Goal: Download file/media

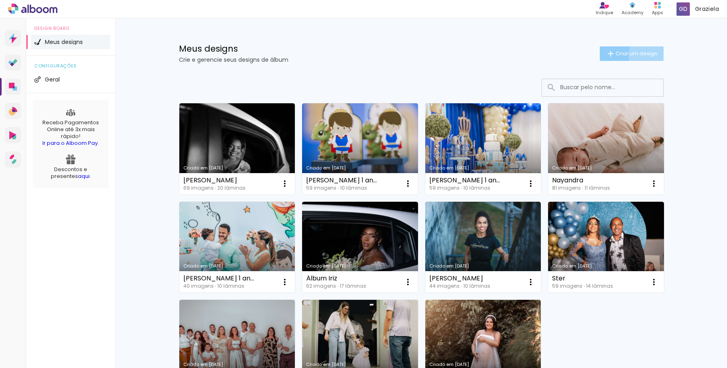
click at [646, 55] on span "Criar um design" at bounding box center [636, 53] width 42 height 5
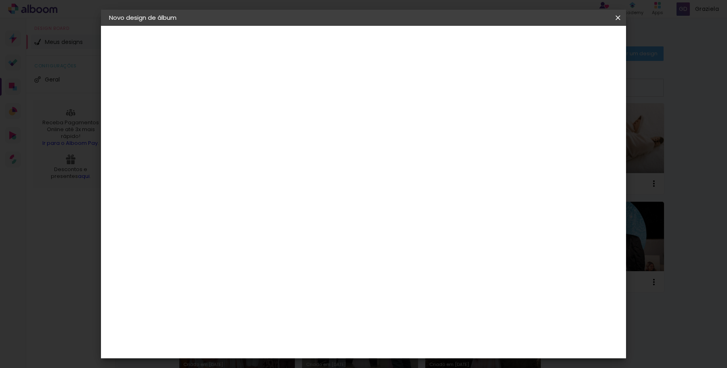
click at [241, 112] on input at bounding box center [241, 108] width 0 height 13
type input "Joana 1 ano"
type paper-input "Joana 1 ano"
click at [324, 41] on paper-button "Avançar" at bounding box center [304, 43] width 40 height 14
click at [0, 0] on slot "Voltar" at bounding box center [0, 0] width 0 height 0
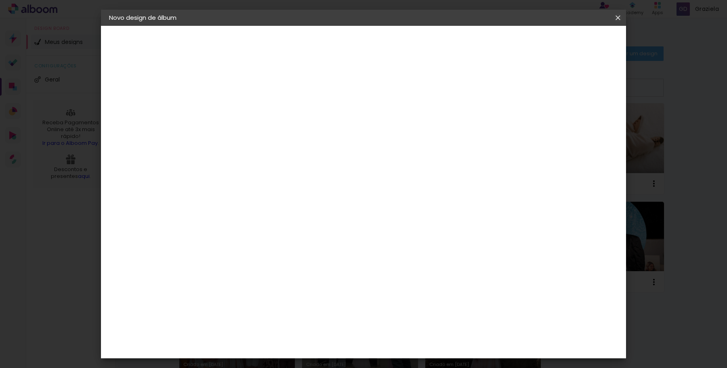
click at [618, 19] on iron-icon at bounding box center [618, 18] width 10 height 8
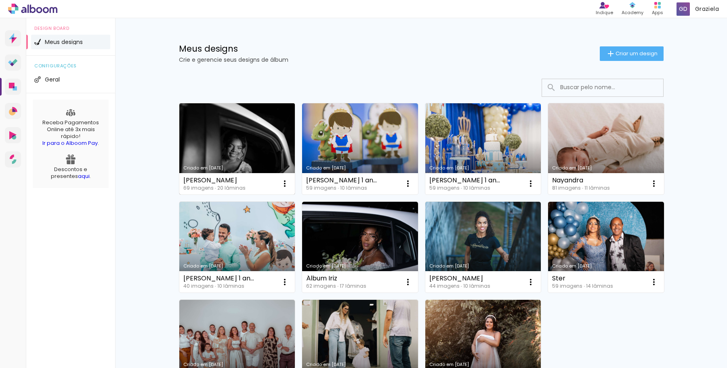
click at [235, 145] on link "Criado em [DATE]" at bounding box center [237, 148] width 116 height 91
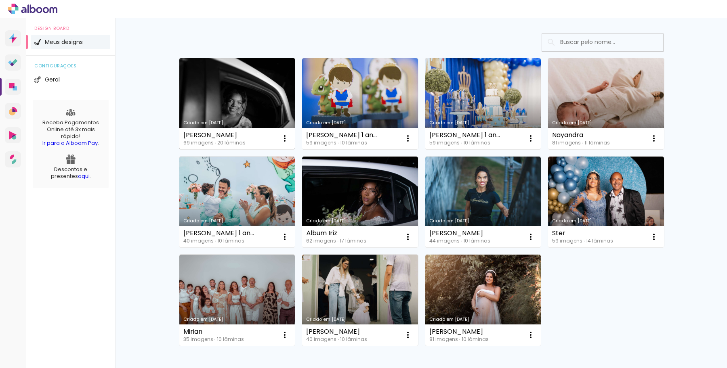
scroll to position [55, 0]
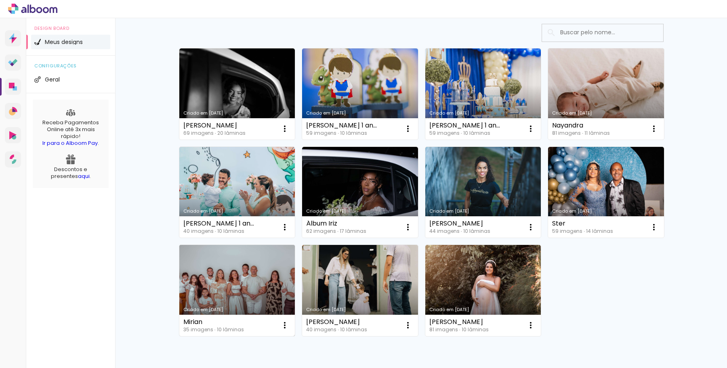
click at [239, 288] on link "Criado em [DATE]" at bounding box center [237, 290] width 116 height 91
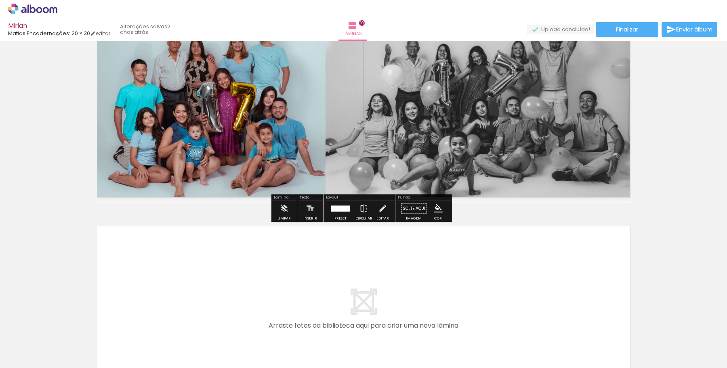
scroll to position [1953, 0]
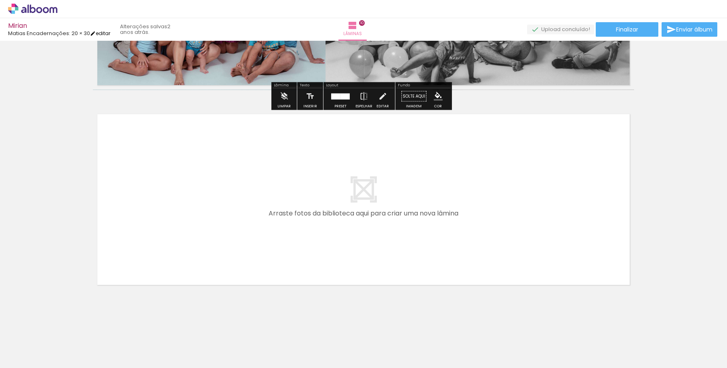
click at [106, 33] on link "editar" at bounding box center [100, 33] width 20 height 7
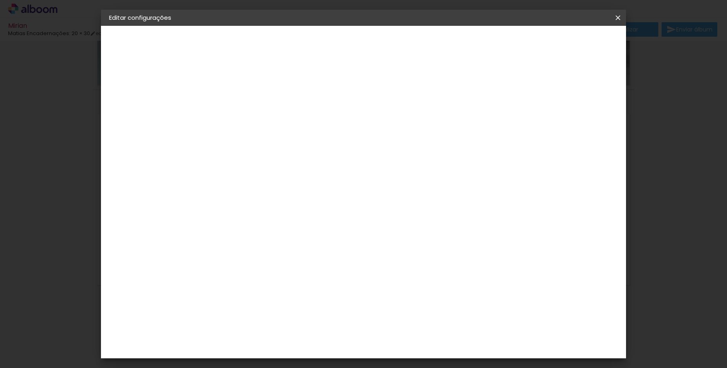
click at [617, 16] on iron-icon at bounding box center [618, 18] width 10 height 8
click at [0, 0] on slot "Voltar" at bounding box center [0, 0] width 0 height 0
click at [618, 17] on iron-icon at bounding box center [618, 18] width 10 height 8
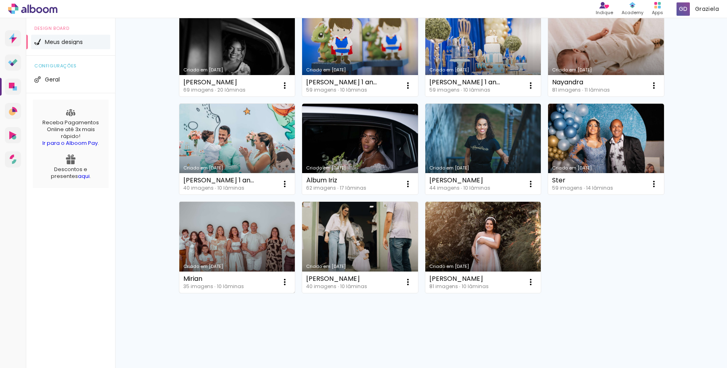
scroll to position [99, 0]
click at [281, 282] on iron-icon at bounding box center [285, 282] width 10 height 10
click at [240, 319] on span "Fazer uma cópia" at bounding box center [251, 317] width 47 height 6
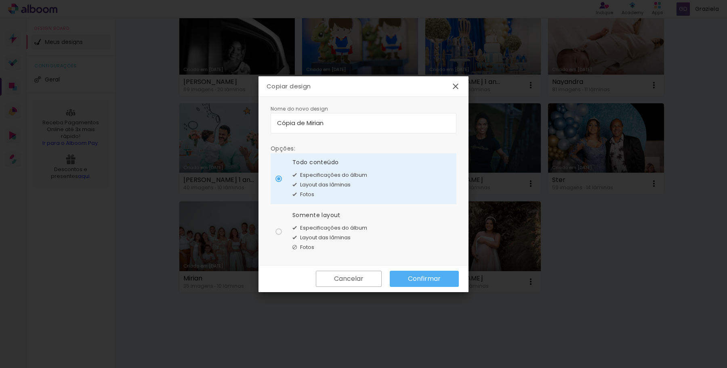
click at [340, 124] on input "Cópia de Mirian" at bounding box center [363, 122] width 173 height 9
drag, startPoint x: 357, startPoint y: 123, endPoint x: 245, endPoint y: 125, distance: 112.3
click at [245, 125] on body "link( href="../../bower_components/polymer/polymer.html" rel="import" ) picture…" at bounding box center [363, 184] width 727 height 368
type input "[PERSON_NAME] 1 ano"
type paper-input "[PERSON_NAME] 1 ano"
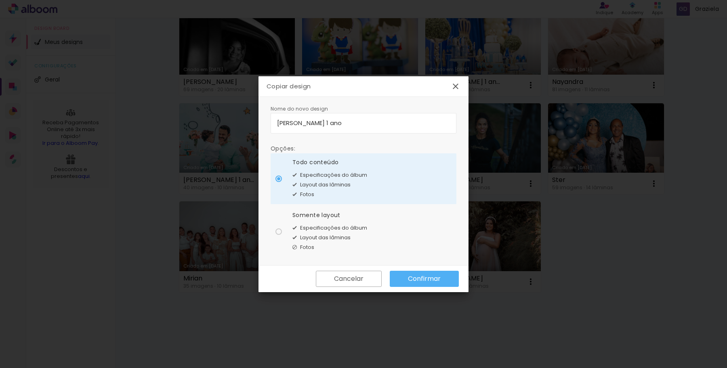
click at [309, 230] on span "Especificações do álbum" at bounding box center [333, 228] width 67 height 8
type paper-radio-button "on"
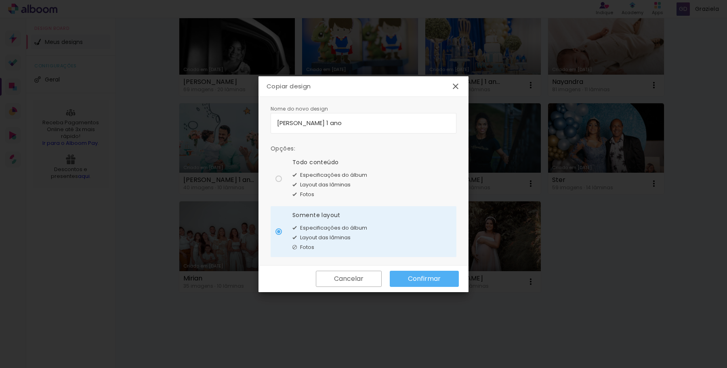
click at [0, 0] on slot "Confirmar" at bounding box center [0, 0] width 0 height 0
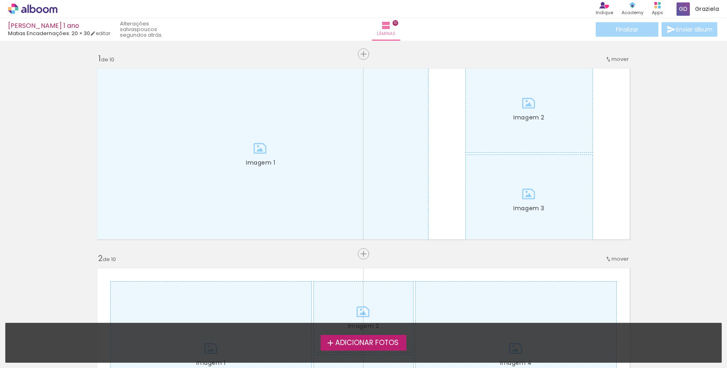
click at [378, 344] on span "Adicionar Fotos" at bounding box center [366, 343] width 63 height 7
click at [0, 0] on input "file" at bounding box center [0, 0] width 0 height 0
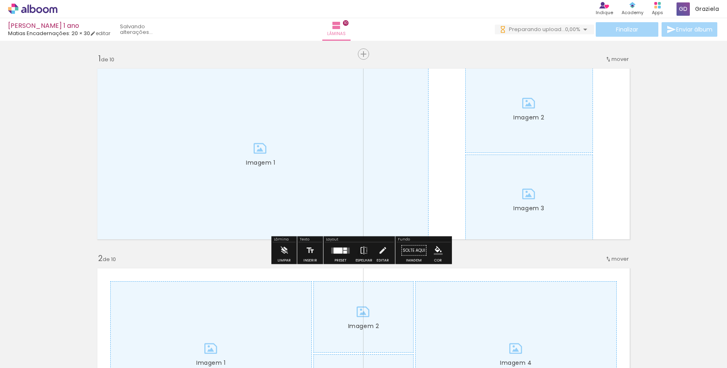
click at [341, 252] on quentale-layouter at bounding box center [340, 250] width 19 height 6
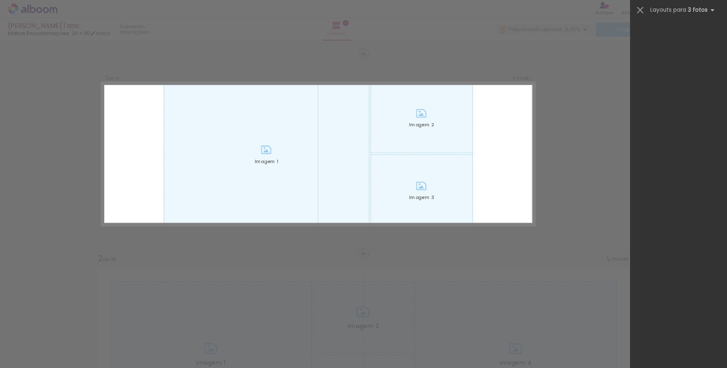
scroll to position [7897, 0]
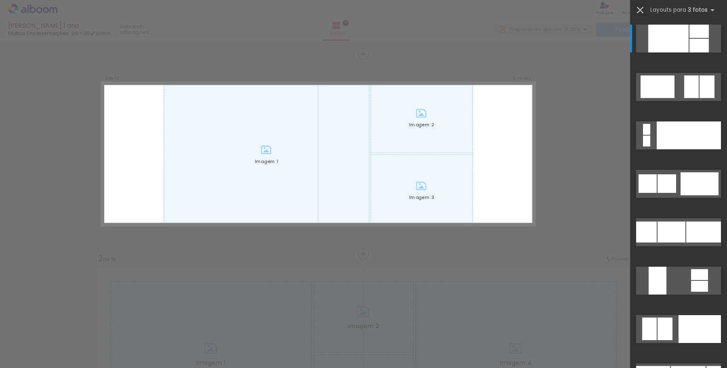
click at [643, 10] on iron-icon at bounding box center [639, 9] width 11 height 11
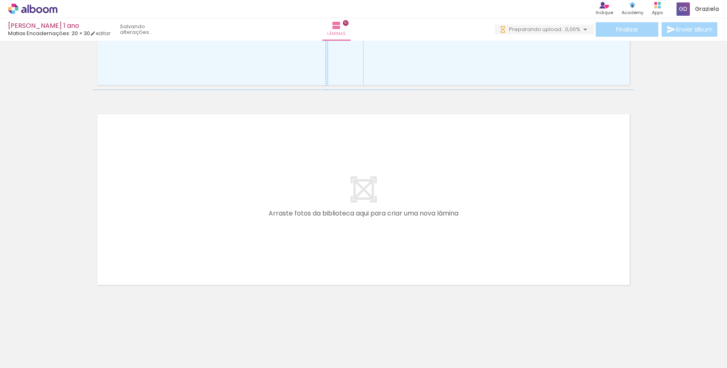
scroll to position [1951, 0]
click at [355, 208] on quentale-layouter at bounding box center [363, 201] width 541 height 180
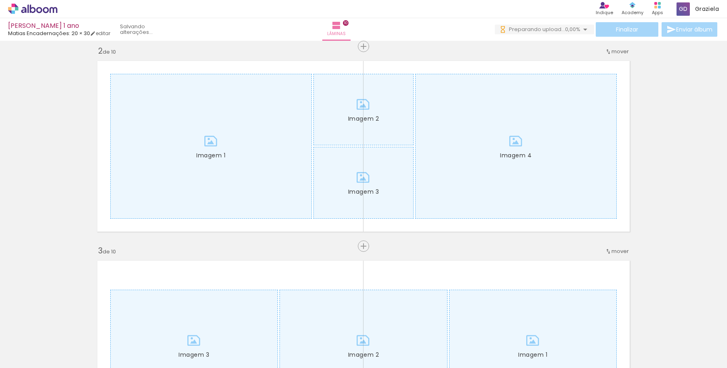
scroll to position [0, 0]
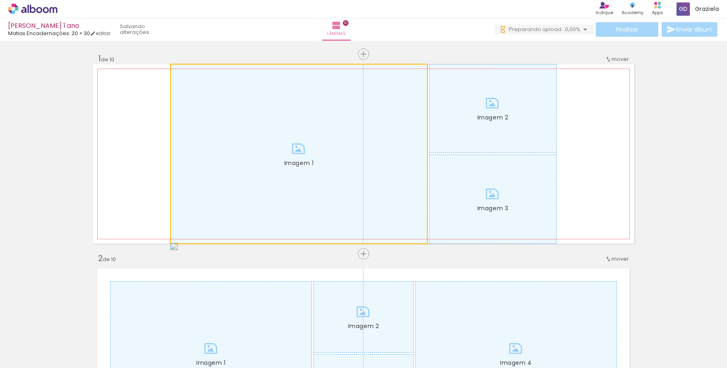
click at [294, 87] on div at bounding box center [299, 154] width 256 height 179
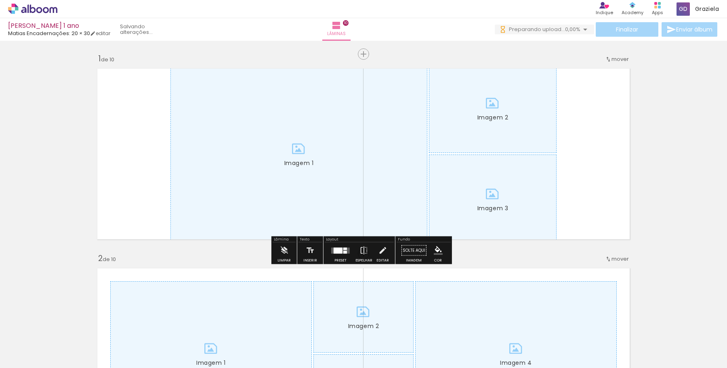
click at [566, 145] on quentale-layouter "Imagem 1 Imagem 2 Imagem 3" at bounding box center [363, 154] width 541 height 180
click at [285, 252] on iron-icon at bounding box center [283, 251] width 9 height 16
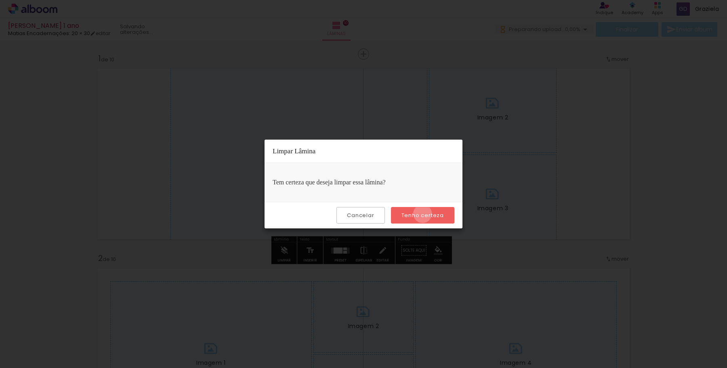
click at [0, 0] on slot "Tenho certeza" at bounding box center [0, 0] width 0 height 0
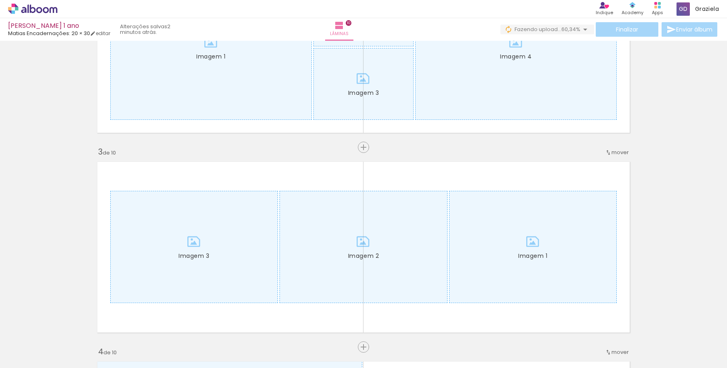
scroll to position [359, 0]
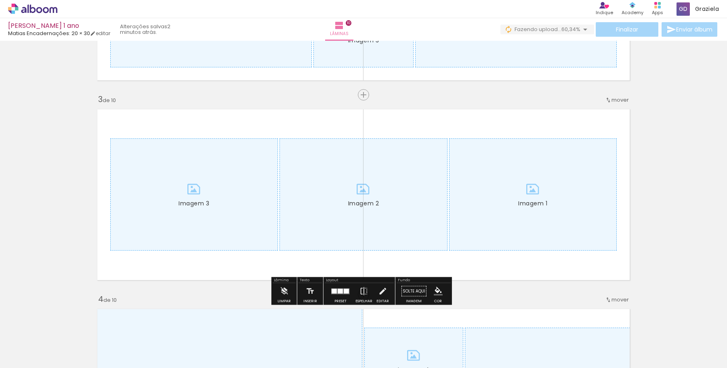
click at [407, 196] on div at bounding box center [363, 194] width 167 height 111
click at [282, 292] on iron-icon at bounding box center [283, 291] width 9 height 16
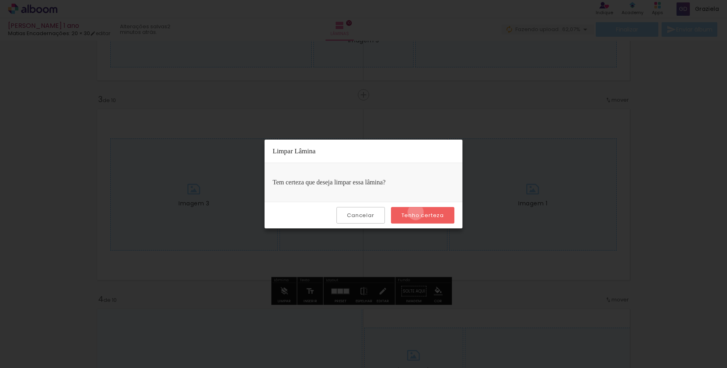
click at [0, 0] on slot "Tenho certeza" at bounding box center [0, 0] width 0 height 0
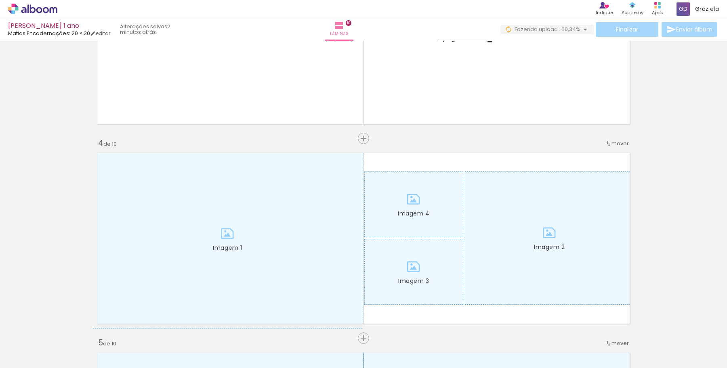
scroll to position [574, 0]
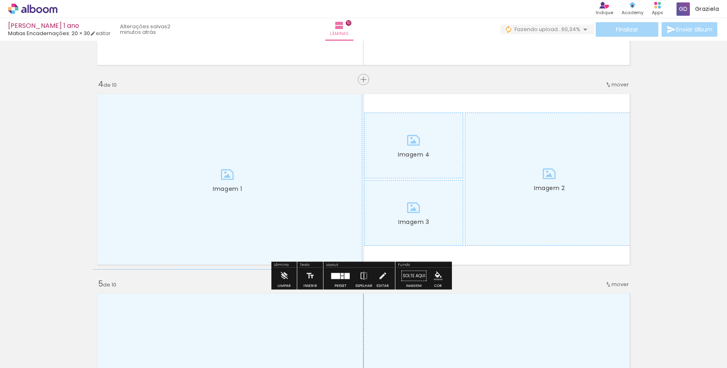
click at [321, 192] on div at bounding box center [227, 180] width 268 height 178
click at [287, 277] on iron-icon at bounding box center [283, 276] width 9 height 16
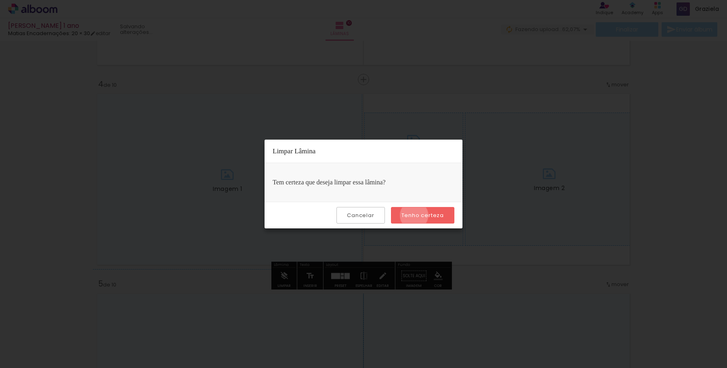
click at [0, 0] on slot "Tenho certeza" at bounding box center [0, 0] width 0 height 0
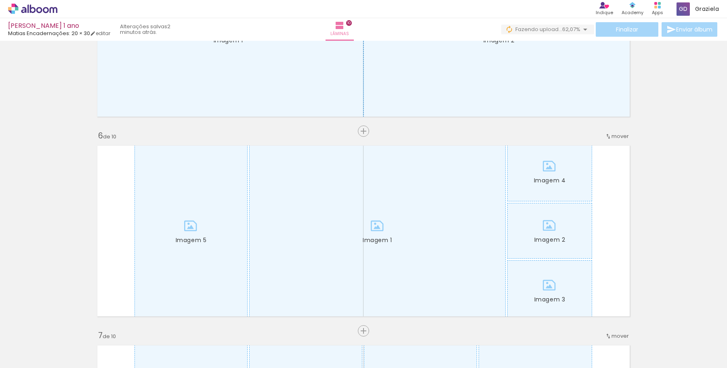
scroll to position [923, 0]
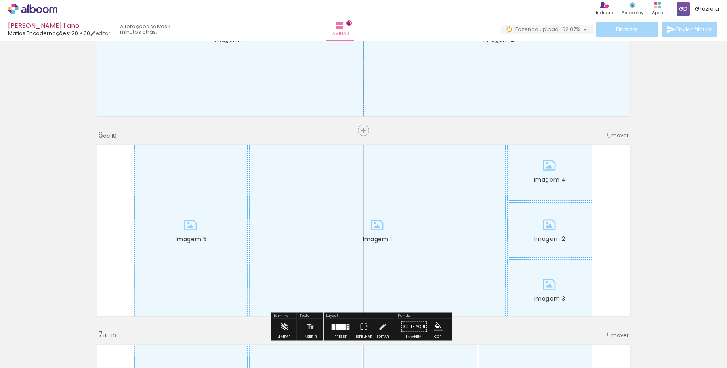
click at [355, 197] on div at bounding box center [378, 230] width 256 height 179
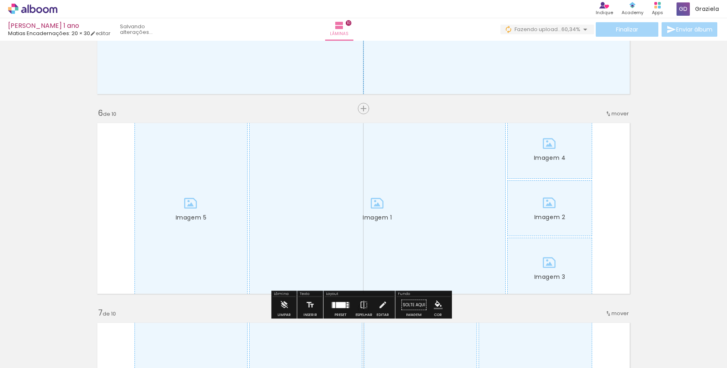
scroll to position [953, 0]
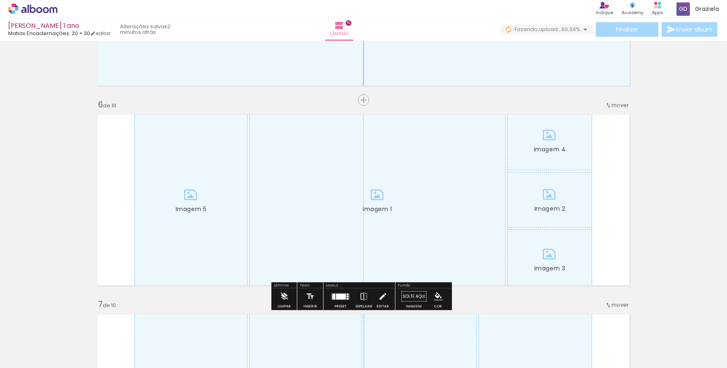
click at [279, 292] on iron-icon at bounding box center [283, 297] width 9 height 16
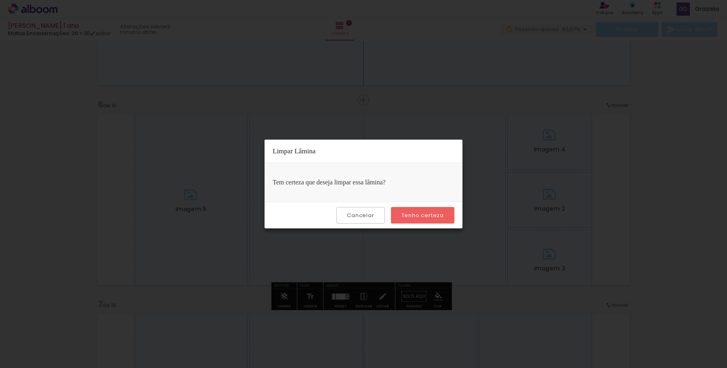
click at [0, 0] on slot "Tenho certeza" at bounding box center [0, 0] width 0 height 0
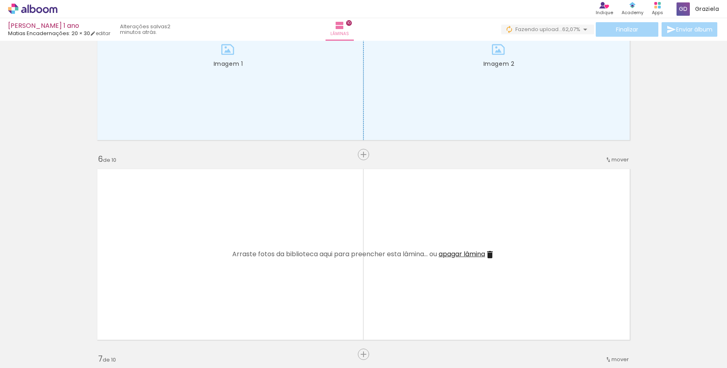
scroll to position [891, 0]
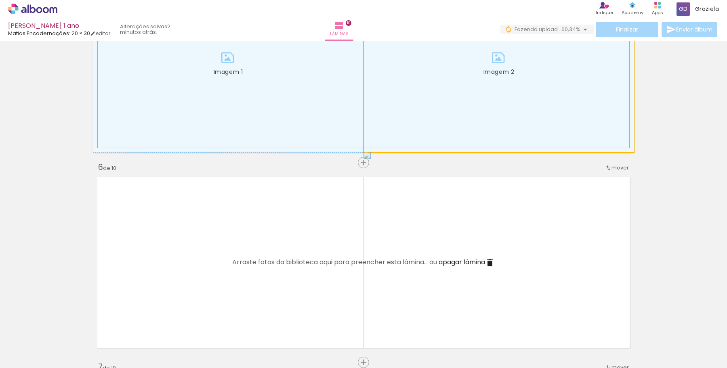
click at [381, 112] on div at bounding box center [499, 62] width 270 height 179
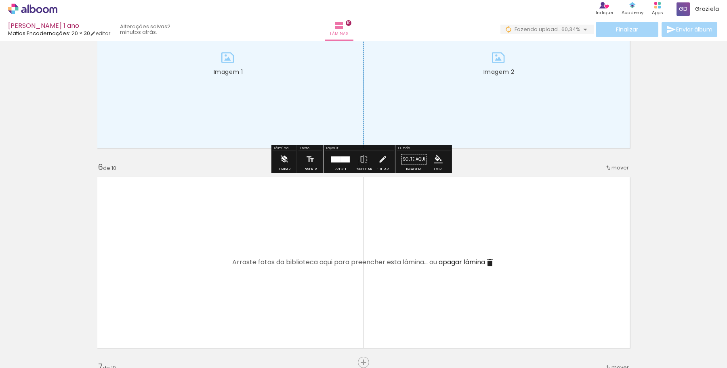
click at [282, 161] on iron-icon at bounding box center [283, 159] width 9 height 16
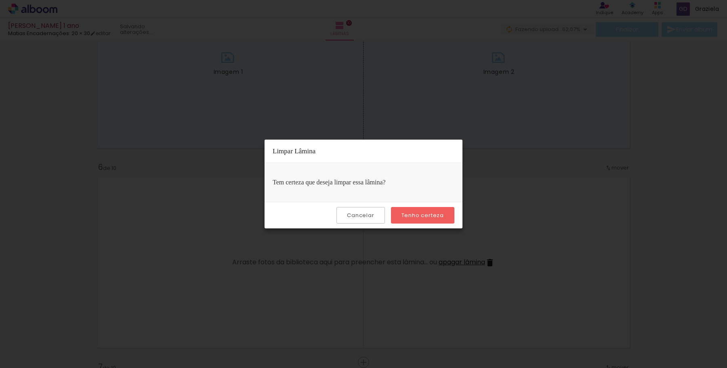
click at [442, 220] on paper-button "Tenho certeza" at bounding box center [422, 215] width 63 height 17
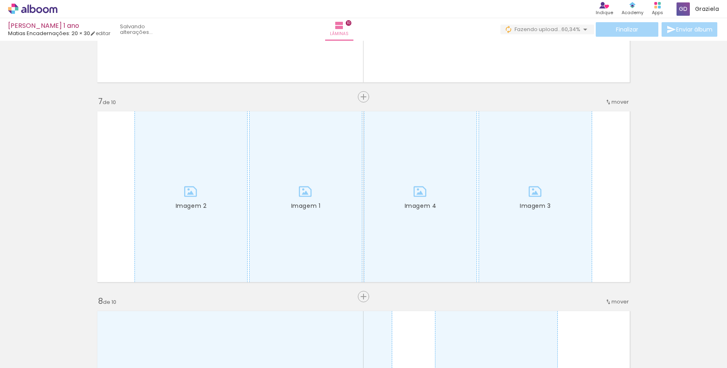
scroll to position [1157, 0]
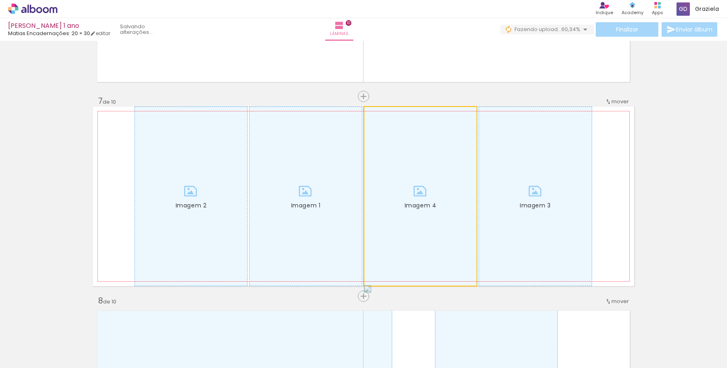
click at [387, 164] on div at bounding box center [420, 196] width 112 height 179
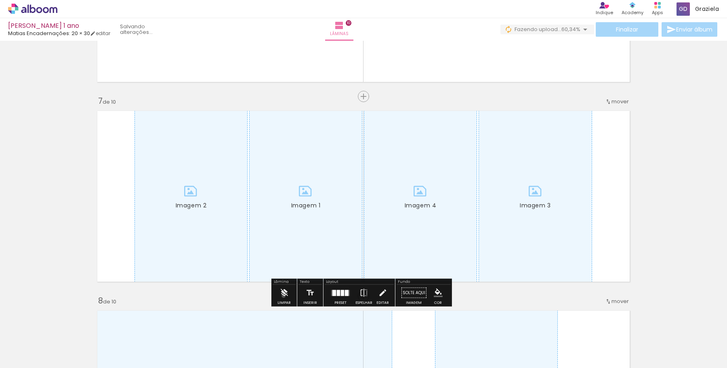
click at [283, 296] on iron-icon at bounding box center [283, 293] width 9 height 16
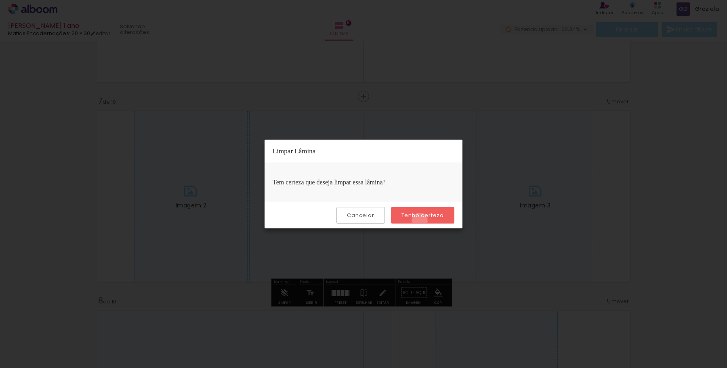
click at [421, 221] on paper-button "Tenho certeza" at bounding box center [422, 215] width 63 height 17
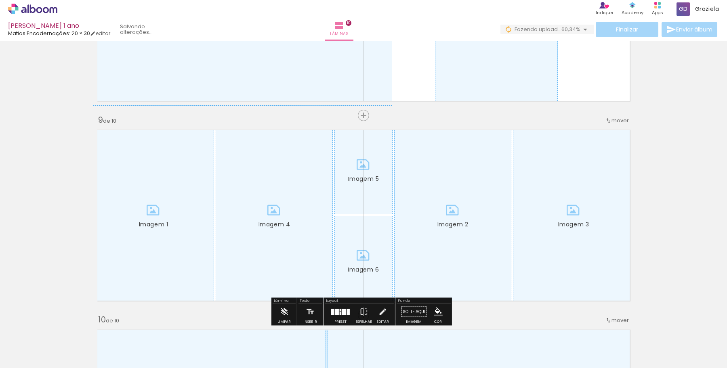
scroll to position [1538, 0]
click at [279, 311] on paper-button "Limpar" at bounding box center [283, 314] width 17 height 21
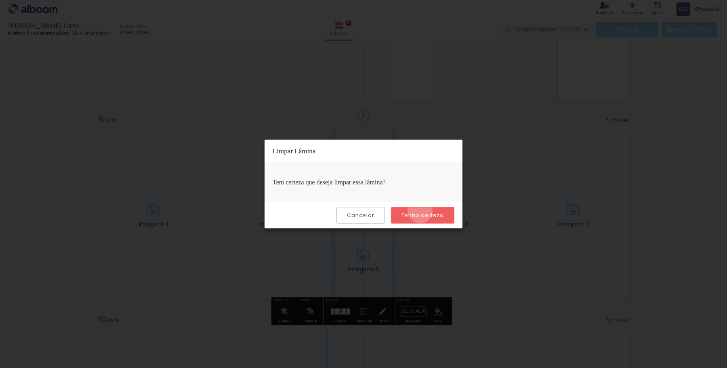
click at [421, 212] on paper-button "Tenho certeza" at bounding box center [422, 215] width 63 height 17
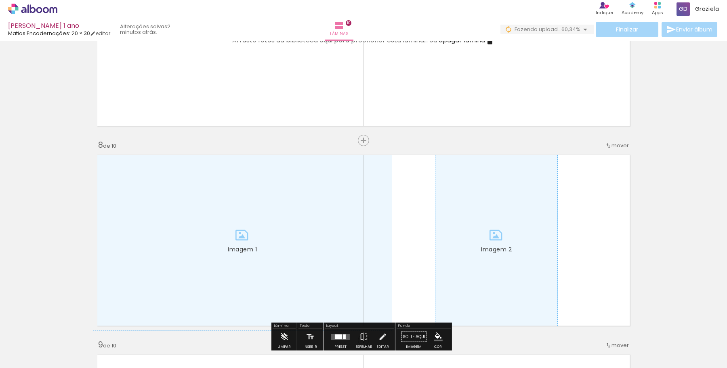
click at [268, 164] on div at bounding box center [242, 240] width 298 height 179
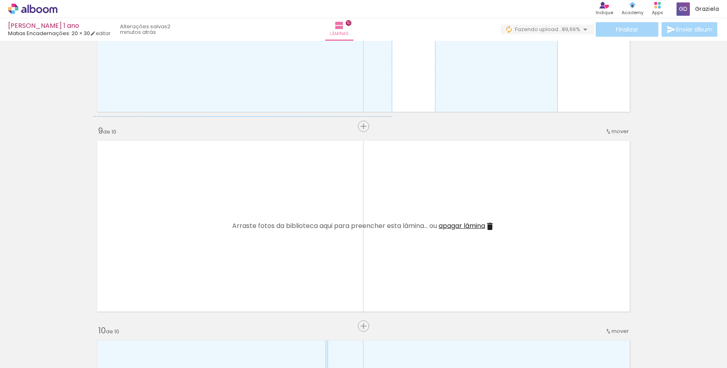
scroll to position [1525, 0]
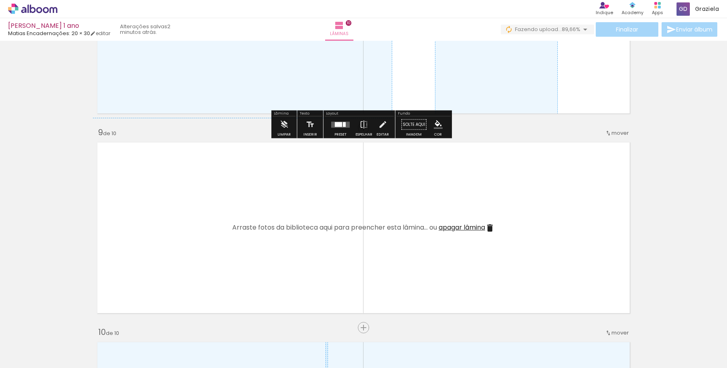
click at [341, 95] on div at bounding box center [242, 28] width 298 height 179
click at [283, 128] on iron-icon at bounding box center [283, 125] width 9 height 16
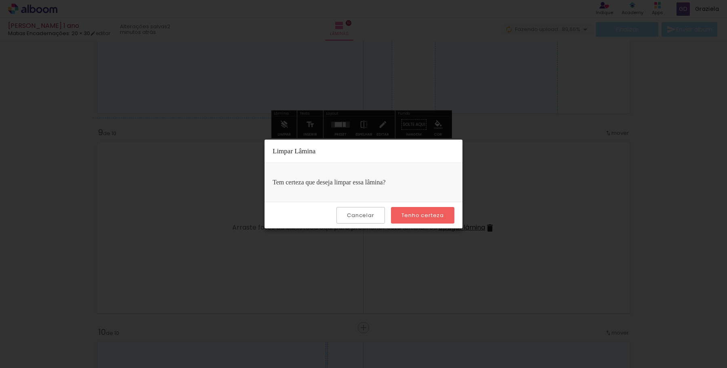
click at [0, 0] on slot "Tenho certeza" at bounding box center [0, 0] width 0 height 0
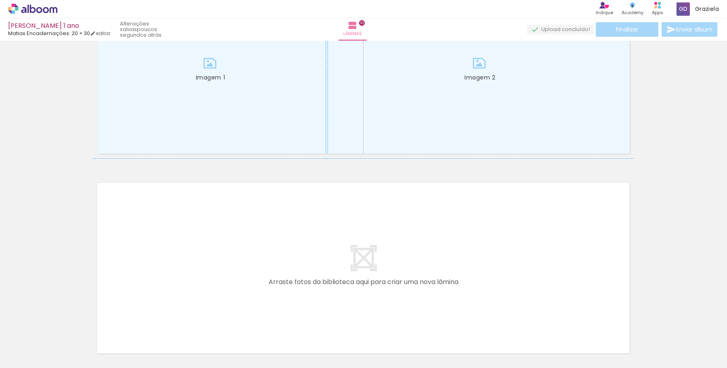
scroll to position [1865, 0]
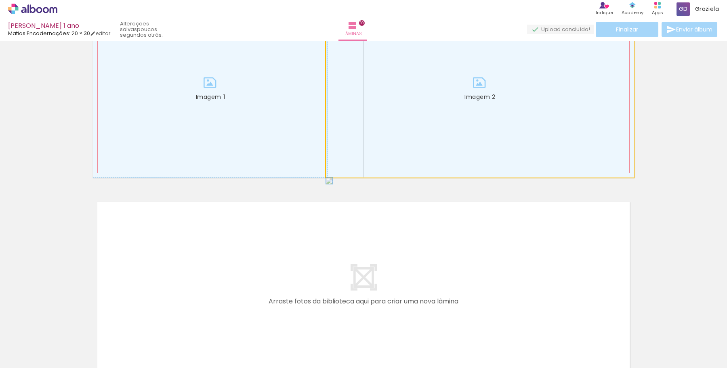
click at [412, 144] on div at bounding box center [480, 87] width 308 height 179
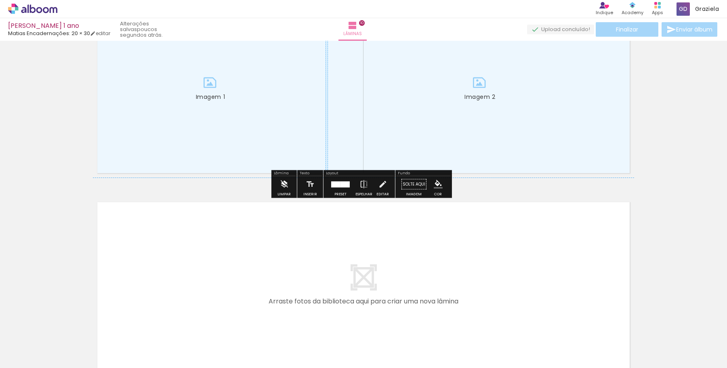
click at [281, 190] on iron-icon at bounding box center [283, 184] width 9 height 16
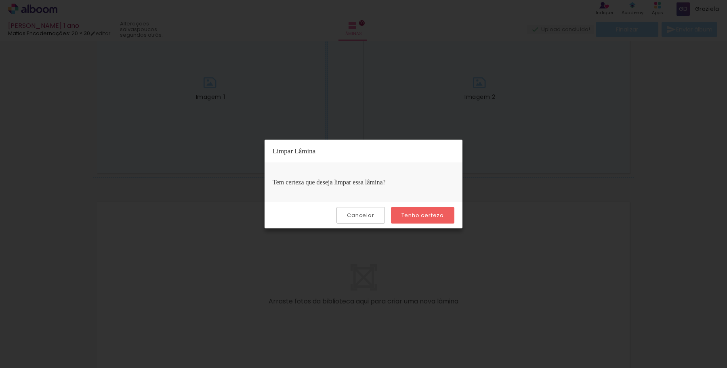
click at [0, 0] on slot "Tenho certeza" at bounding box center [0, 0] width 0 height 0
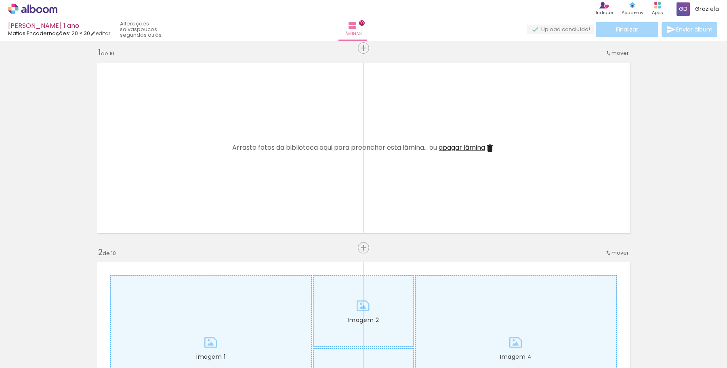
scroll to position [129, 0]
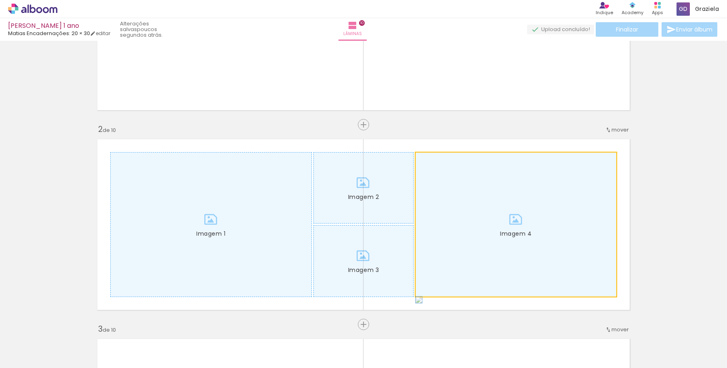
click at [451, 225] on div at bounding box center [515, 225] width 201 height 144
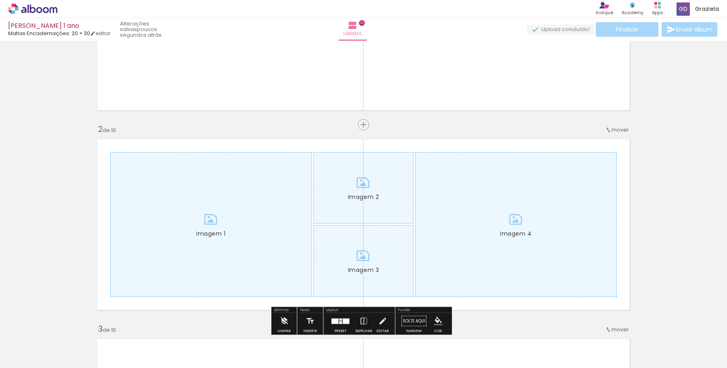
click at [285, 315] on iron-icon at bounding box center [283, 321] width 9 height 16
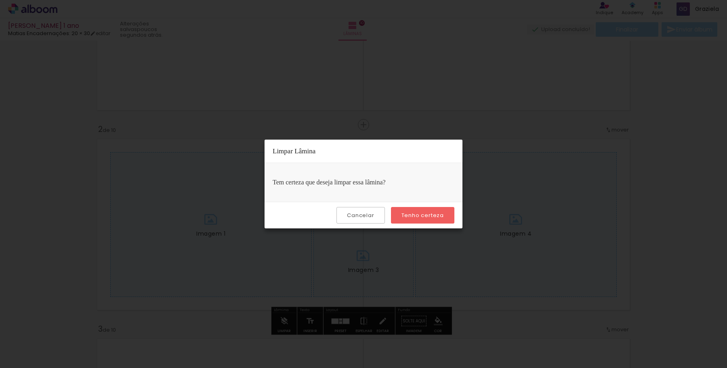
click at [0, 0] on slot "Tenho certeza" at bounding box center [0, 0] width 0 height 0
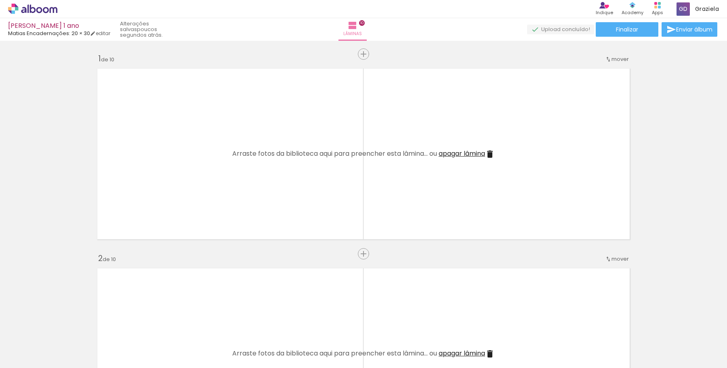
scroll to position [0, 0]
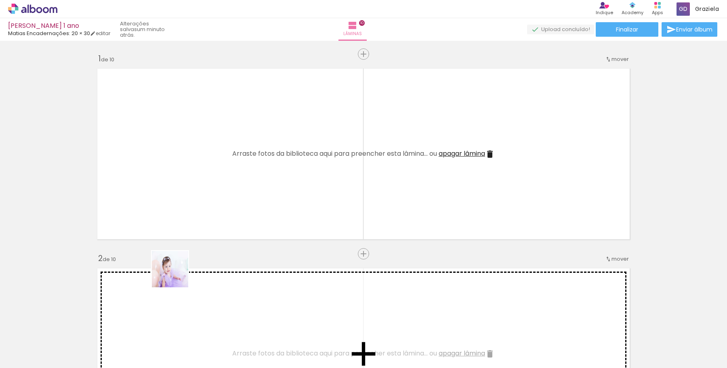
drag, startPoint x: 177, startPoint y: 338, endPoint x: 177, endPoint y: 183, distance: 154.2
click at [177, 183] on quentale-workspace at bounding box center [363, 184] width 727 height 368
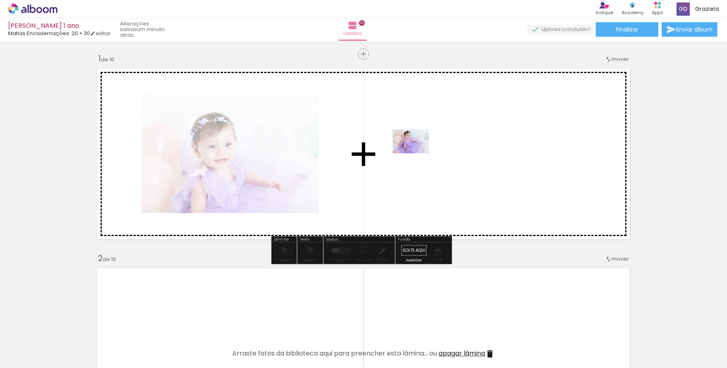
drag, startPoint x: 128, startPoint y: 345, endPoint x: 417, endPoint y: 153, distance: 346.2
click at [417, 153] on quentale-workspace at bounding box center [363, 184] width 727 height 368
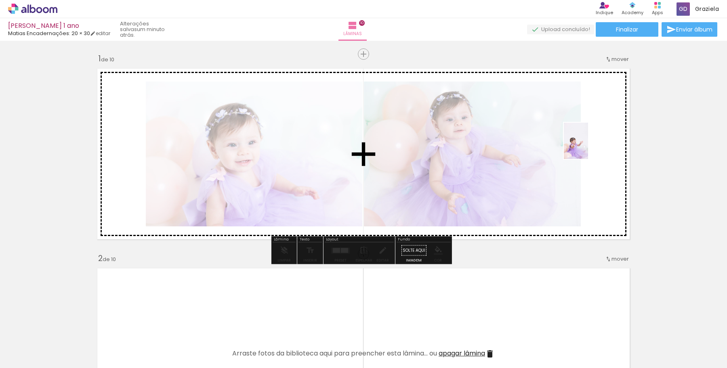
drag, startPoint x: 86, startPoint y: 342, endPoint x: 589, endPoint y: 147, distance: 539.8
click at [589, 147] on quentale-workspace at bounding box center [363, 184] width 727 height 368
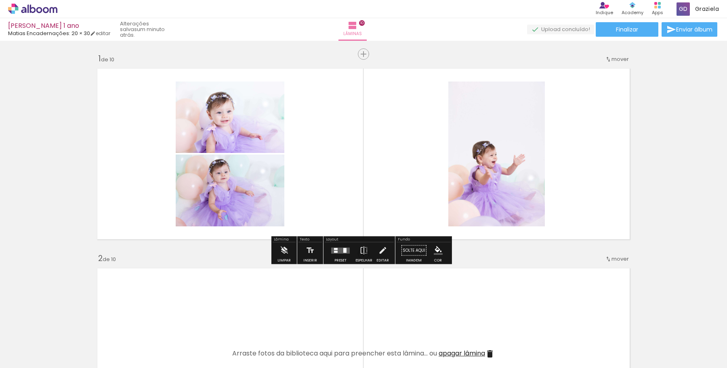
click at [334, 252] on div at bounding box center [336, 252] width 4 height 2
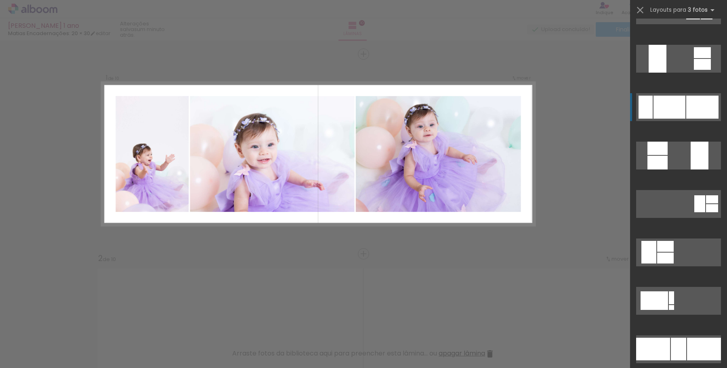
scroll to position [230, 0]
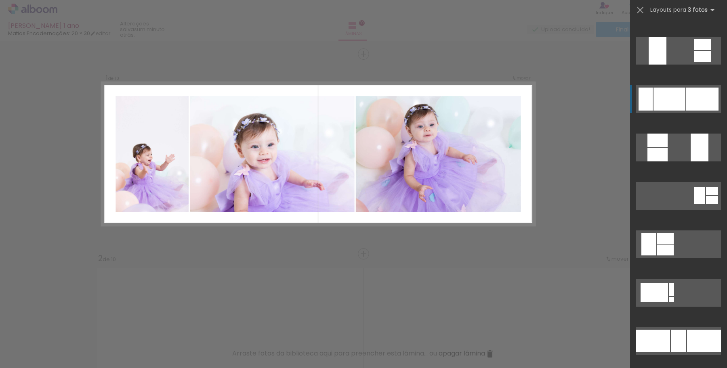
click at [675, 97] on div at bounding box center [669, 99] width 32 height 23
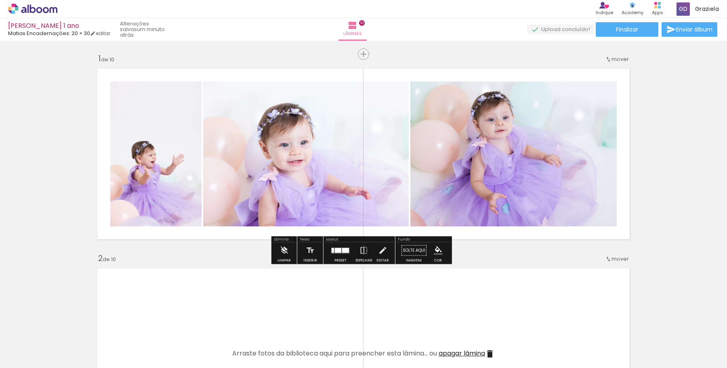
click at [332, 247] on quentale-layouter at bounding box center [340, 250] width 19 height 6
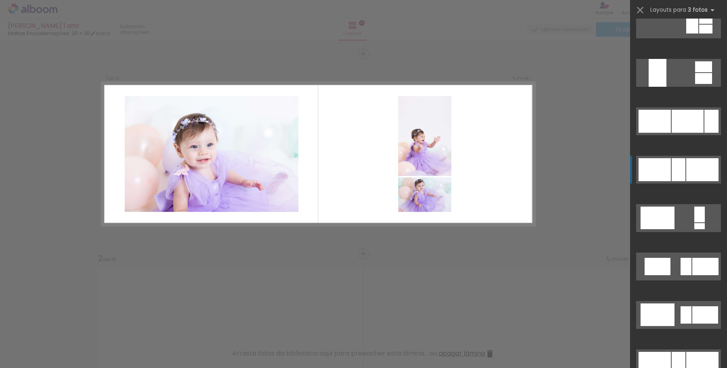
scroll to position [711, 0]
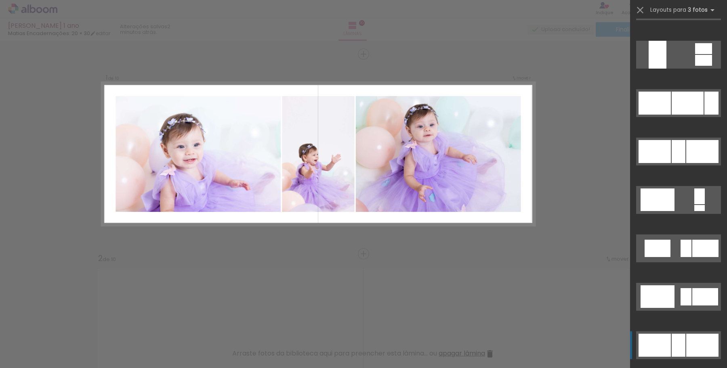
click at [686, 335] on div at bounding box center [702, 345] width 32 height 23
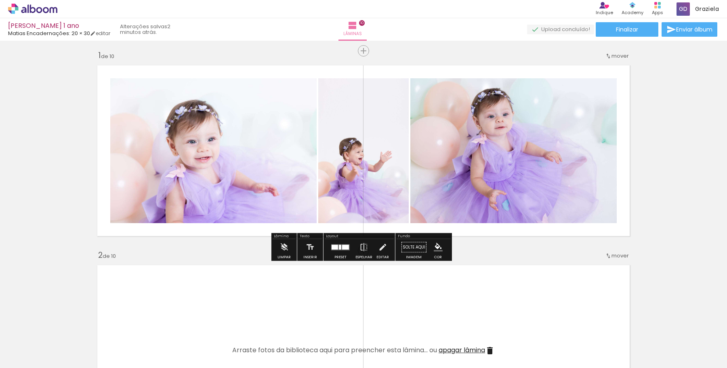
scroll to position [198, 0]
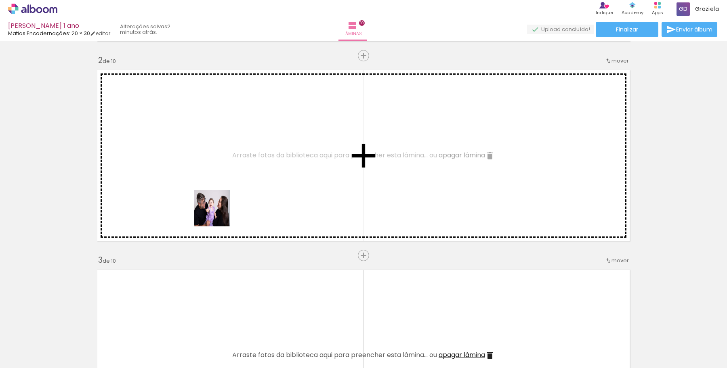
drag, startPoint x: 218, startPoint y: 341, endPoint x: 219, endPoint y: 168, distance: 173.2
click at [219, 168] on quentale-workspace at bounding box center [363, 184] width 727 height 368
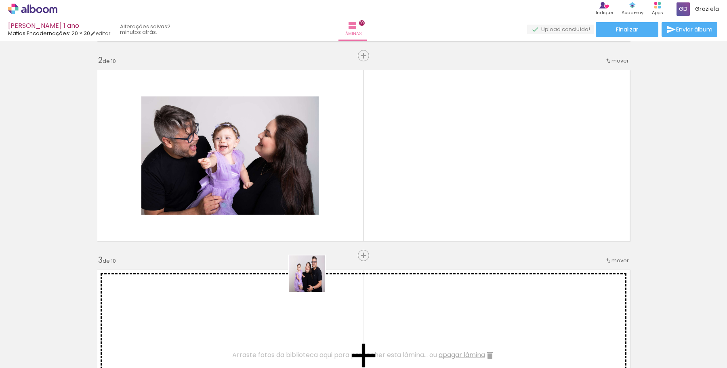
drag, startPoint x: 262, startPoint y: 336, endPoint x: 424, endPoint y: 172, distance: 229.8
click at [424, 172] on quentale-workspace at bounding box center [363, 184] width 727 height 368
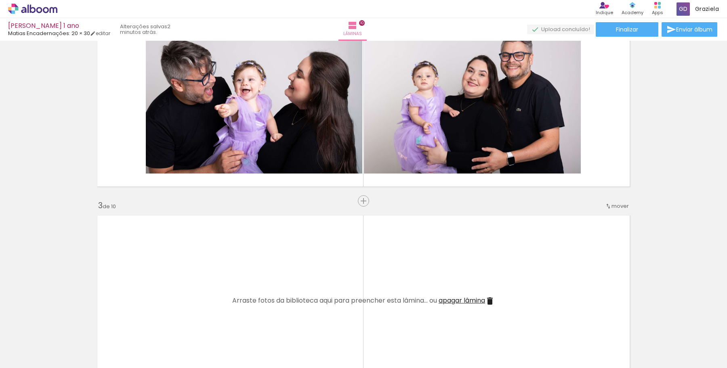
scroll to position [254, 0]
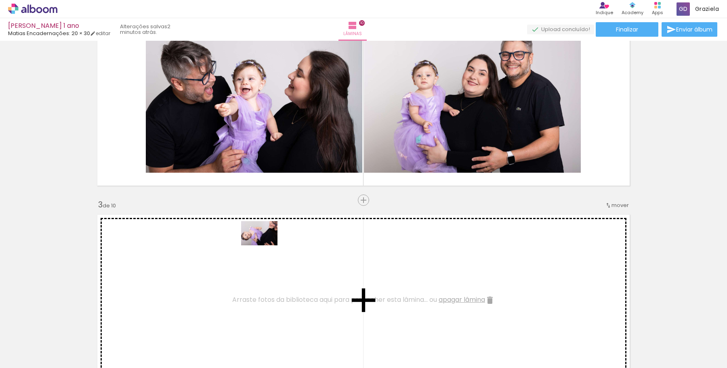
drag, startPoint x: 313, startPoint y: 335, endPoint x: 265, endPoint y: 245, distance: 101.5
click at [265, 245] on quentale-workspace at bounding box center [363, 184] width 727 height 368
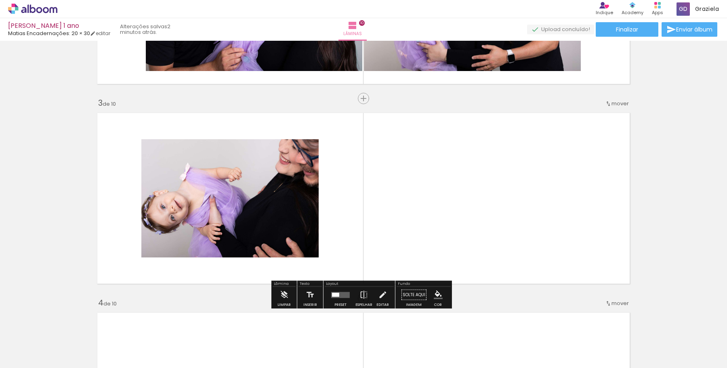
scroll to position [388, 0]
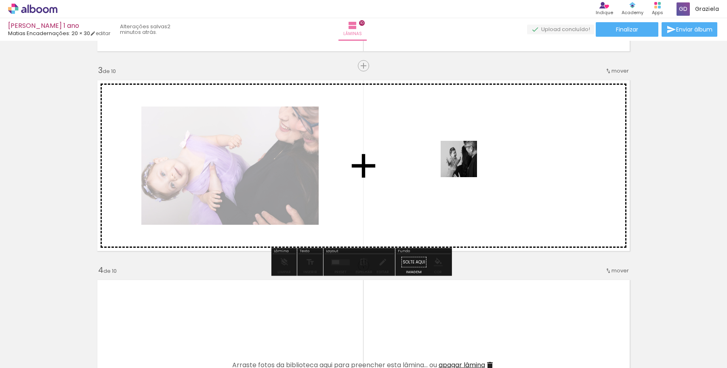
drag, startPoint x: 363, startPoint y: 342, endPoint x: 466, endPoint y: 163, distance: 206.5
click at [466, 163] on quentale-workspace at bounding box center [363, 184] width 727 height 368
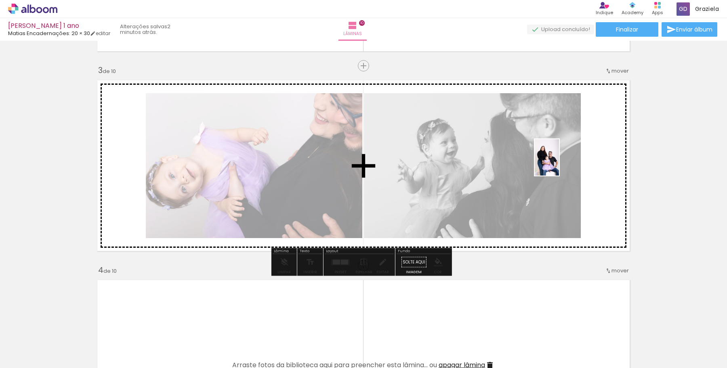
drag, startPoint x: 405, startPoint y: 332, endPoint x: 575, endPoint y: 148, distance: 250.3
click at [575, 148] on quentale-workspace at bounding box center [363, 184] width 727 height 368
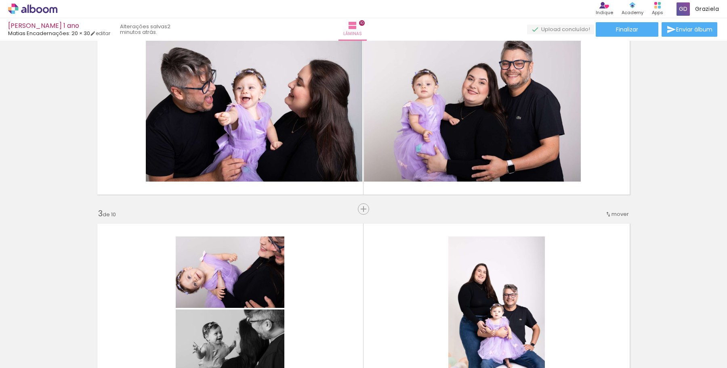
scroll to position [250, 0]
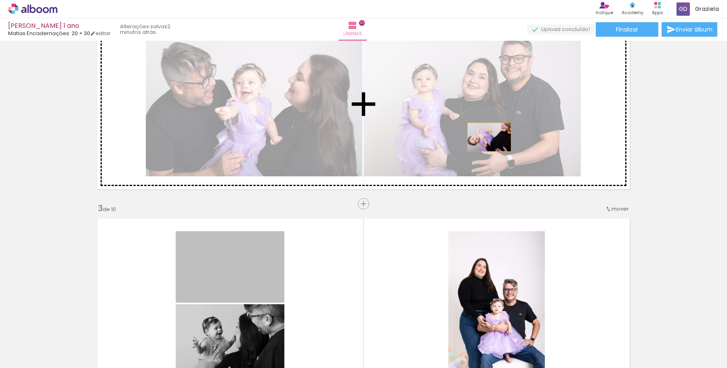
drag, startPoint x: 252, startPoint y: 278, endPoint x: 487, endPoint y: 137, distance: 274.2
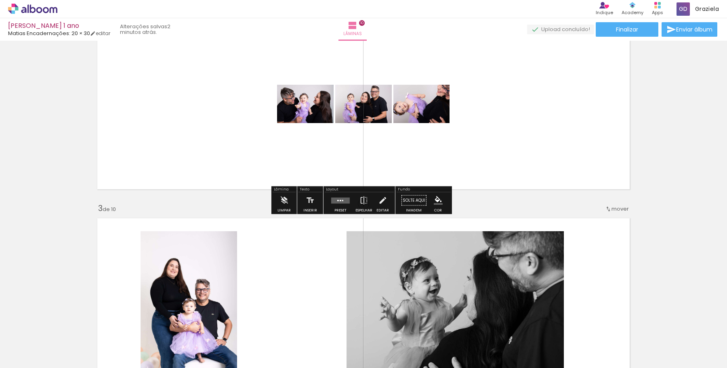
click at [349, 198] on paper-button "Preset" at bounding box center [340, 203] width 26 height 21
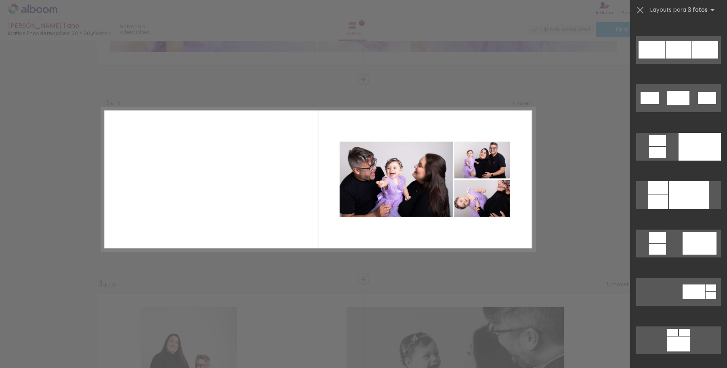
scroll to position [474, 0]
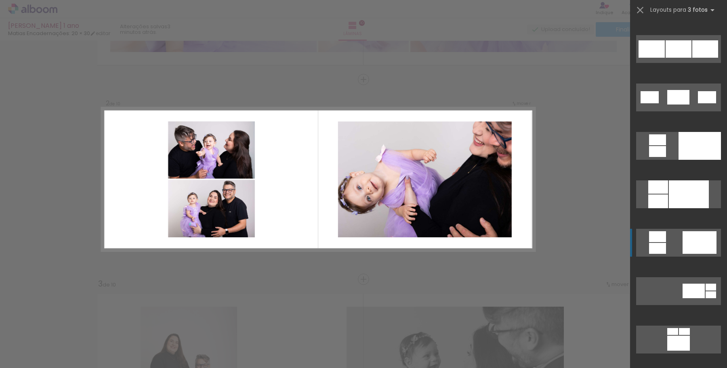
click at [692, 237] on div at bounding box center [699, 242] width 34 height 23
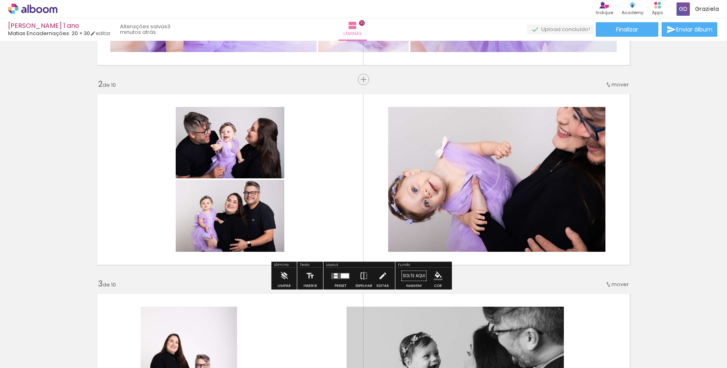
click at [341, 273] on div at bounding box center [345, 275] width 8 height 5
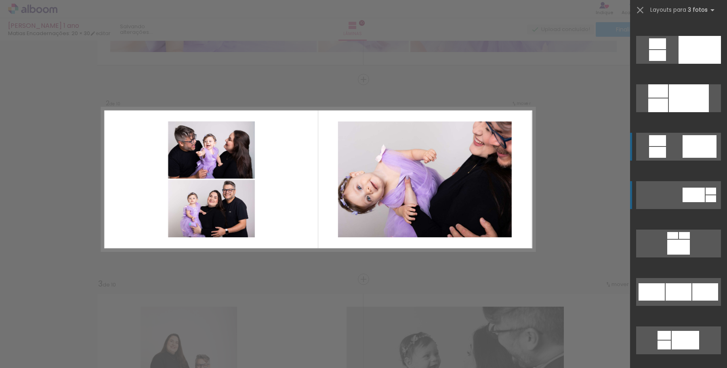
scroll to position [570, 0]
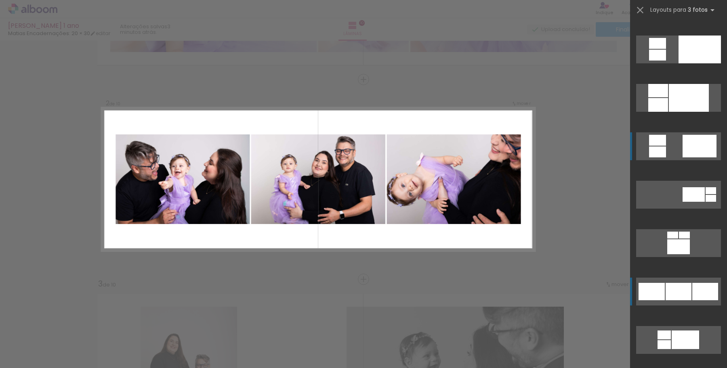
click at [681, 291] on div at bounding box center [678, 291] width 26 height 17
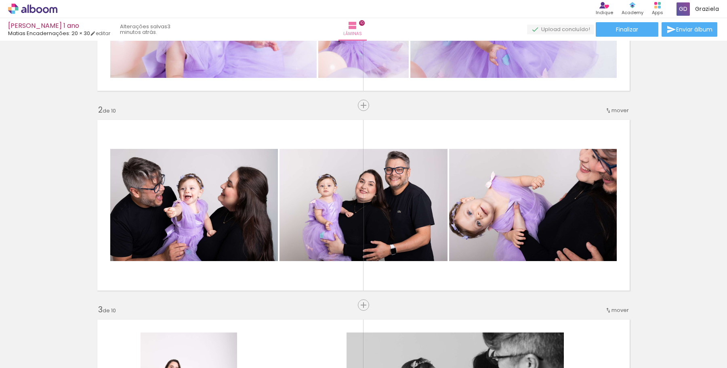
scroll to position [149, 0]
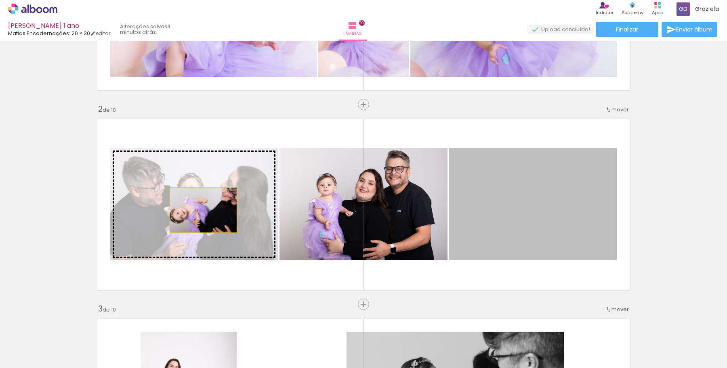
drag, startPoint x: 550, startPoint y: 219, endPoint x: 188, endPoint y: 210, distance: 362.3
click at [0, 0] on slot at bounding box center [0, 0] width 0 height 0
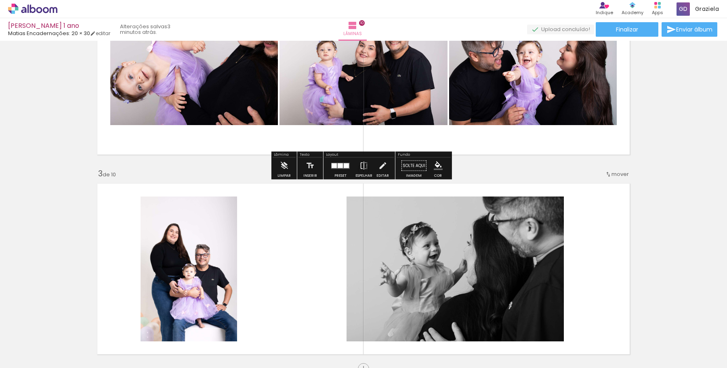
scroll to position [362, 0]
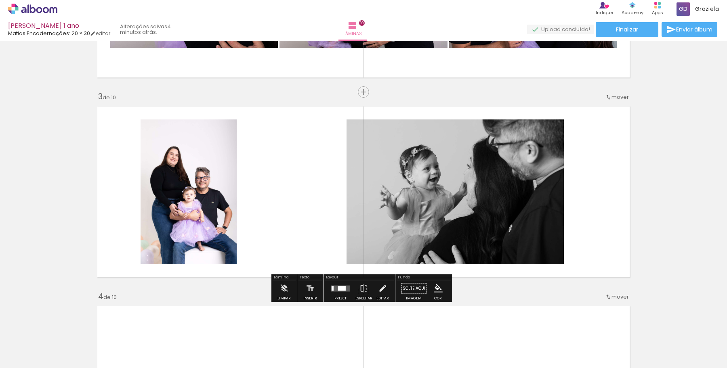
click at [338, 289] on div at bounding box center [342, 288] width 8 height 5
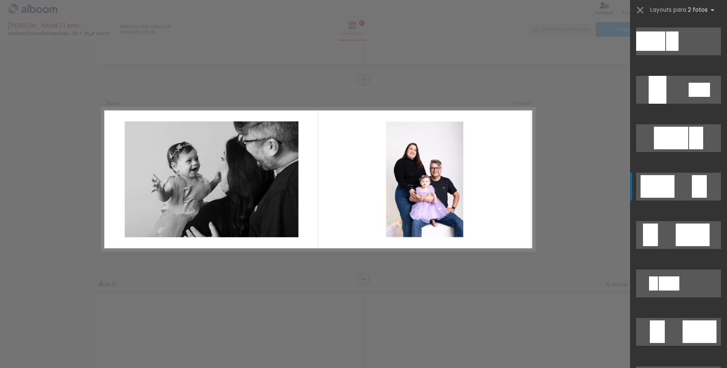
scroll to position [487, 0]
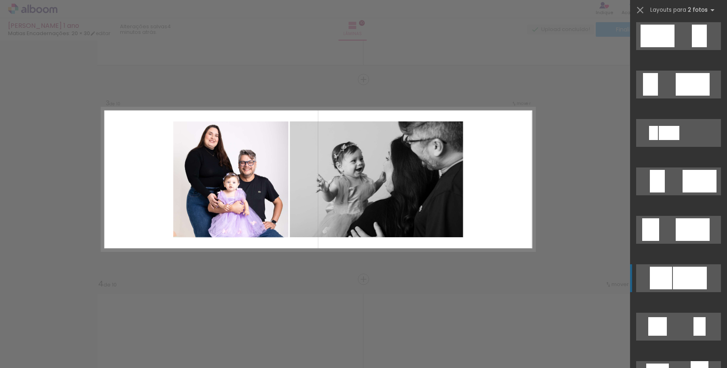
click at [693, 285] on div at bounding box center [690, 278] width 34 height 23
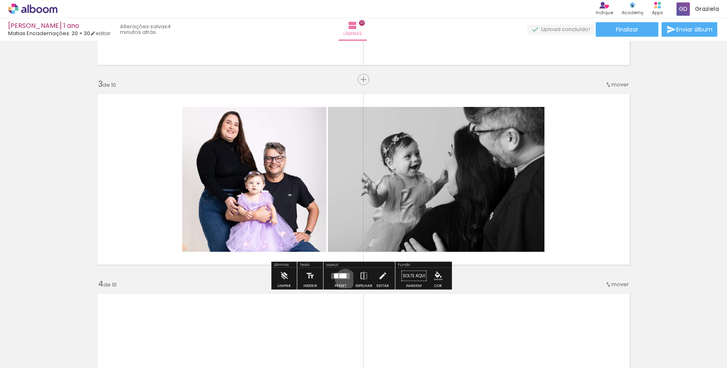
click at [343, 279] on div at bounding box center [340, 276] width 22 height 16
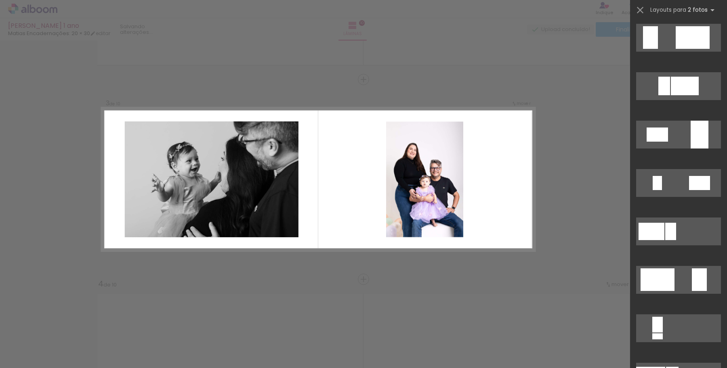
scroll to position [0, 0]
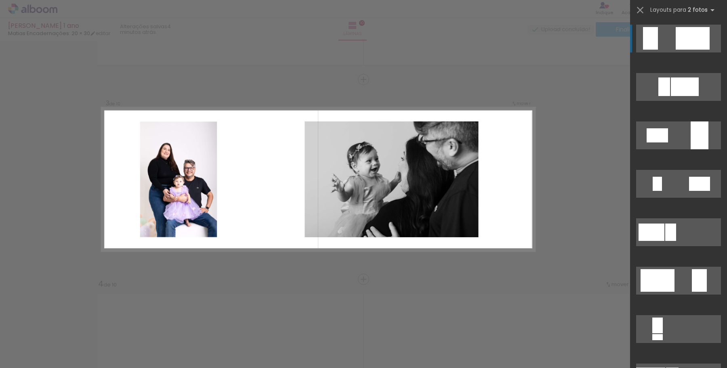
click at [684, 37] on div at bounding box center [692, 38] width 34 height 23
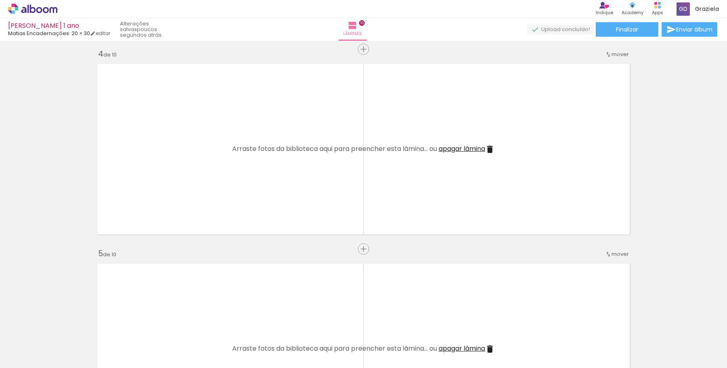
scroll to position [0, 335]
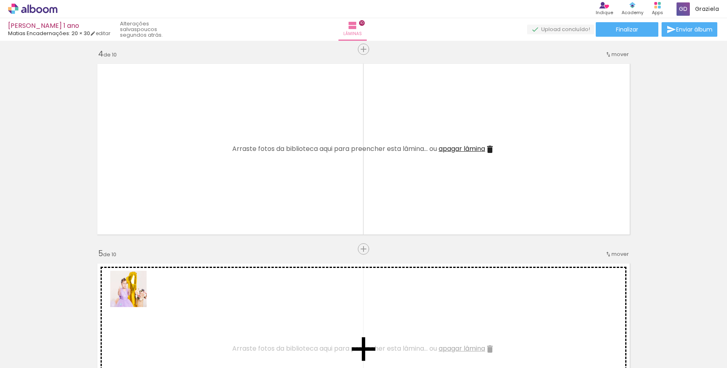
drag, startPoint x: 107, startPoint y: 348, endPoint x: 195, endPoint y: 187, distance: 183.2
click at [195, 187] on quentale-workspace at bounding box center [363, 184] width 727 height 368
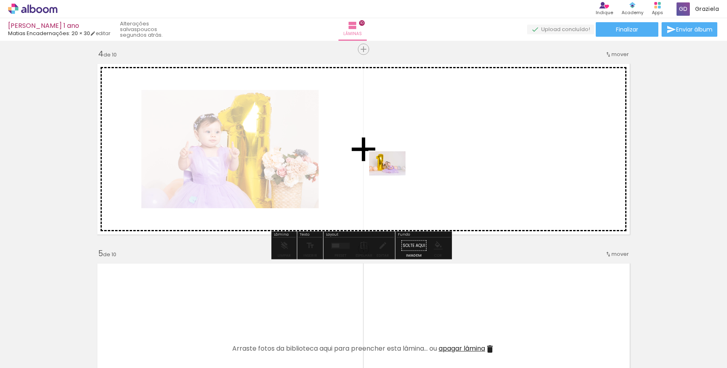
drag, startPoint x: 166, startPoint y: 341, endPoint x: 393, endPoint y: 176, distance: 281.5
click at [393, 176] on quentale-workspace at bounding box center [363, 184] width 727 height 368
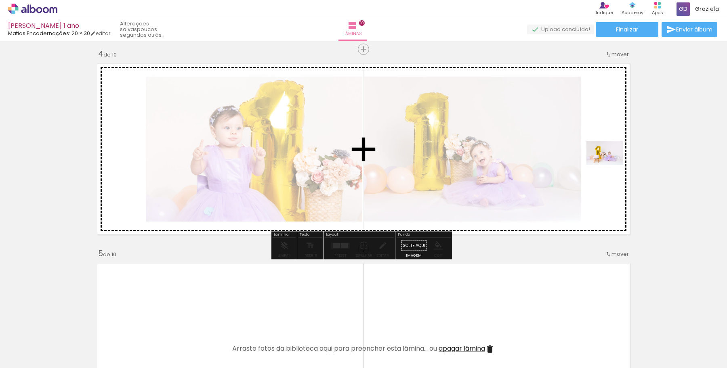
drag, startPoint x: 201, startPoint y: 346, endPoint x: 611, endPoint y: 165, distance: 448.5
click at [611, 165] on quentale-workspace at bounding box center [363, 184] width 727 height 368
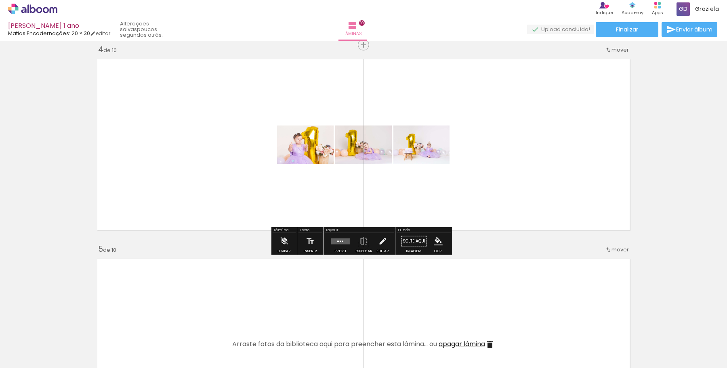
scroll to position [610, 0]
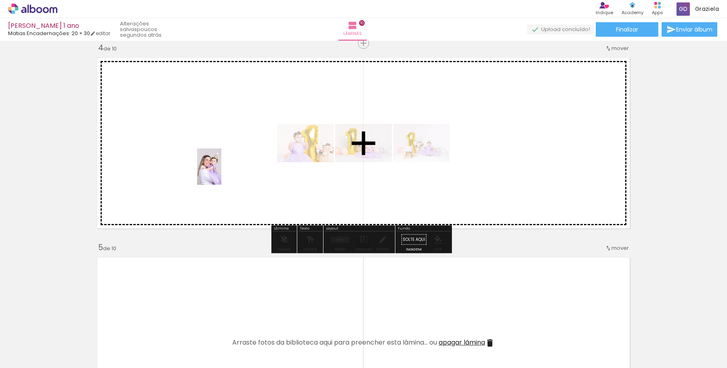
drag, startPoint x: 244, startPoint y: 331, endPoint x: 221, endPoint y: 172, distance: 159.9
click at [221, 173] on quentale-workspace at bounding box center [363, 184] width 727 height 368
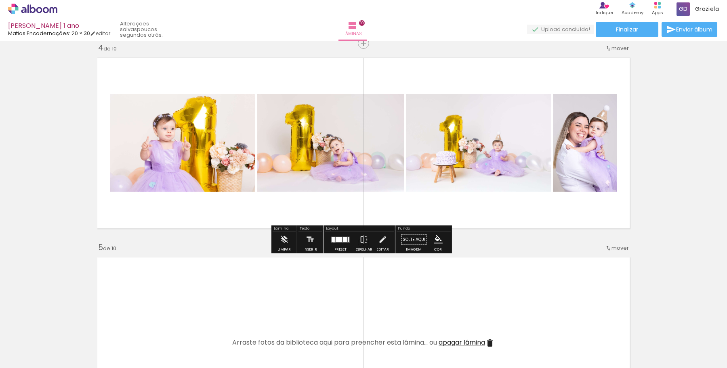
click at [332, 241] on div at bounding box center [332, 239] width 3 height 5
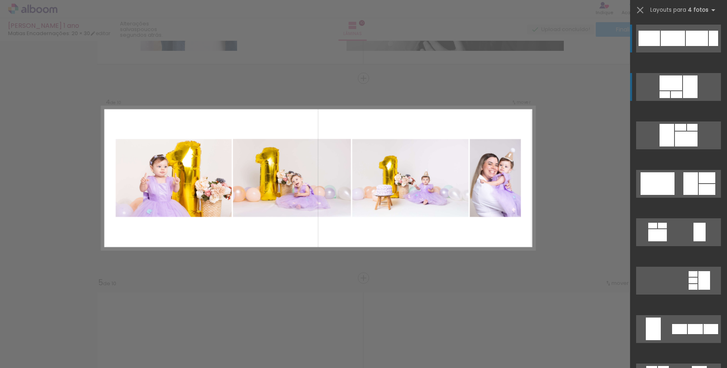
scroll to position [574, 0]
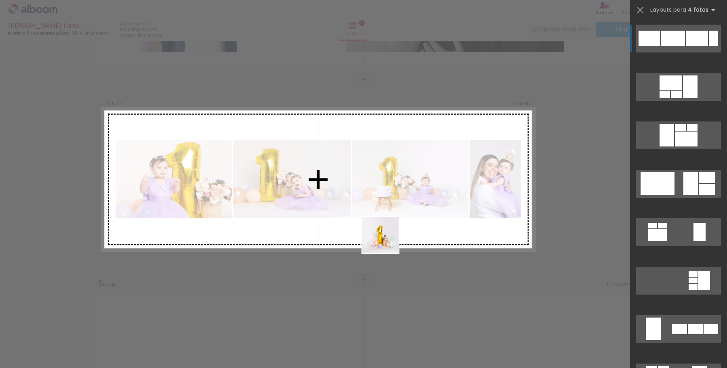
drag, startPoint x: 293, startPoint y: 344, endPoint x: 401, endPoint y: 229, distance: 157.7
click at [401, 229] on quentale-workspace at bounding box center [363, 184] width 727 height 368
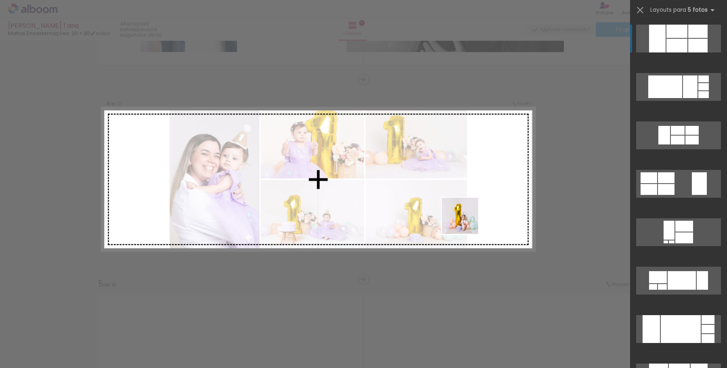
drag, startPoint x: 343, startPoint y: 340, endPoint x: 484, endPoint y: 203, distance: 196.7
click at [490, 197] on quentale-workspace at bounding box center [363, 184] width 727 height 368
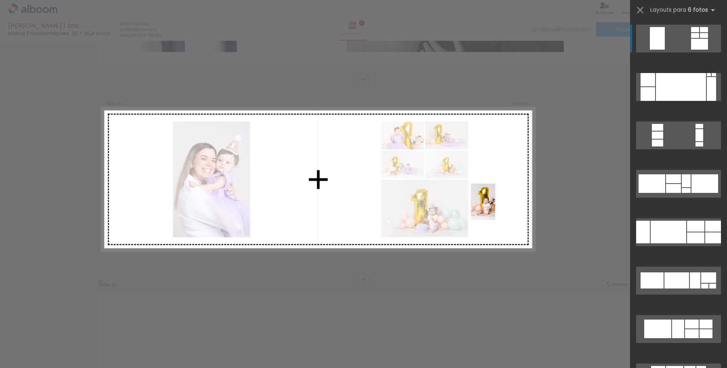
drag, startPoint x: 376, startPoint y: 348, endPoint x: 500, endPoint y: 199, distance: 194.1
click at [500, 199] on quentale-workspace at bounding box center [363, 184] width 727 height 368
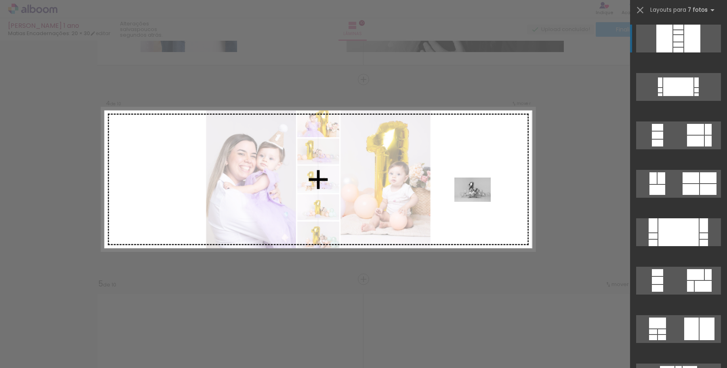
drag, startPoint x: 434, startPoint y: 328, endPoint x: 478, endPoint y: 202, distance: 133.6
click at [478, 202] on quentale-workspace at bounding box center [363, 184] width 727 height 368
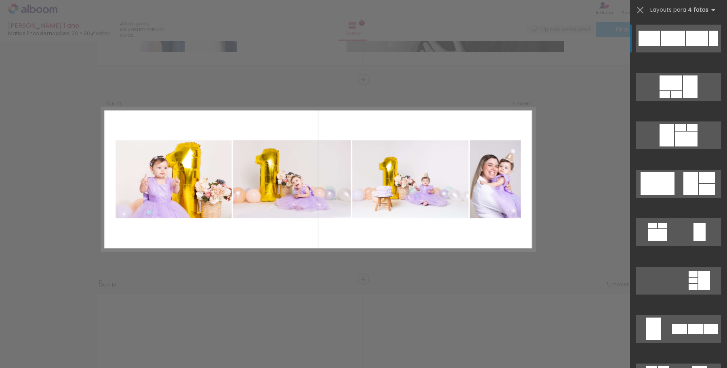
click at [501, 174] on quentale-photo at bounding box center [495, 179] width 51 height 78
click at [414, 246] on quentale-layouter at bounding box center [318, 180] width 433 height 144
click at [419, 221] on quentale-layouter at bounding box center [318, 180] width 433 height 144
click at [637, 12] on iron-icon at bounding box center [639, 9] width 11 height 11
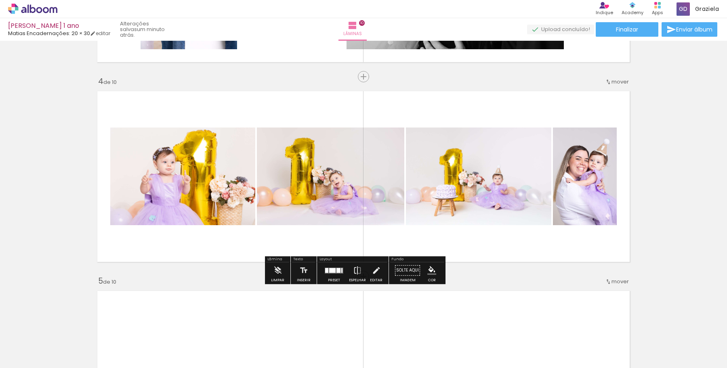
scroll to position [580, 0]
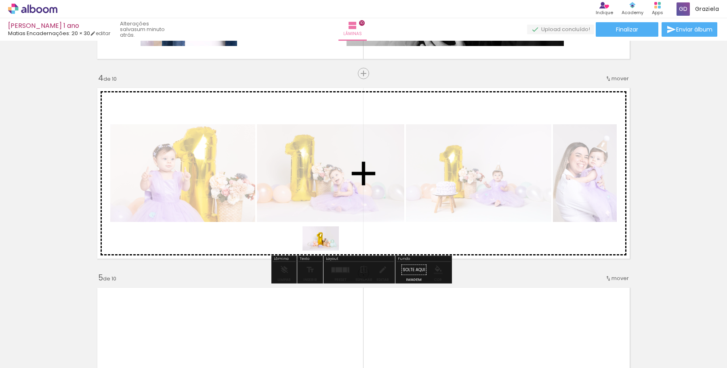
drag, startPoint x: 300, startPoint y: 345, endPoint x: 328, endPoint y: 243, distance: 105.8
click at [328, 243] on quentale-workspace at bounding box center [363, 184] width 727 height 368
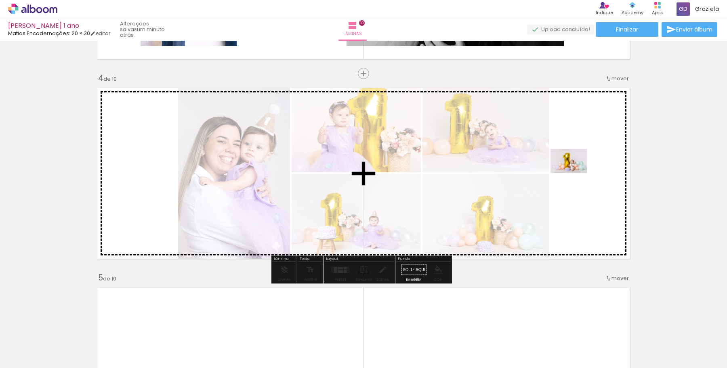
drag, startPoint x: 335, startPoint y: 332, endPoint x: 575, endPoint y: 173, distance: 287.8
click at [575, 173] on quentale-workspace at bounding box center [363, 184] width 727 height 368
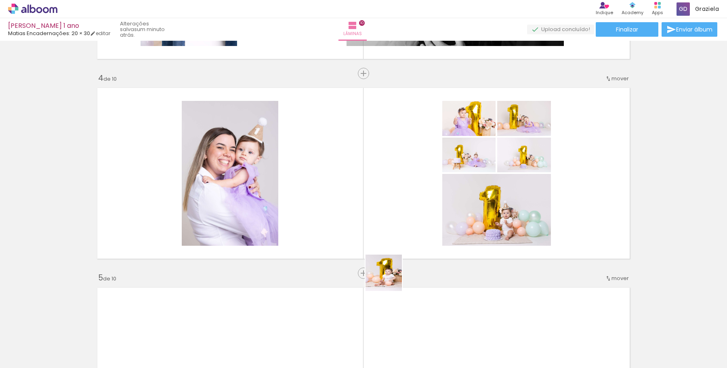
drag, startPoint x: 383, startPoint y: 339, endPoint x: 385, endPoint y: 180, distance: 158.3
click at [385, 180] on quentale-workspace at bounding box center [363, 184] width 727 height 368
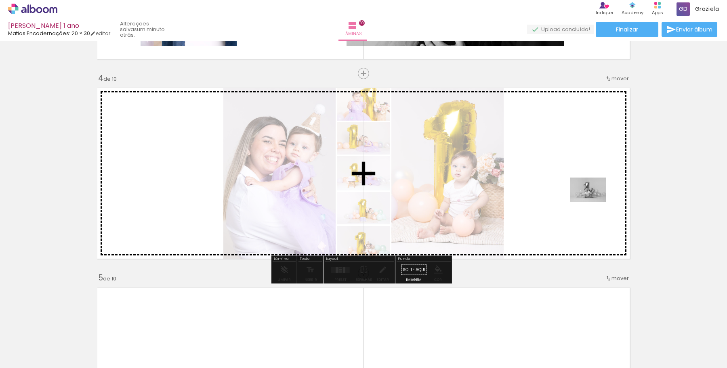
drag, startPoint x: 429, startPoint y: 346, endPoint x: 594, endPoint y: 201, distance: 220.6
click at [594, 201] on quentale-workspace at bounding box center [363, 184] width 727 height 368
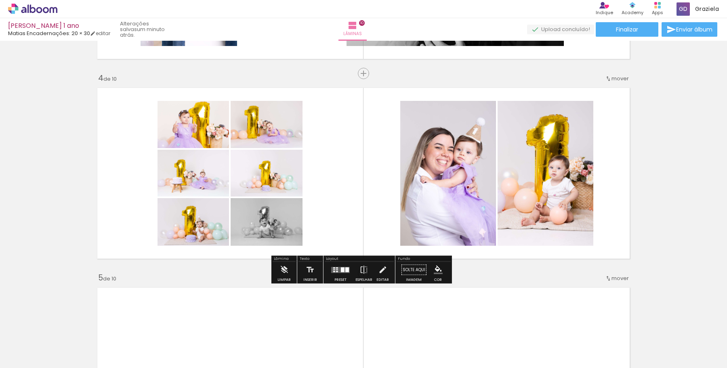
click at [345, 274] on div at bounding box center [340, 270] width 22 height 16
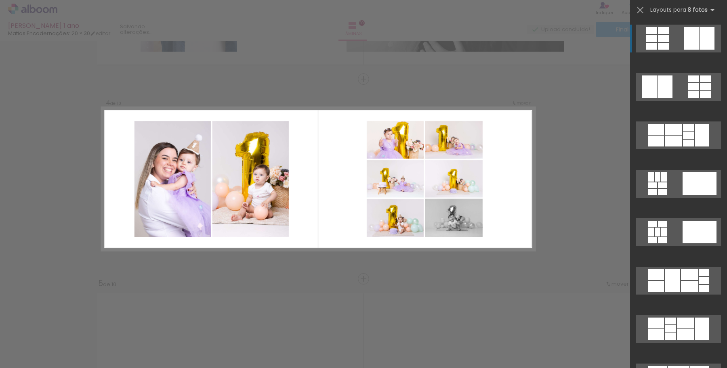
scroll to position [574, 0]
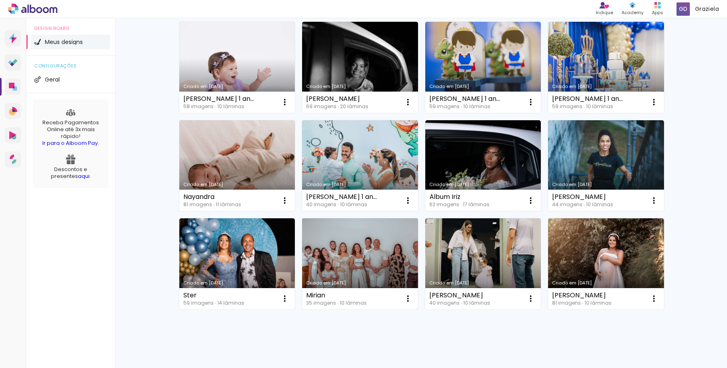
scroll to position [99, 0]
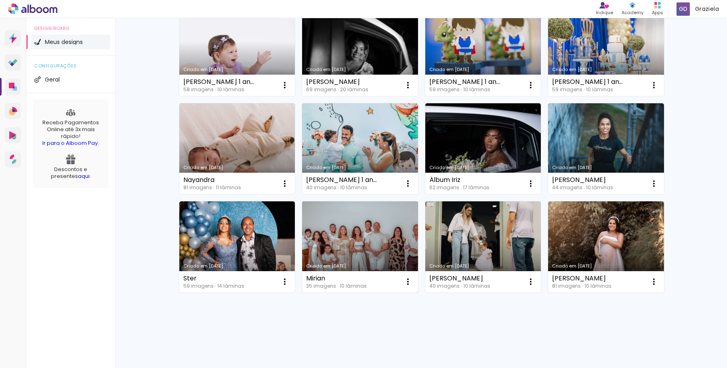
click at [354, 253] on link "Criado em [DATE]" at bounding box center [360, 246] width 116 height 91
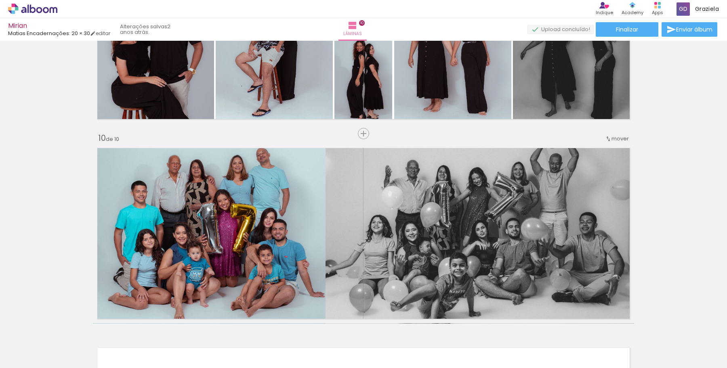
scroll to position [1702, 0]
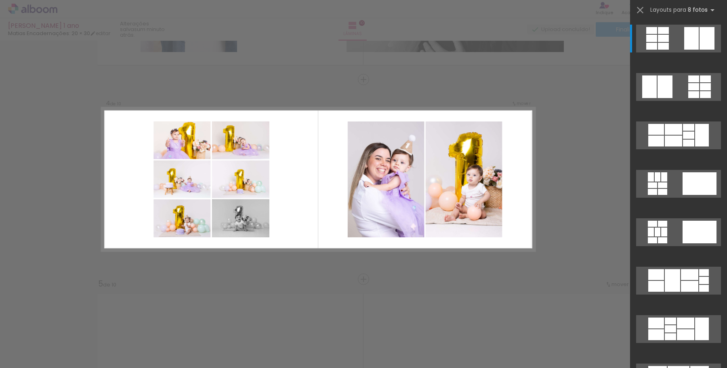
scroll to position [0, 335]
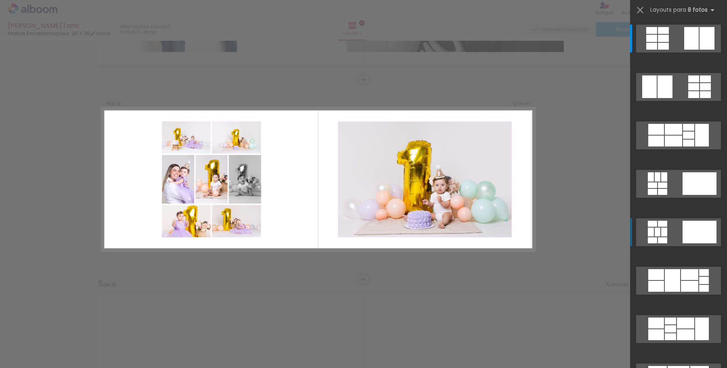
click at [695, 231] on div at bounding box center [699, 232] width 34 height 23
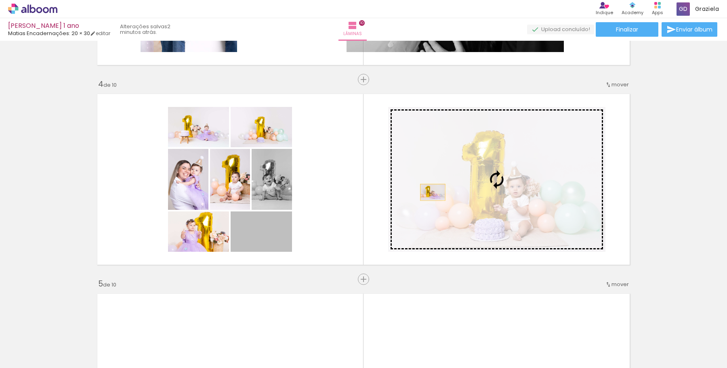
drag, startPoint x: 266, startPoint y: 242, endPoint x: 507, endPoint y: 170, distance: 251.2
click at [0, 0] on slot at bounding box center [0, 0] width 0 height 0
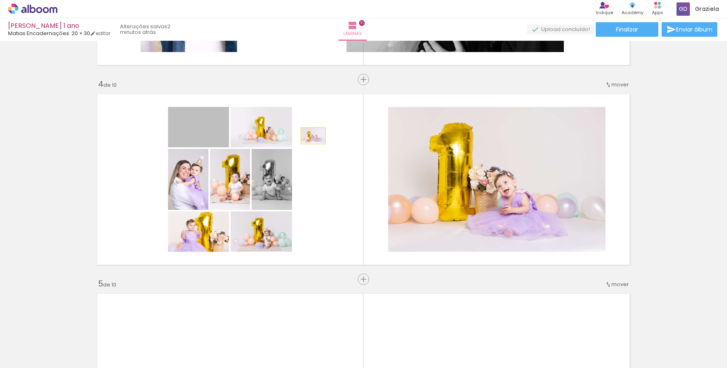
drag, startPoint x: 208, startPoint y: 135, endPoint x: 452, endPoint y: 145, distance: 243.7
click at [0, 0] on slot at bounding box center [0, 0] width 0 height 0
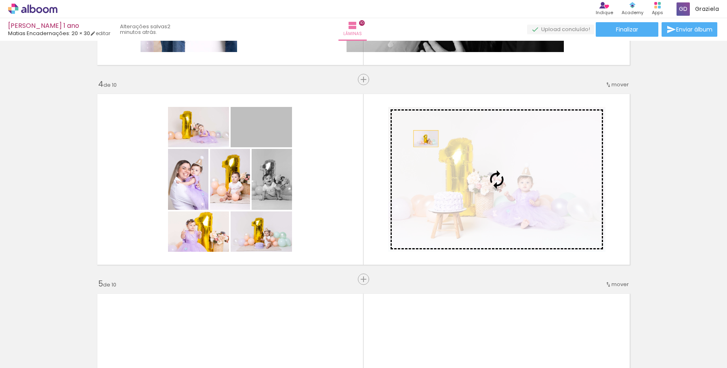
drag, startPoint x: 272, startPoint y: 134, endPoint x: 432, endPoint y: 139, distance: 160.4
click at [0, 0] on slot at bounding box center [0, 0] width 0 height 0
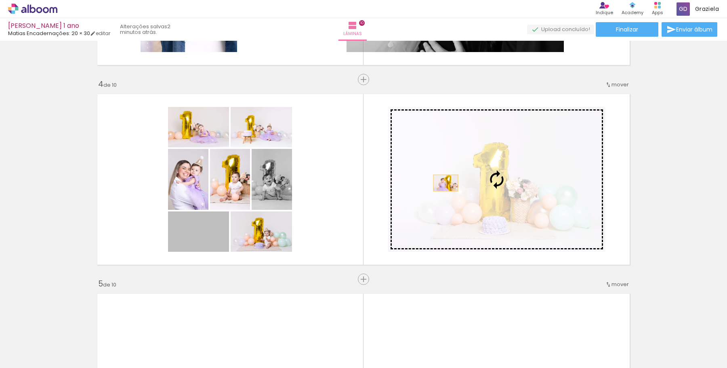
drag, startPoint x: 182, startPoint y: 246, endPoint x: 443, endPoint y: 183, distance: 268.3
click at [0, 0] on slot at bounding box center [0, 0] width 0 height 0
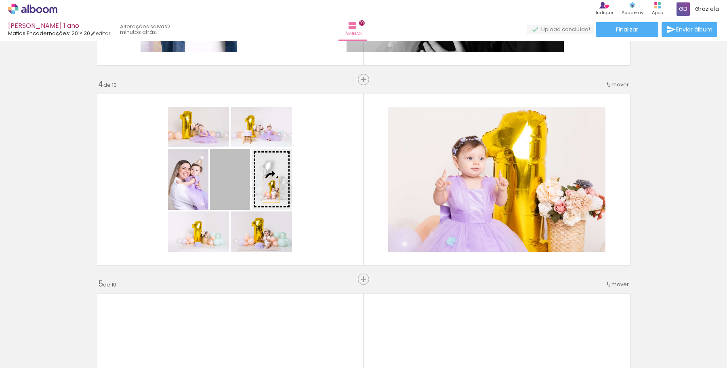
drag, startPoint x: 242, startPoint y: 193, endPoint x: 478, endPoint y: 164, distance: 237.9
click at [0, 0] on slot at bounding box center [0, 0] width 0 height 0
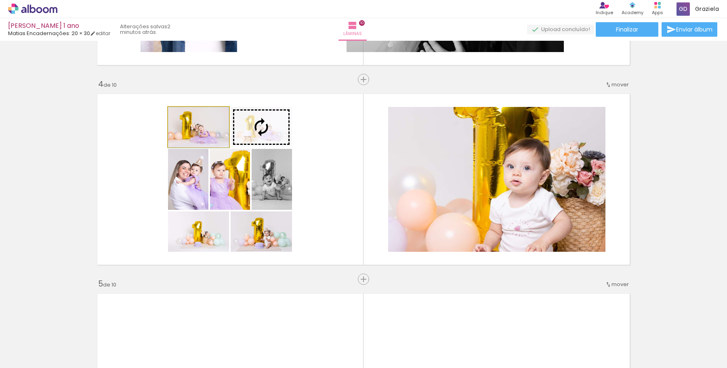
drag, startPoint x: 202, startPoint y: 142, endPoint x: 476, endPoint y: 151, distance: 274.3
click at [0, 0] on slot at bounding box center [0, 0] width 0 height 0
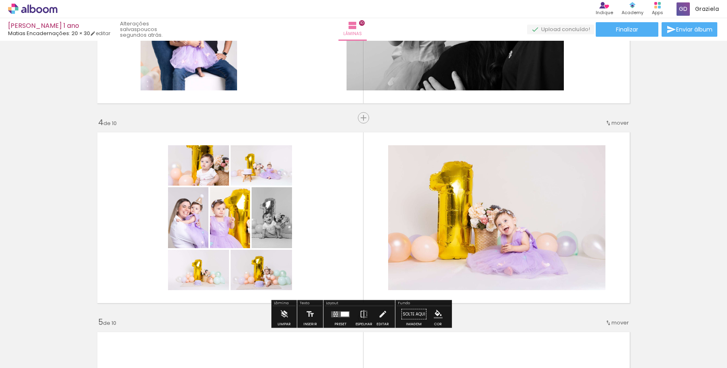
scroll to position [537, 0]
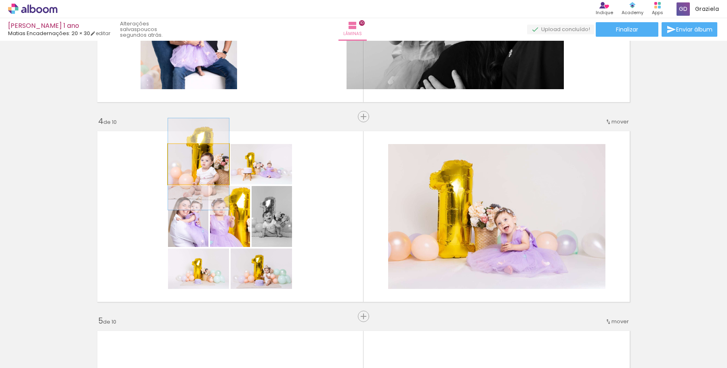
click at [205, 171] on quentale-photo at bounding box center [198, 164] width 61 height 40
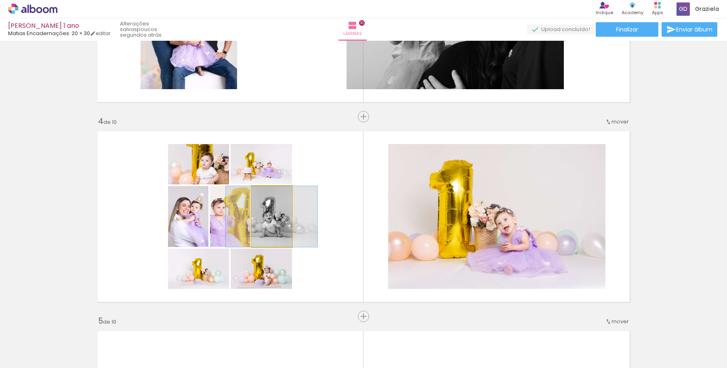
click at [264, 218] on quentale-photo at bounding box center [272, 216] width 40 height 61
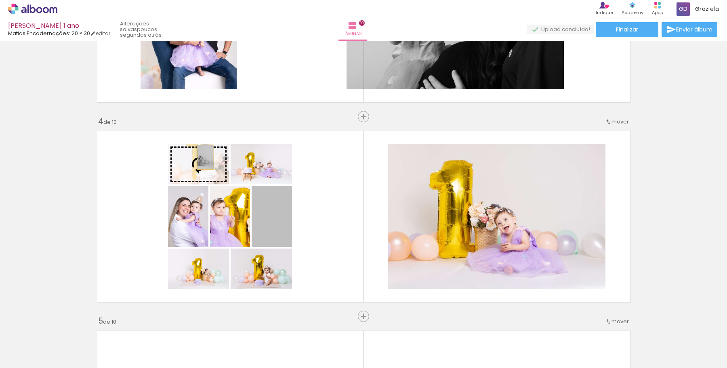
drag, startPoint x: 268, startPoint y: 224, endPoint x: 202, endPoint y: 157, distance: 93.9
click at [0, 0] on slot at bounding box center [0, 0] width 0 height 0
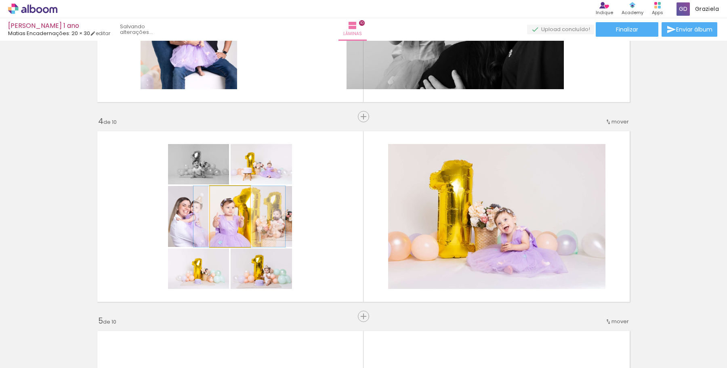
drag, startPoint x: 215, startPoint y: 233, endPoint x: 224, endPoint y: 233, distance: 9.3
click at [226, 237] on quentale-photo at bounding box center [230, 216] width 40 height 61
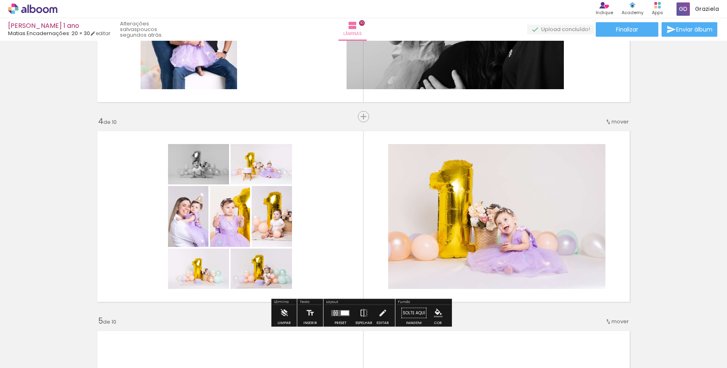
click at [327, 232] on quentale-layouter at bounding box center [363, 217] width 541 height 180
click at [343, 320] on quentale-thumb at bounding box center [333, 341] width 45 height 46
click at [342, 315] on div at bounding box center [345, 312] width 8 height 5
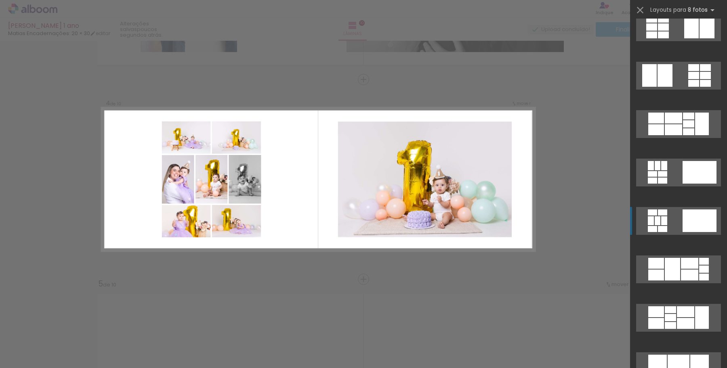
scroll to position [0, 0]
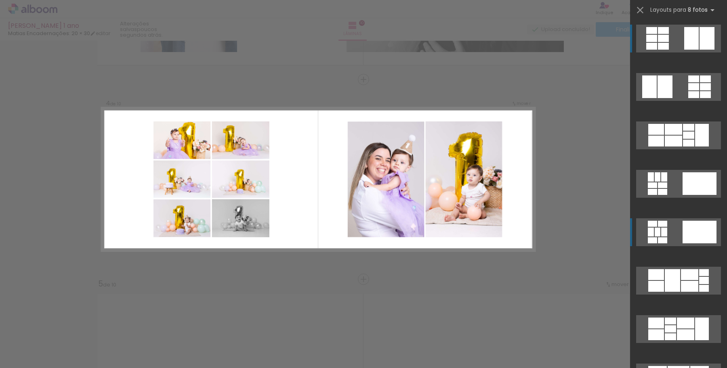
click at [684, 44] on div at bounding box center [691, 38] width 15 height 23
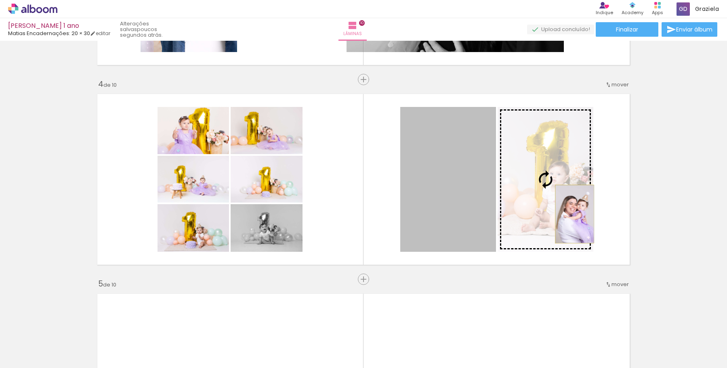
drag, startPoint x: 447, startPoint y: 224, endPoint x: 571, endPoint y: 214, distance: 124.4
click at [0, 0] on slot at bounding box center [0, 0] width 0 height 0
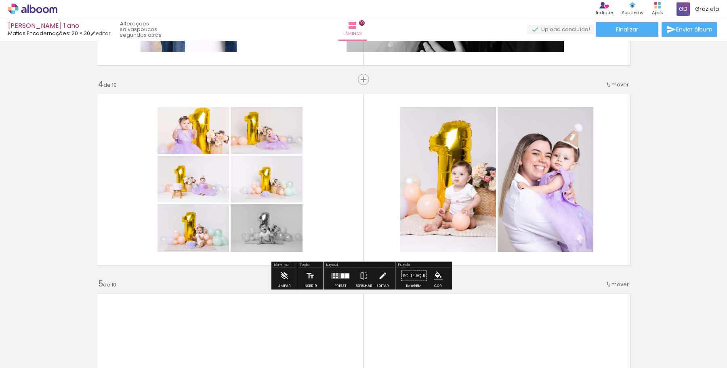
click at [334, 279] on div at bounding box center [340, 276] width 22 height 16
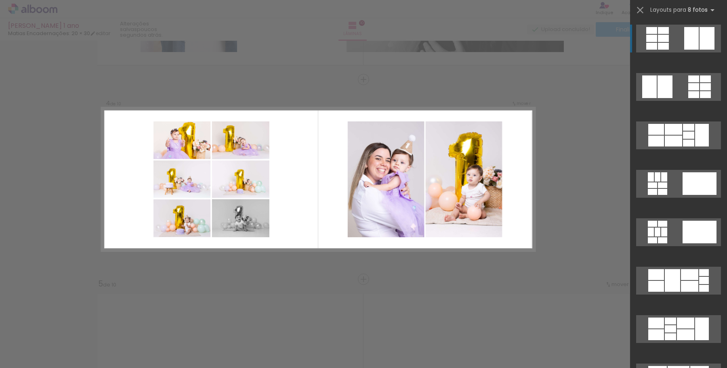
click at [699, 36] on div at bounding box center [706, 38] width 15 height 23
click at [324, 187] on quentale-layouter at bounding box center [318, 180] width 433 height 144
click at [640, 9] on iron-icon at bounding box center [639, 9] width 11 height 11
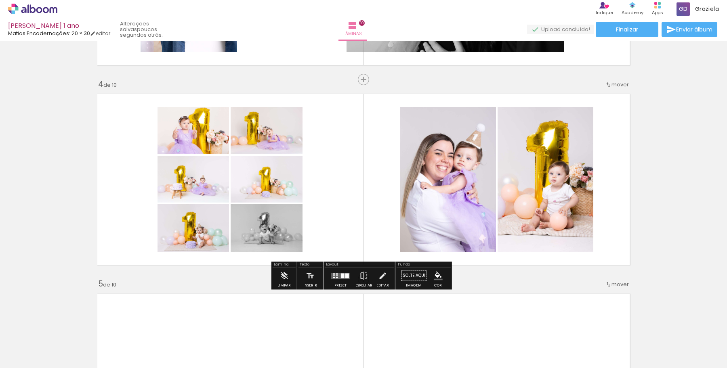
click at [365, 280] on iron-icon at bounding box center [363, 276] width 9 height 16
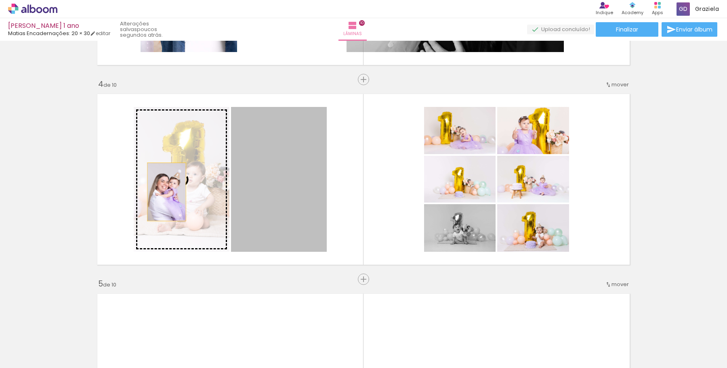
drag, startPoint x: 296, startPoint y: 208, endPoint x: 162, endPoint y: 191, distance: 134.2
click at [0, 0] on slot at bounding box center [0, 0] width 0 height 0
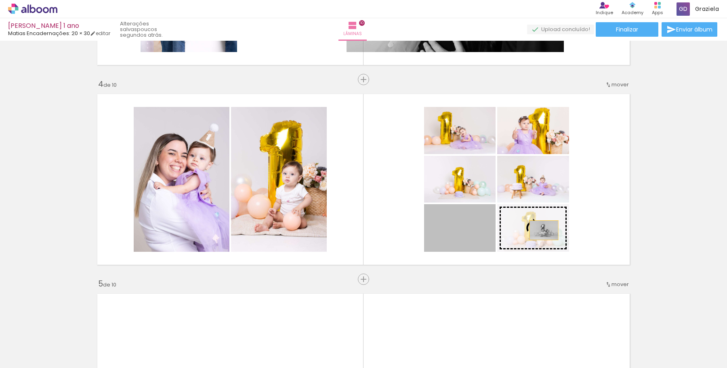
drag, startPoint x: 469, startPoint y: 239, endPoint x: 541, endPoint y: 230, distance: 72.4
click at [0, 0] on slot at bounding box center [0, 0] width 0 height 0
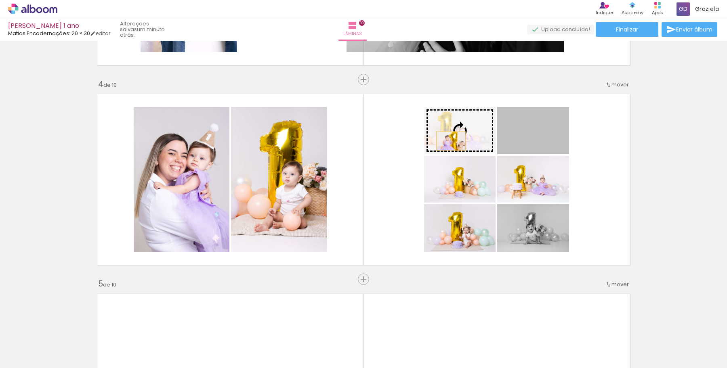
drag, startPoint x: 542, startPoint y: 143, endPoint x: 445, endPoint y: 141, distance: 97.7
click at [0, 0] on slot at bounding box center [0, 0] width 0 height 0
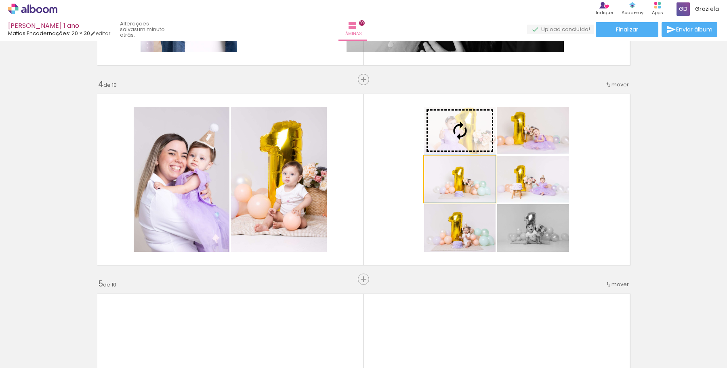
drag, startPoint x: 467, startPoint y: 192, endPoint x: 451, endPoint y: 143, distance: 51.5
click at [0, 0] on slot at bounding box center [0, 0] width 0 height 0
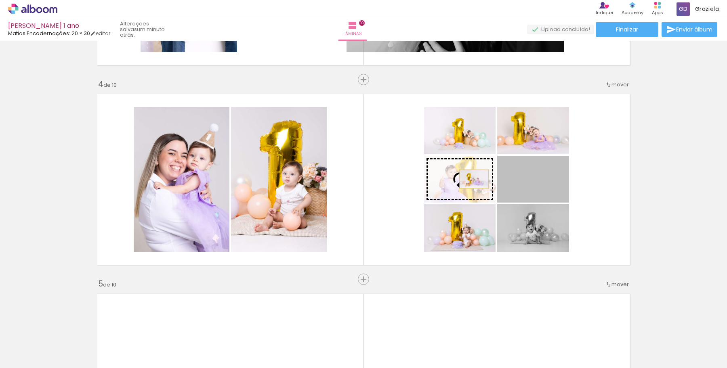
drag, startPoint x: 545, startPoint y: 187, endPoint x: 470, endPoint y: 179, distance: 76.4
click at [0, 0] on slot at bounding box center [0, 0] width 0 height 0
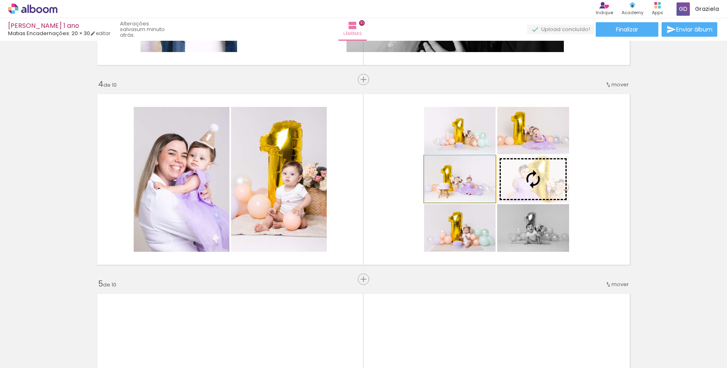
drag, startPoint x: 467, startPoint y: 191, endPoint x: 530, endPoint y: 143, distance: 79.1
click at [0, 0] on slot at bounding box center [0, 0] width 0 height 0
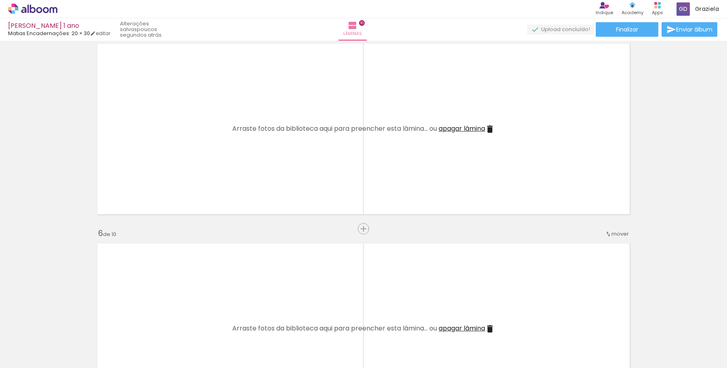
scroll to position [821, 0]
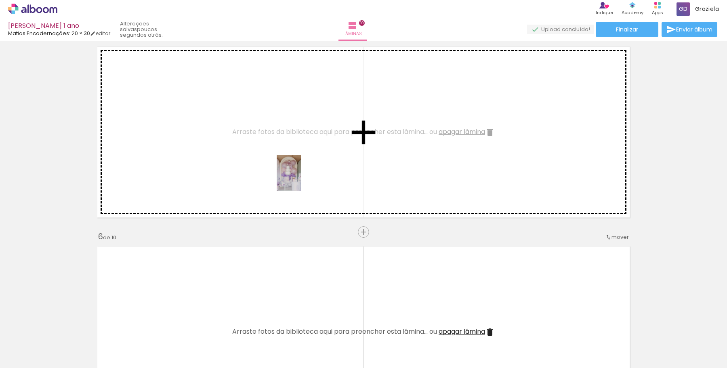
drag, startPoint x: 329, startPoint y: 346, endPoint x: 299, endPoint y: 170, distance: 178.2
click at [299, 171] on quentale-workspace at bounding box center [363, 184] width 727 height 368
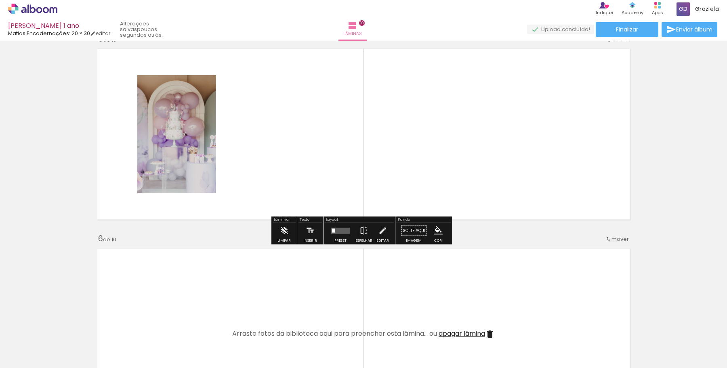
scroll to position [818, 0]
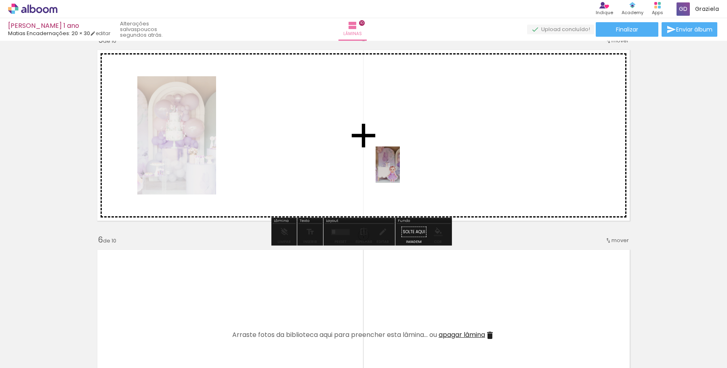
drag, startPoint x: 381, startPoint y: 333, endPoint x: 400, endPoint y: 167, distance: 167.5
click at [400, 167] on quentale-workspace at bounding box center [363, 184] width 727 height 368
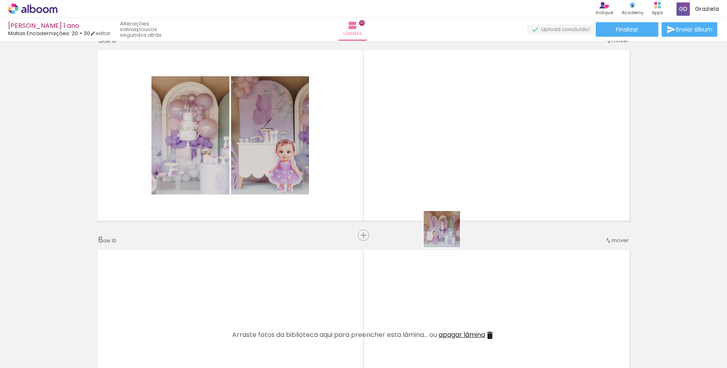
drag, startPoint x: 455, startPoint y: 346, endPoint x: 428, endPoint y: 147, distance: 200.5
click at [428, 147] on quentale-workspace at bounding box center [363, 184] width 727 height 368
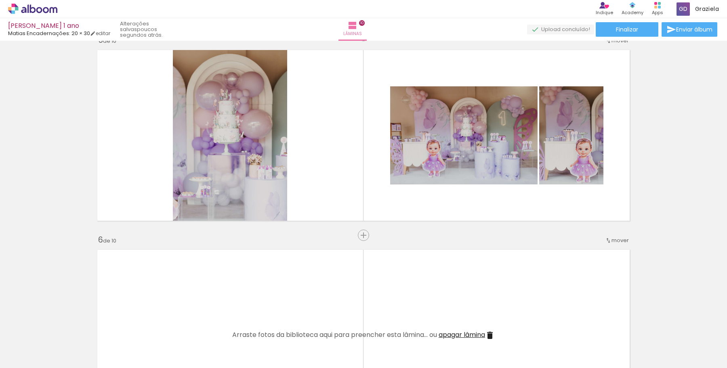
scroll to position [0, 740]
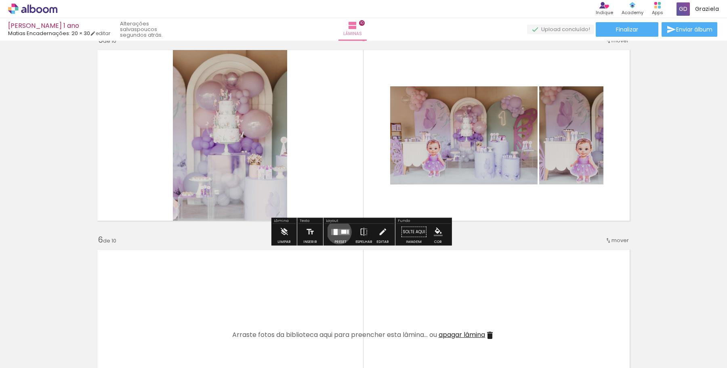
click at [337, 232] on quentale-layouter at bounding box center [340, 232] width 19 height 6
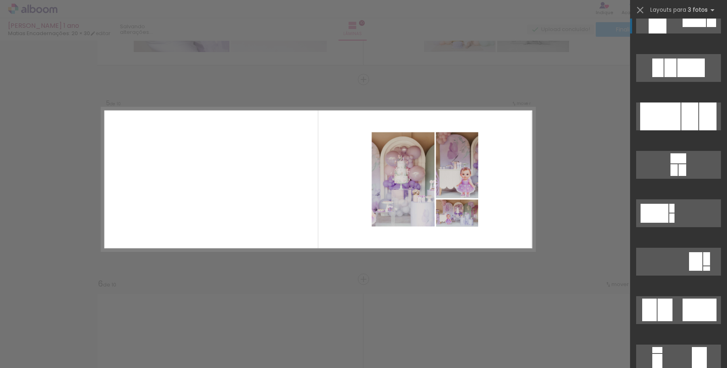
scroll to position [157, 0]
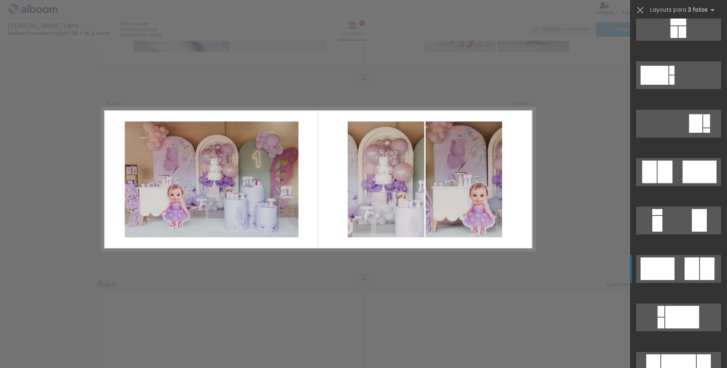
click at [691, 268] on div at bounding box center [691, 269] width 15 height 23
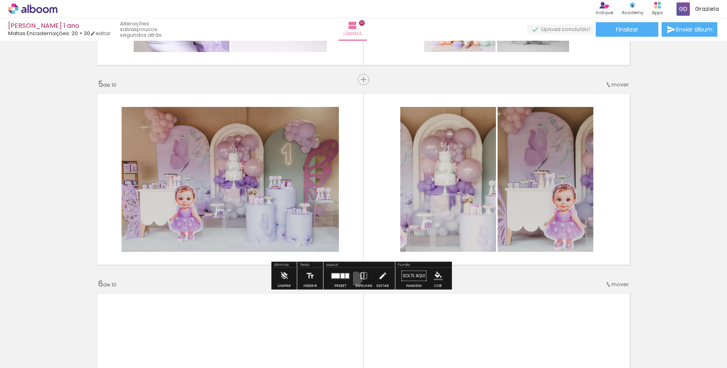
click at [354, 279] on paper-button "Espelhar" at bounding box center [363, 278] width 21 height 21
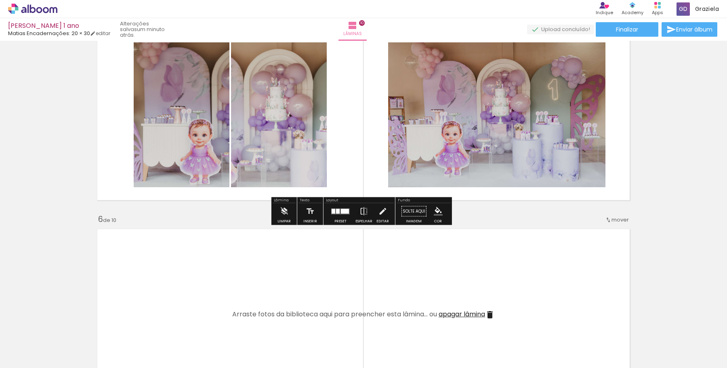
scroll to position [833, 0]
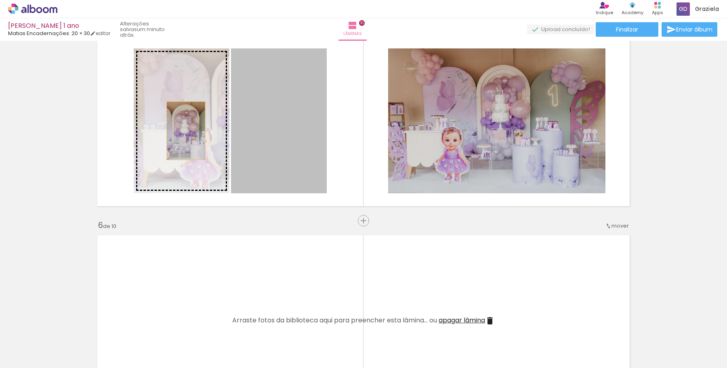
drag, startPoint x: 265, startPoint y: 139, endPoint x: 182, endPoint y: 130, distance: 82.8
click at [0, 0] on slot at bounding box center [0, 0] width 0 height 0
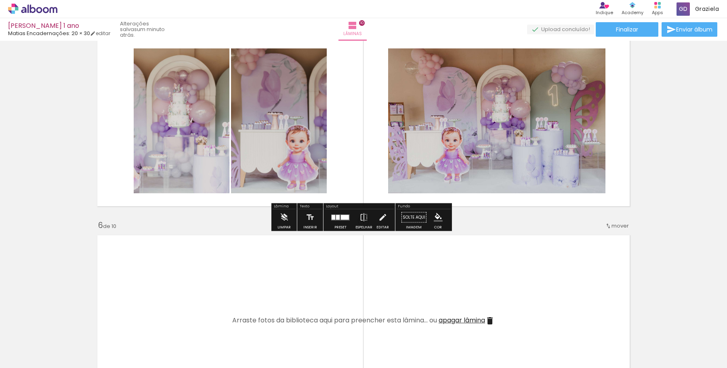
click at [658, 176] on div "Inserir lâmina 1 de 10 Inserir lâmina 2 de 10 Inserir lâmina 3 de 10 Inserir lâ…" at bounding box center [363, 310] width 727 height 2199
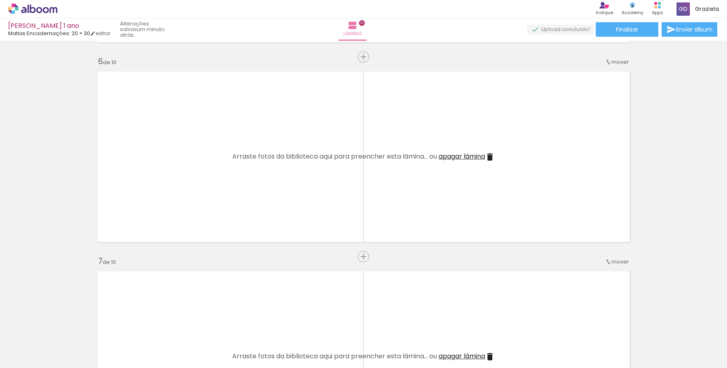
scroll to position [996, 0]
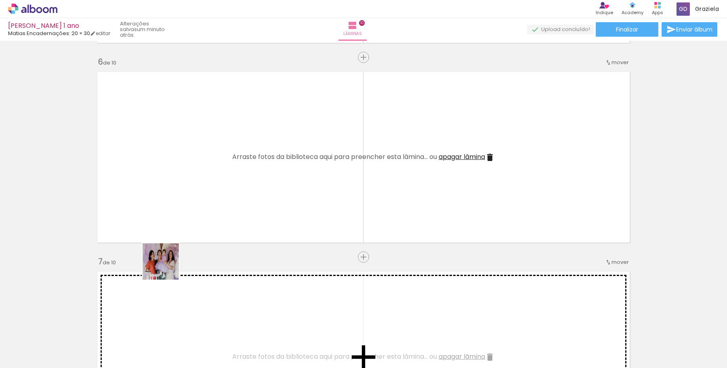
drag, startPoint x: 149, startPoint y: 349, endPoint x: 180, endPoint y: 194, distance: 158.0
click at [180, 194] on quentale-workspace at bounding box center [363, 184] width 727 height 368
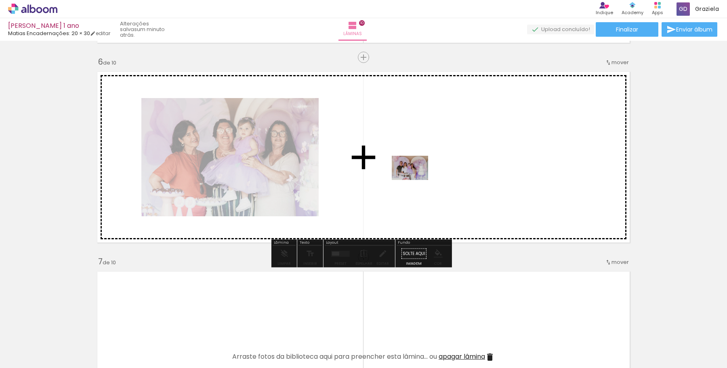
drag, startPoint x: 261, startPoint y: 340, endPoint x: 417, endPoint y: 179, distance: 223.9
click at [417, 179] on quentale-workspace at bounding box center [363, 184] width 727 height 368
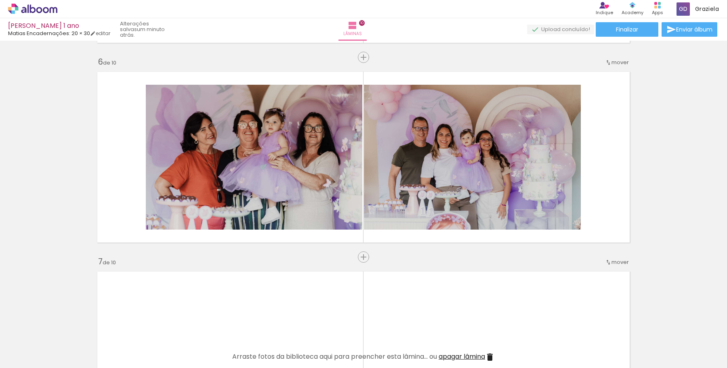
scroll to position [0, 1108]
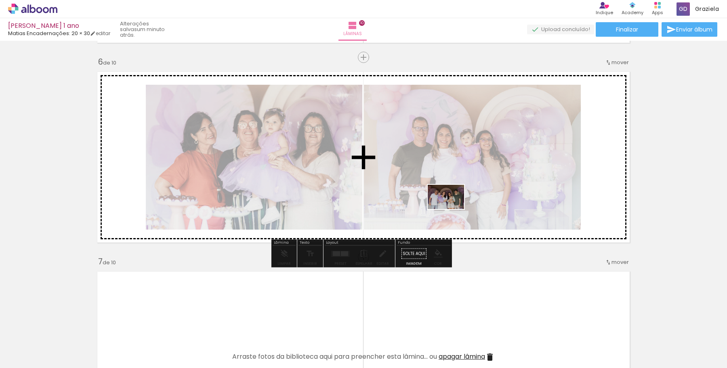
drag, startPoint x: 424, startPoint y: 345, endPoint x: 452, endPoint y: 208, distance: 140.2
click at [452, 208] on quentale-workspace at bounding box center [363, 184] width 727 height 368
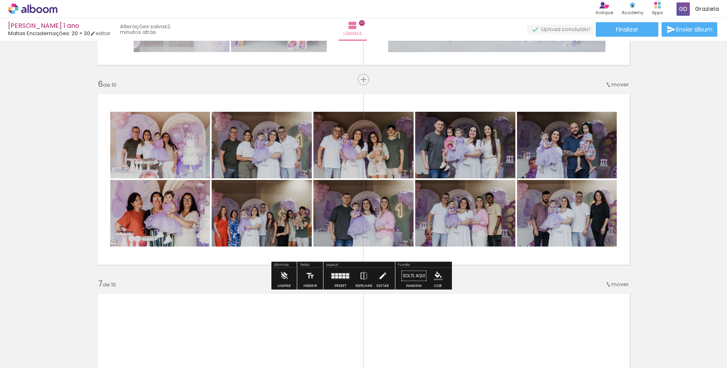
scroll to position [0, 157]
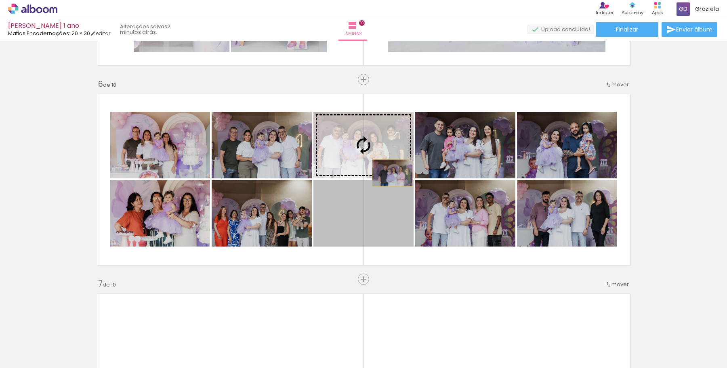
drag, startPoint x: 384, startPoint y: 233, endPoint x: 389, endPoint y: 171, distance: 62.0
click at [0, 0] on slot at bounding box center [0, 0] width 0 height 0
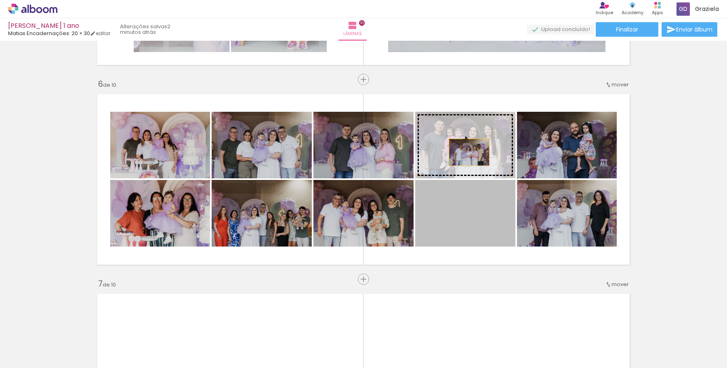
drag, startPoint x: 465, startPoint y: 224, endPoint x: 466, endPoint y: 147, distance: 76.7
click at [0, 0] on slot at bounding box center [0, 0] width 0 height 0
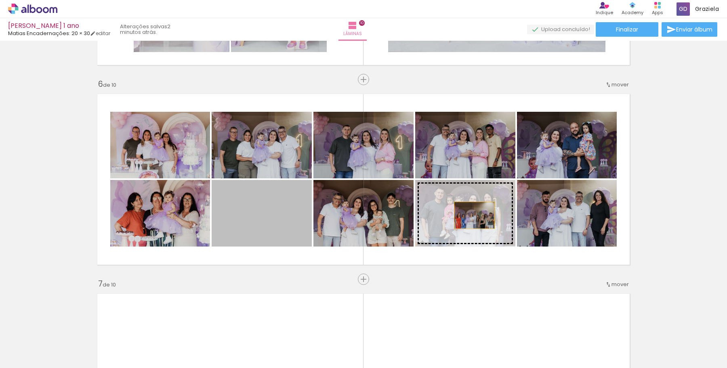
drag, startPoint x: 277, startPoint y: 230, endPoint x: 472, endPoint y: 215, distance: 195.2
click at [0, 0] on slot at bounding box center [0, 0] width 0 height 0
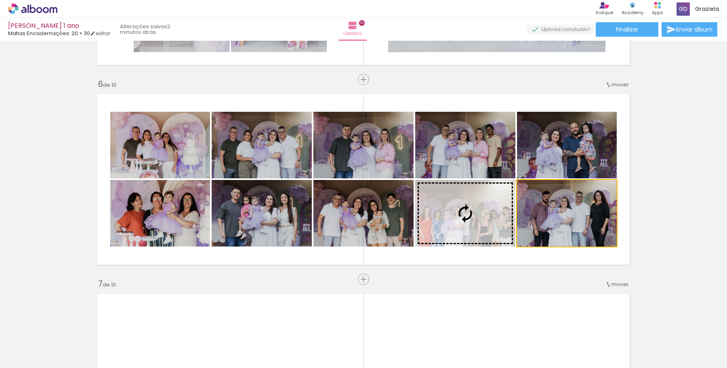
drag, startPoint x: 563, startPoint y: 220, endPoint x: 476, endPoint y: 222, distance: 87.6
click at [0, 0] on slot at bounding box center [0, 0] width 0 height 0
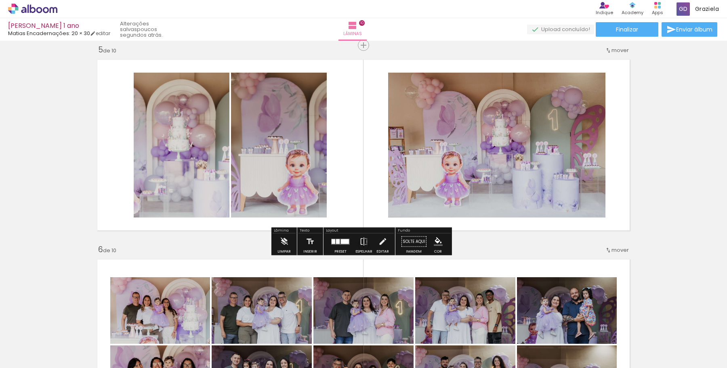
scroll to position [930, 0]
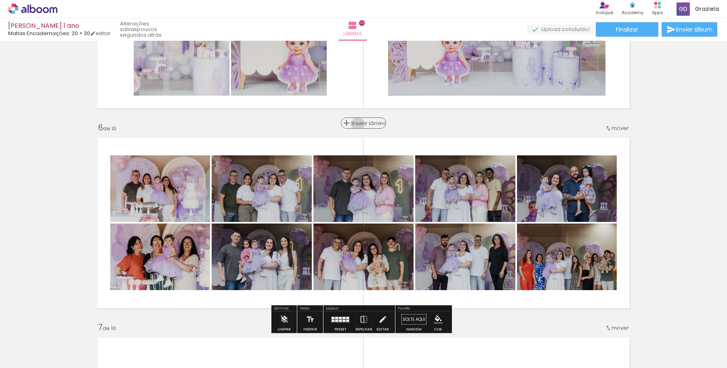
click at [357, 124] on span "Inserir lâmina" at bounding box center [366, 123] width 31 height 5
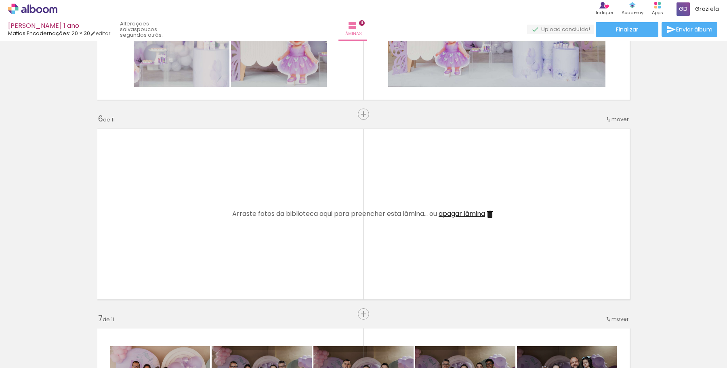
scroll to position [940, 0]
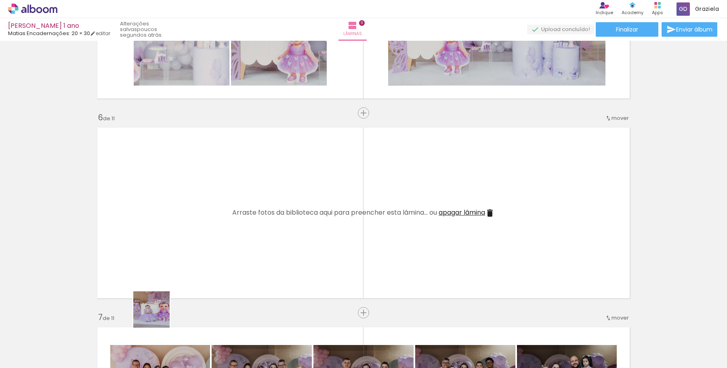
drag, startPoint x: 157, startPoint y: 316, endPoint x: 175, endPoint y: 204, distance: 112.8
click at [175, 204] on quentale-workspace at bounding box center [363, 184] width 727 height 368
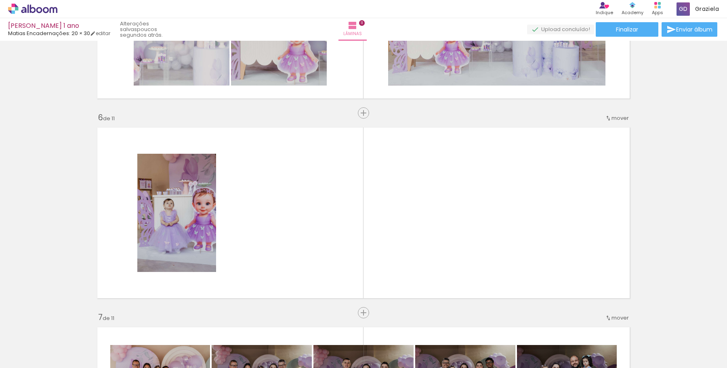
scroll to position [0, 953]
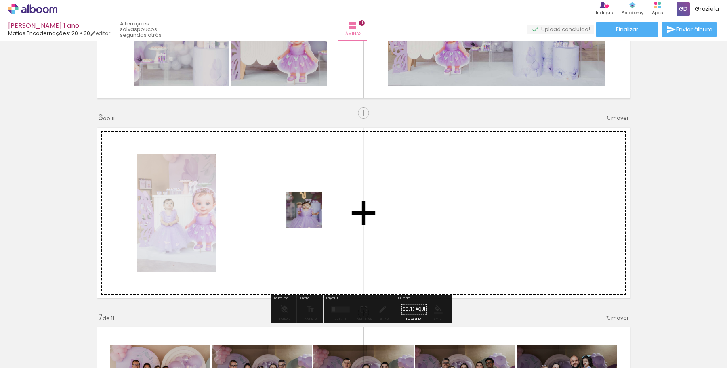
drag, startPoint x: 257, startPoint y: 347, endPoint x: 311, endPoint y: 214, distance: 143.8
click at [311, 214] on quentale-workspace at bounding box center [363, 184] width 727 height 368
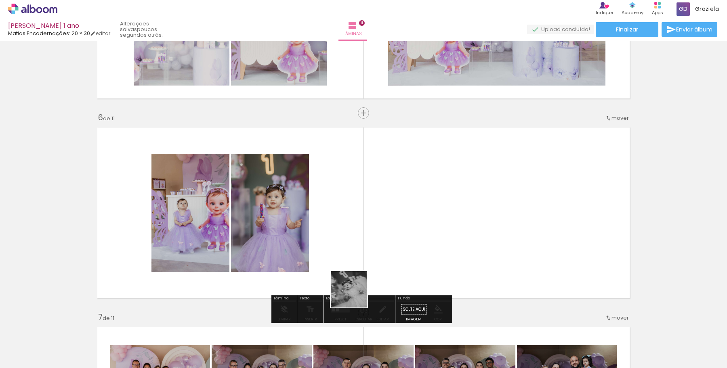
drag, startPoint x: 335, startPoint y: 316, endPoint x: 440, endPoint y: 197, distance: 158.7
click at [440, 197] on quentale-workspace at bounding box center [363, 184] width 727 height 368
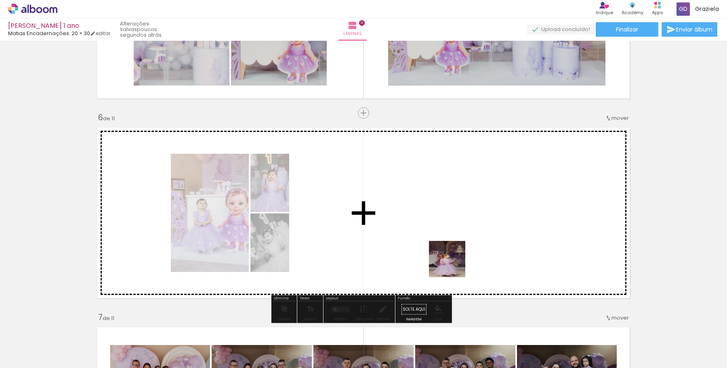
drag, startPoint x: 439, startPoint y: 348, endPoint x: 460, endPoint y: 230, distance: 119.4
click at [460, 231] on quentale-workspace at bounding box center [363, 184] width 727 height 368
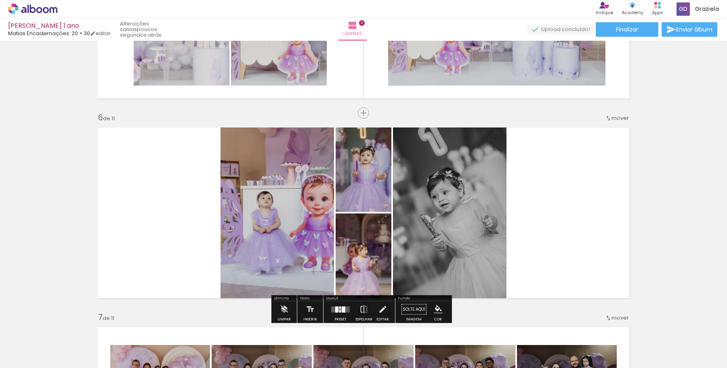
drag, startPoint x: 489, startPoint y: 341, endPoint x: 566, endPoint y: 221, distance: 142.4
click at [566, 221] on quentale-workspace at bounding box center [363, 184] width 727 height 368
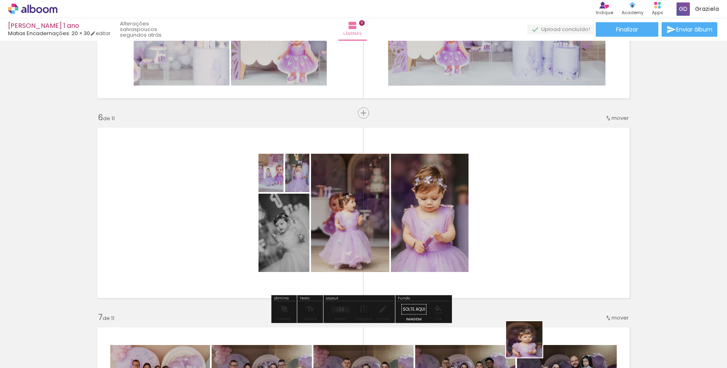
drag, startPoint x: 529, startPoint y: 353, endPoint x: 553, endPoint y: 246, distance: 109.3
click at [553, 246] on quentale-workspace at bounding box center [363, 184] width 727 height 368
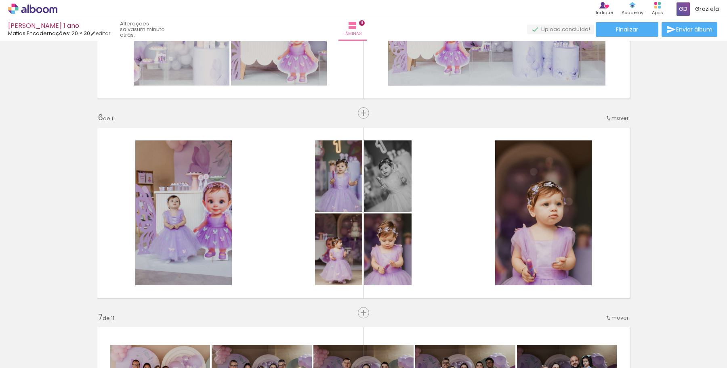
scroll to position [0, 1104]
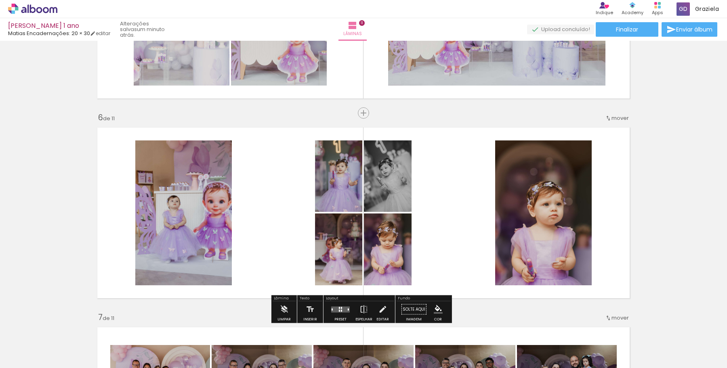
click at [339, 307] on div at bounding box center [339, 308] width 1 height 2
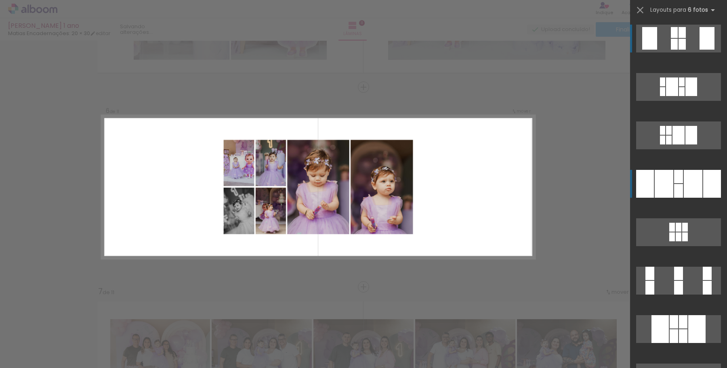
scroll to position [974, 0]
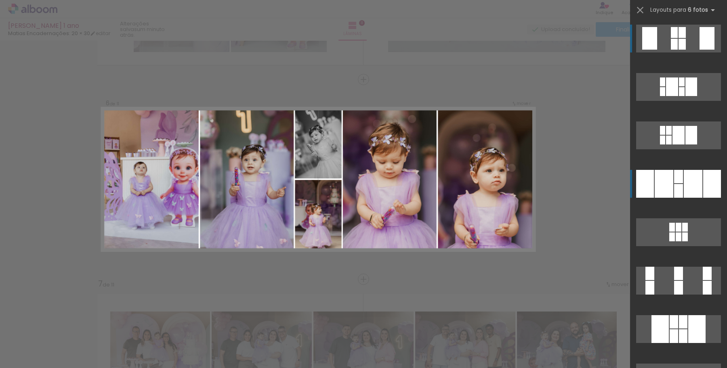
click at [667, 187] on div at bounding box center [663, 184] width 19 height 28
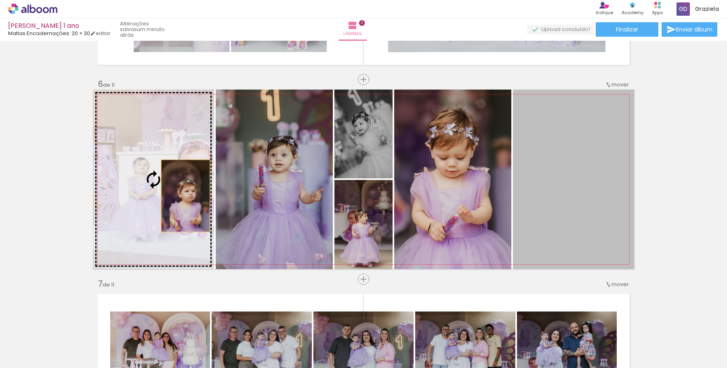
drag, startPoint x: 576, startPoint y: 203, endPoint x: 153, endPoint y: 195, distance: 423.6
click at [0, 0] on slot at bounding box center [0, 0] width 0 height 0
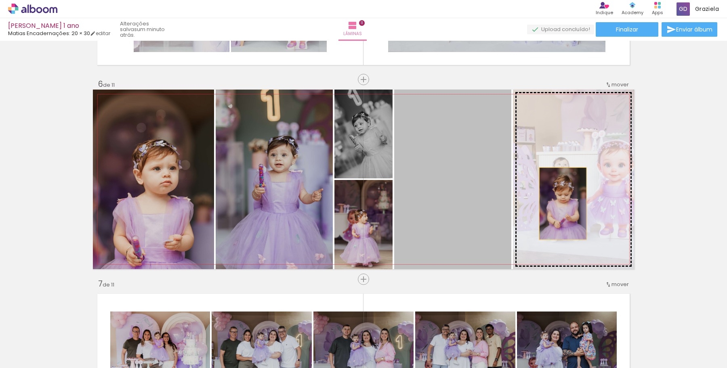
drag, startPoint x: 465, startPoint y: 203, endPoint x: 560, endPoint y: 203, distance: 95.7
click at [0, 0] on slot at bounding box center [0, 0] width 0 height 0
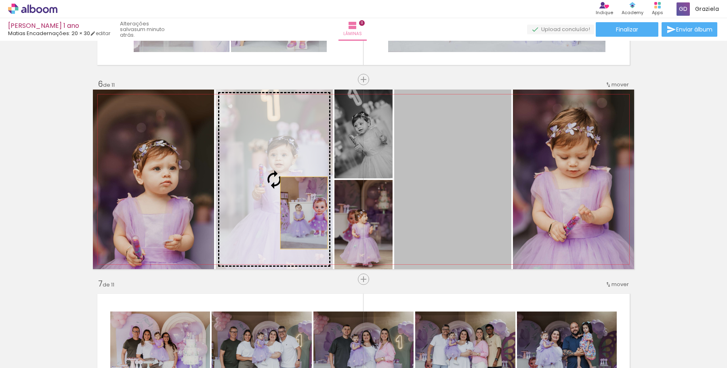
drag, startPoint x: 445, startPoint y: 217, endPoint x: 270, endPoint y: 212, distance: 174.9
click at [0, 0] on slot at bounding box center [0, 0] width 0 height 0
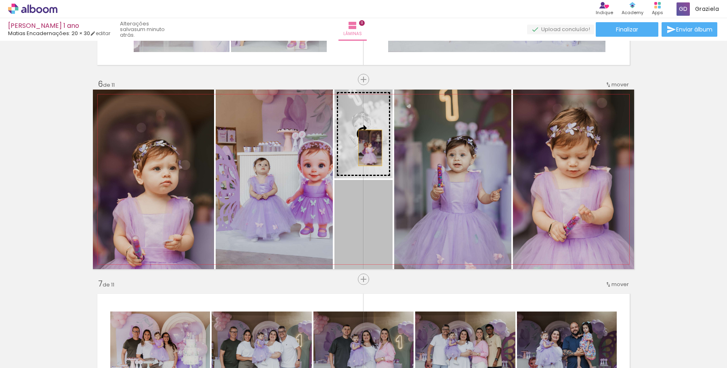
drag, startPoint x: 367, startPoint y: 227, endPoint x: 367, endPoint y: 146, distance: 81.2
click at [0, 0] on slot at bounding box center [0, 0] width 0 height 0
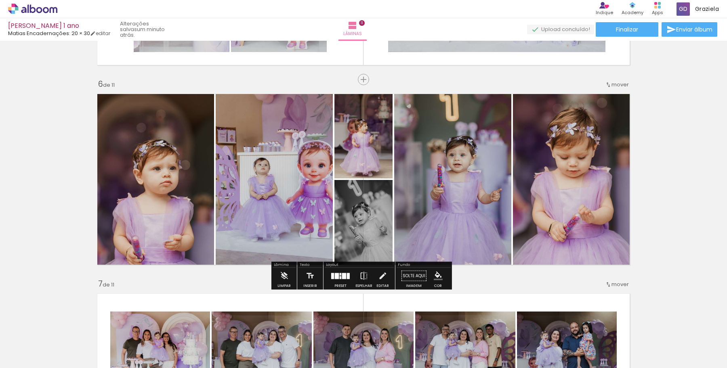
click at [658, 155] on div "Inserir lâmina 1 de 11 Inserir lâmina 2 de 11 Inserir lâmina 3 de 11 Inserir lâ…" at bounding box center [363, 269] width 727 height 2399
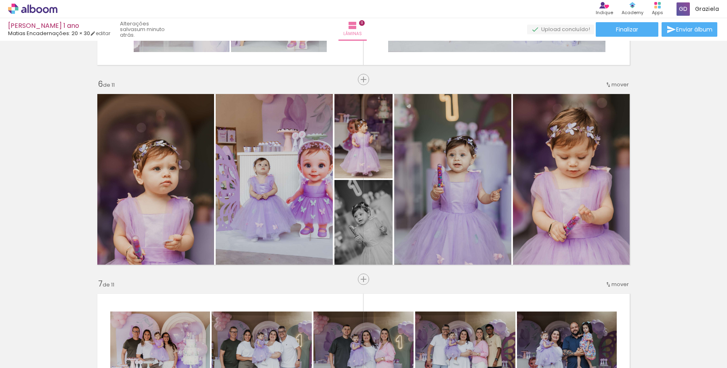
scroll to position [0, 1773]
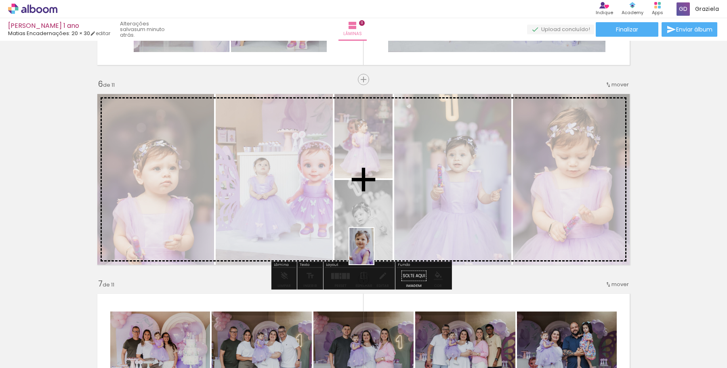
drag, startPoint x: 431, startPoint y: 350, endPoint x: 357, endPoint y: 220, distance: 149.4
click at [357, 220] on quentale-workspace at bounding box center [363, 184] width 727 height 368
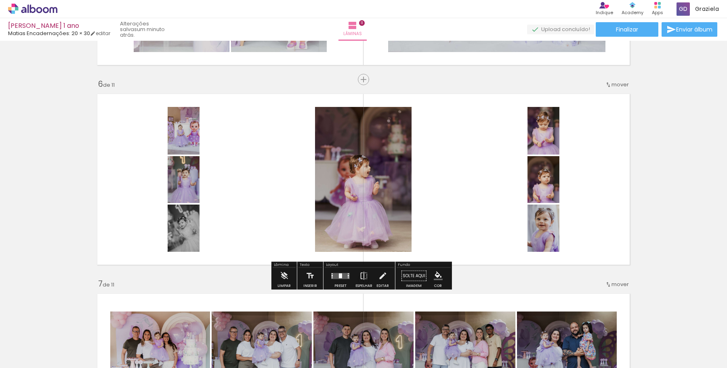
click at [345, 279] on quentale-layouter at bounding box center [340, 276] width 19 height 6
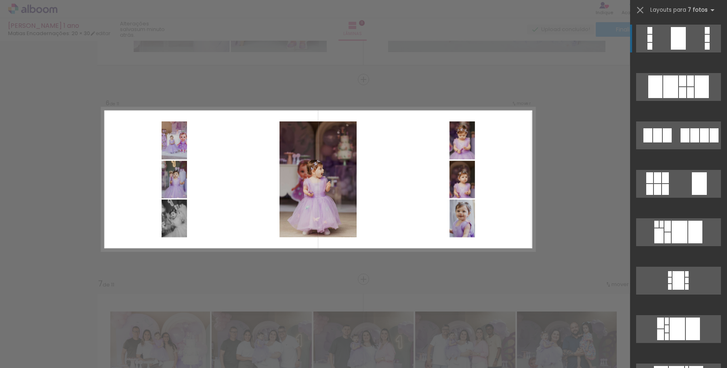
click at [401, 155] on quentale-layouter at bounding box center [318, 180] width 433 height 144
drag, startPoint x: 173, startPoint y: 230, endPoint x: 191, endPoint y: 277, distance: 50.8
click at [191, 275] on div "Inserir lâmina 1 de 11 Inserir lâmina 2 de 11 Inserir lâmina 3 de 11 Inserir lâ…" at bounding box center [363, 276] width 727 height 2418
drag, startPoint x: 166, startPoint y: 214, endPoint x: 298, endPoint y: 311, distance: 163.8
click at [297, 312] on div "Inserir lâmina 1 de 11 Inserir lâmina 2 de 11 Inserir lâmina 3 de 11 Inserir lâ…" at bounding box center [363, 276] width 727 height 2418
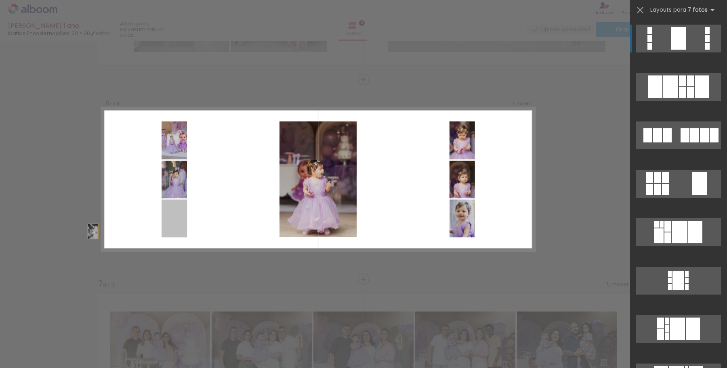
drag, startPoint x: 173, startPoint y: 224, endPoint x: 23, endPoint y: 236, distance: 149.8
click at [24, 236] on div "Inserir lâmina 1 de 11 Inserir lâmina 2 de 11 Inserir lâmina 3 de 11 Inserir lâ…" at bounding box center [363, 276] width 727 height 2418
click at [636, 9] on iron-icon at bounding box center [639, 9] width 11 height 11
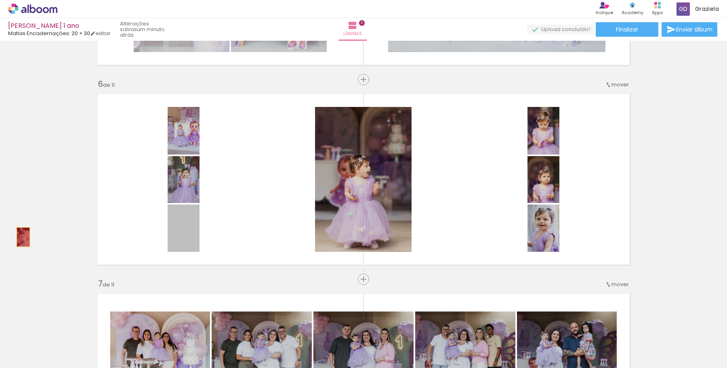
drag, startPoint x: 178, startPoint y: 235, endPoint x: 14, endPoint y: 236, distance: 164.7
click at [14, 236] on div "Inserir lâmina 1 de 11 Inserir lâmina 2 de 11 Inserir lâmina 3 de 11 Inserir lâ…" at bounding box center [363, 269] width 727 height 2399
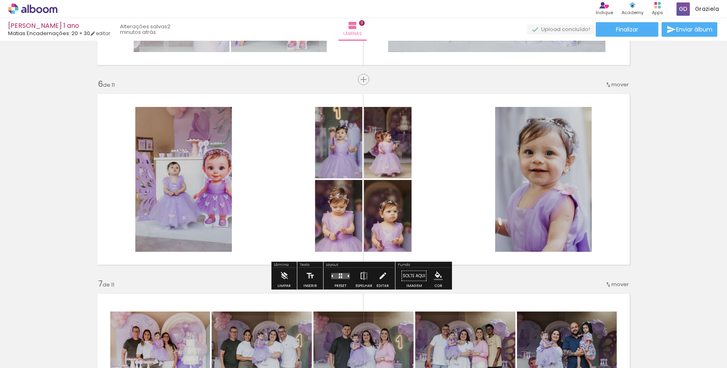
click at [336, 281] on div at bounding box center [340, 276] width 22 height 16
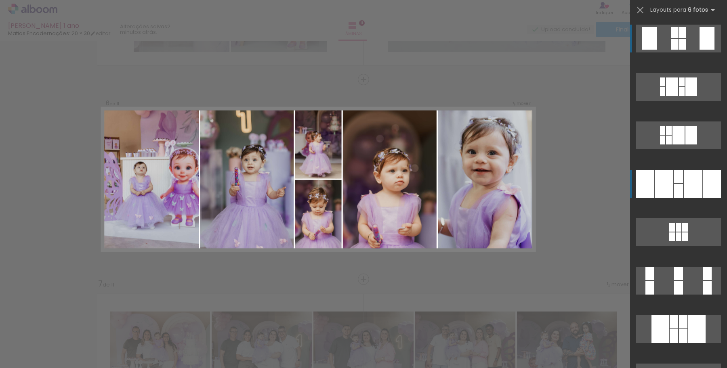
click at [675, 190] on div at bounding box center [678, 191] width 9 height 14
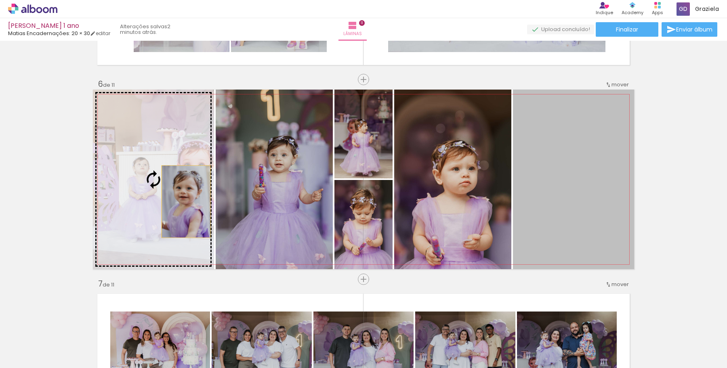
drag, startPoint x: 588, startPoint y: 189, endPoint x: 152, endPoint y: 194, distance: 436.1
click at [0, 0] on slot at bounding box center [0, 0] width 0 height 0
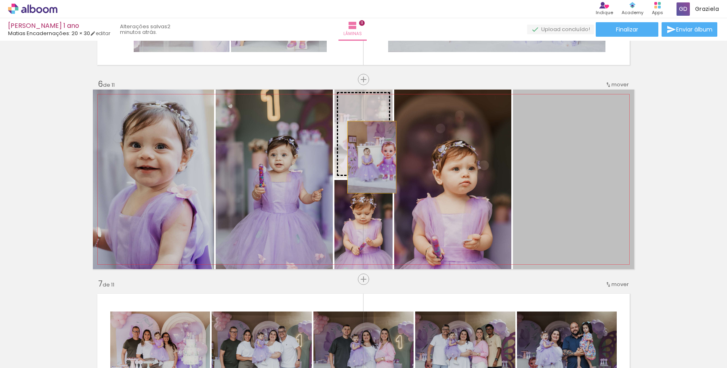
drag, startPoint x: 587, startPoint y: 211, endPoint x: 369, endPoint y: 157, distance: 224.9
click at [0, 0] on slot at bounding box center [0, 0] width 0 height 0
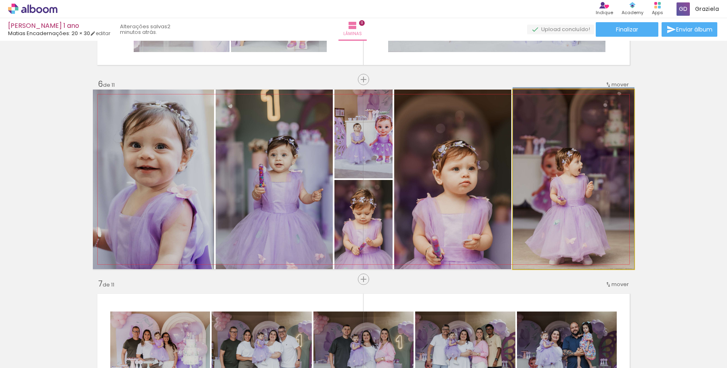
drag, startPoint x: 579, startPoint y: 208, endPoint x: 579, endPoint y: 198, distance: 10.1
drag, startPoint x: 582, startPoint y: 199, endPoint x: 570, endPoint y: 189, distance: 15.5
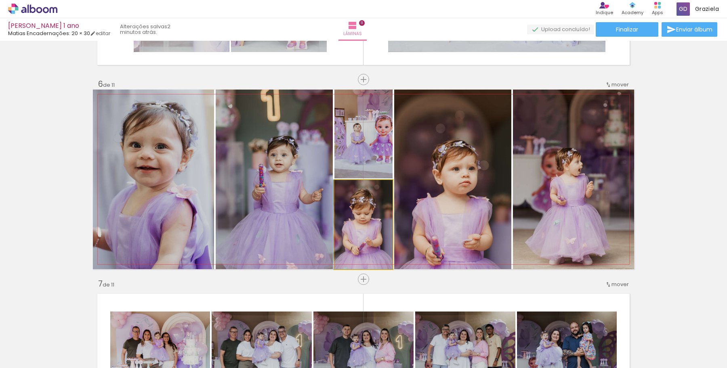
drag, startPoint x: 352, startPoint y: 218, endPoint x: 350, endPoint y: 210, distance: 8.8
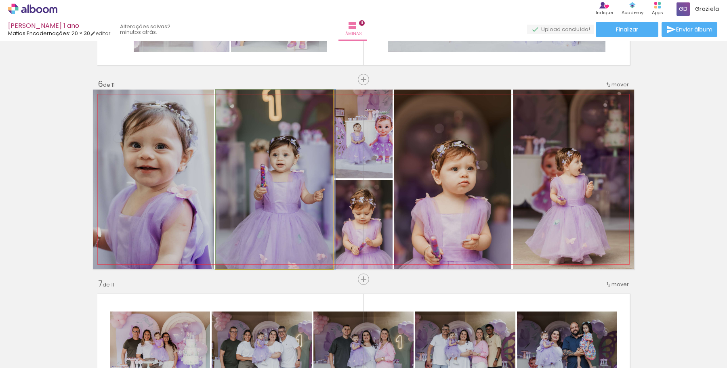
drag, startPoint x: 287, startPoint y: 213, endPoint x: 292, endPoint y: 212, distance: 4.9
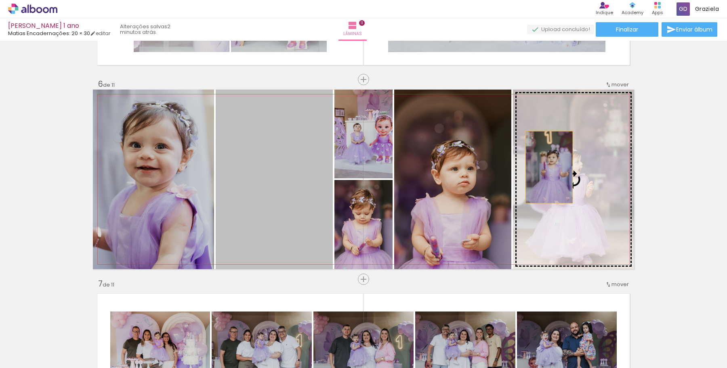
drag, startPoint x: 292, startPoint y: 212, endPoint x: 556, endPoint y: 165, distance: 268.7
click at [0, 0] on slot at bounding box center [0, 0] width 0 height 0
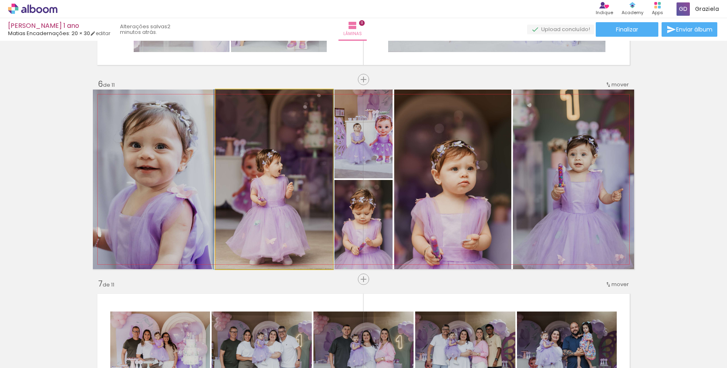
drag, startPoint x: 278, startPoint y: 220, endPoint x: 277, endPoint y: 210, distance: 10.2
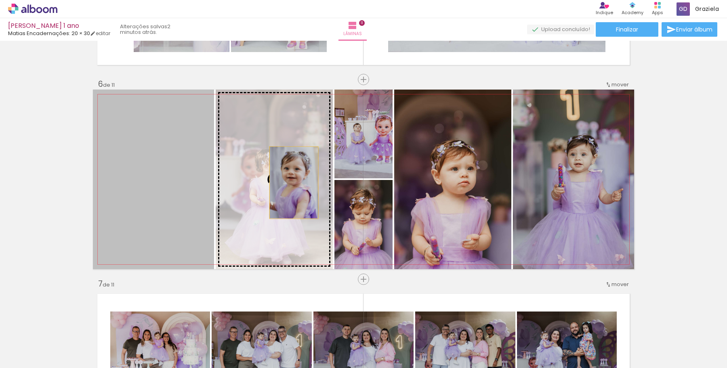
drag, startPoint x: 162, startPoint y: 216, endPoint x: 291, endPoint y: 182, distance: 133.0
click at [0, 0] on slot at bounding box center [0, 0] width 0 height 0
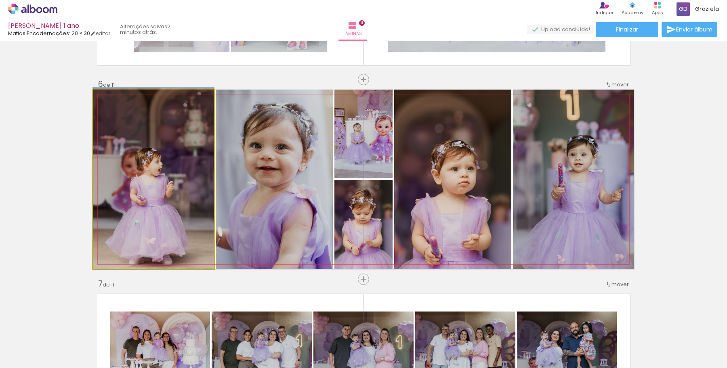
drag, startPoint x: 156, startPoint y: 233, endPoint x: 155, endPoint y: 226, distance: 6.9
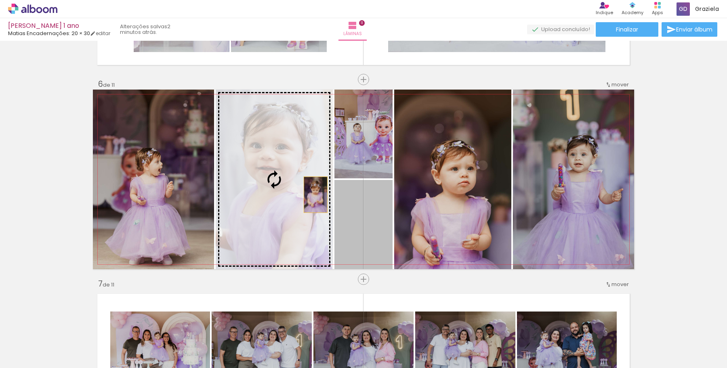
drag, startPoint x: 366, startPoint y: 234, endPoint x: 294, endPoint y: 180, distance: 90.4
click at [0, 0] on slot at bounding box center [0, 0] width 0 height 0
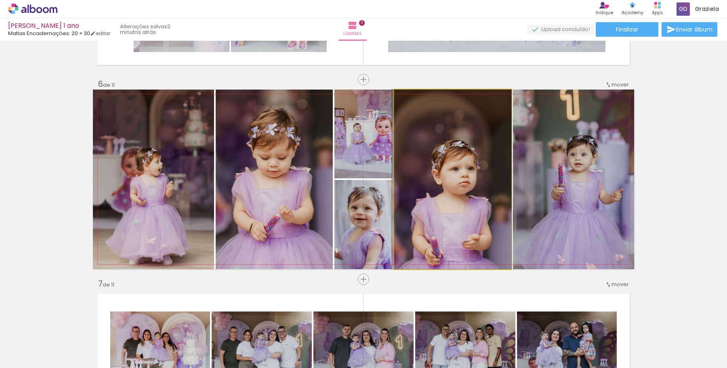
drag, startPoint x: 459, startPoint y: 226, endPoint x: 460, endPoint y: 214, distance: 12.1
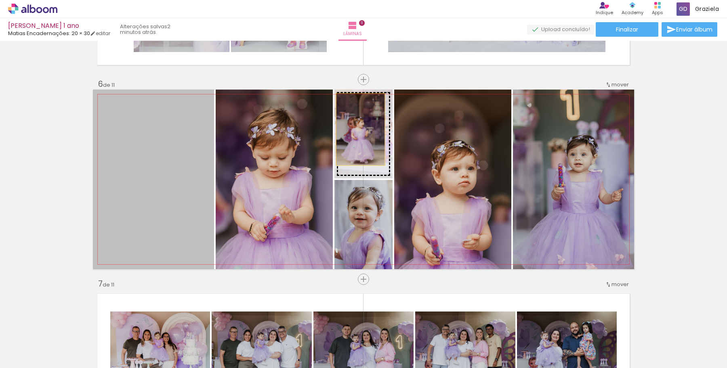
drag, startPoint x: 159, startPoint y: 226, endPoint x: 357, endPoint y: 129, distance: 220.7
click at [0, 0] on slot at bounding box center [0, 0] width 0 height 0
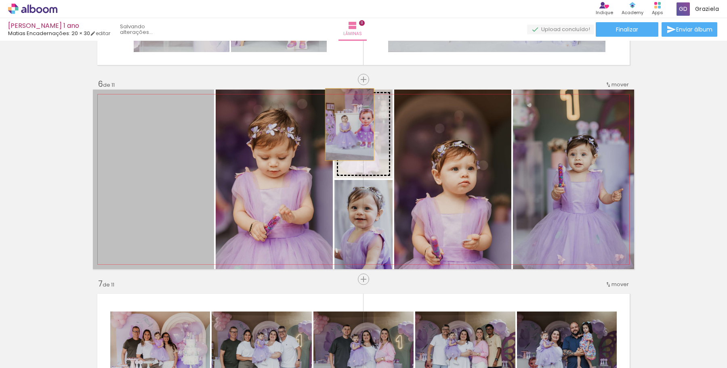
drag, startPoint x: 147, startPoint y: 199, endPoint x: 347, endPoint y: 124, distance: 213.5
click at [0, 0] on slot at bounding box center [0, 0] width 0 height 0
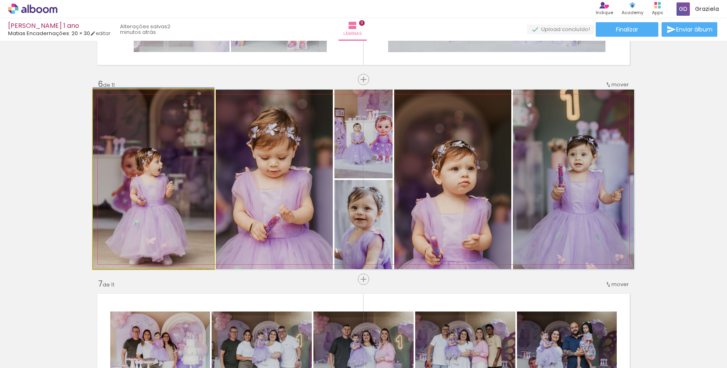
drag, startPoint x: 169, startPoint y: 207, endPoint x: 170, endPoint y: 191, distance: 16.2
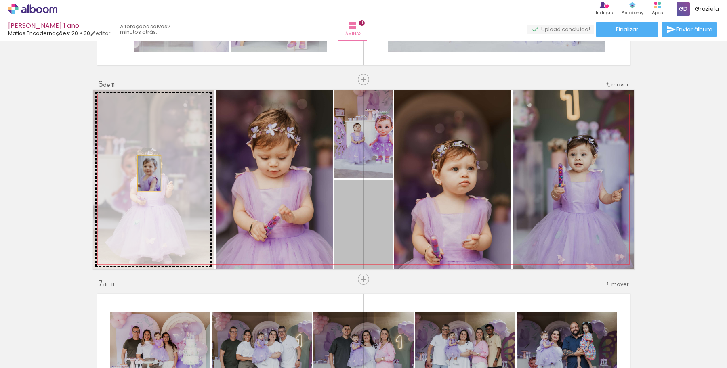
drag, startPoint x: 358, startPoint y: 239, endPoint x: 144, endPoint y: 172, distance: 224.1
click at [0, 0] on slot at bounding box center [0, 0] width 0 height 0
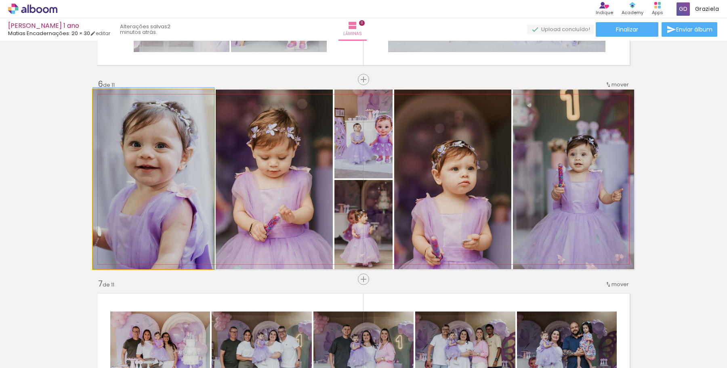
drag, startPoint x: 164, startPoint y: 222, endPoint x: 164, endPoint y: 217, distance: 5.2
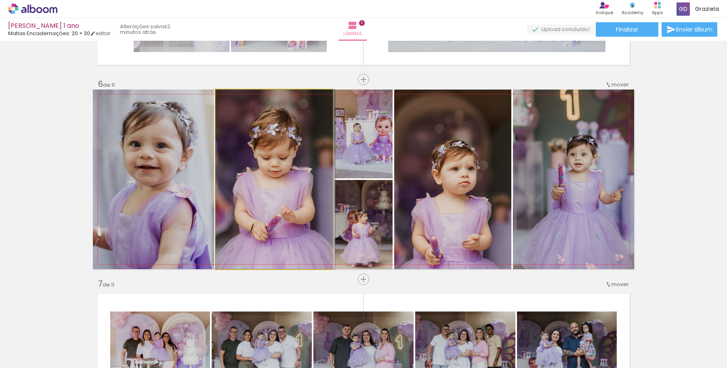
drag, startPoint x: 281, startPoint y: 212, endPoint x: 283, endPoint y: 205, distance: 7.5
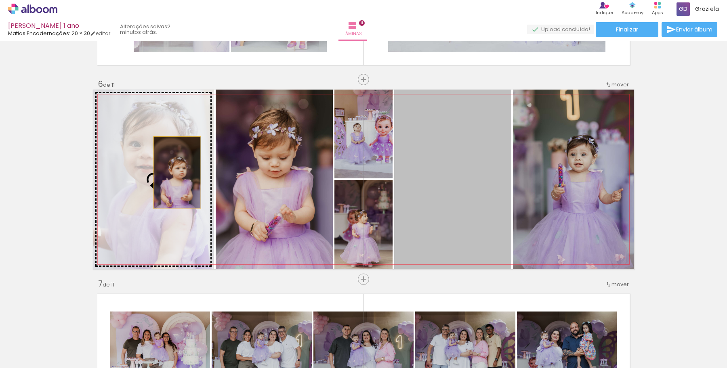
drag, startPoint x: 463, startPoint y: 227, endPoint x: 170, endPoint y: 170, distance: 298.6
click at [0, 0] on slot at bounding box center [0, 0] width 0 height 0
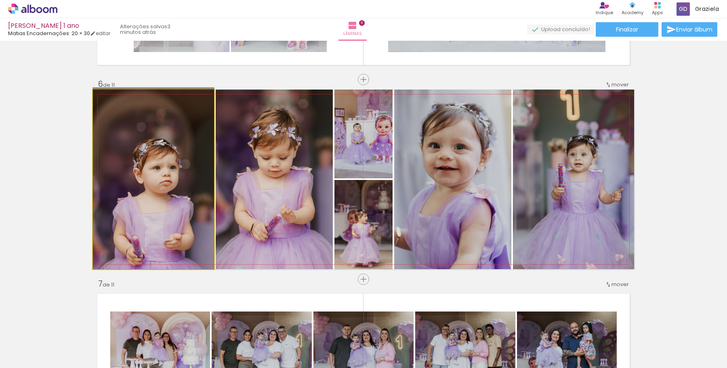
drag, startPoint x: 179, startPoint y: 241, endPoint x: 177, endPoint y: 224, distance: 16.3
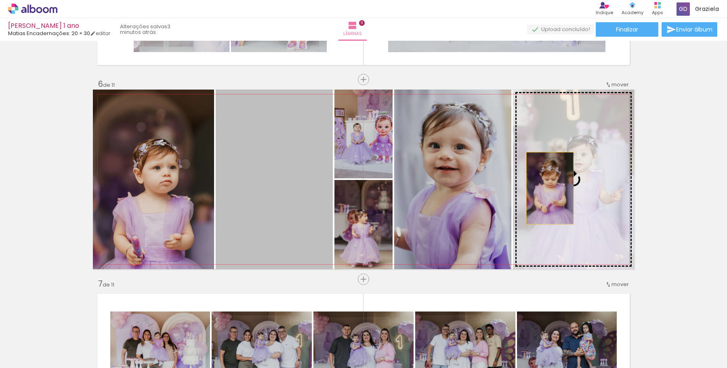
drag, startPoint x: 282, startPoint y: 233, endPoint x: 548, endPoint y: 187, distance: 270.0
click at [0, 0] on slot at bounding box center [0, 0] width 0 height 0
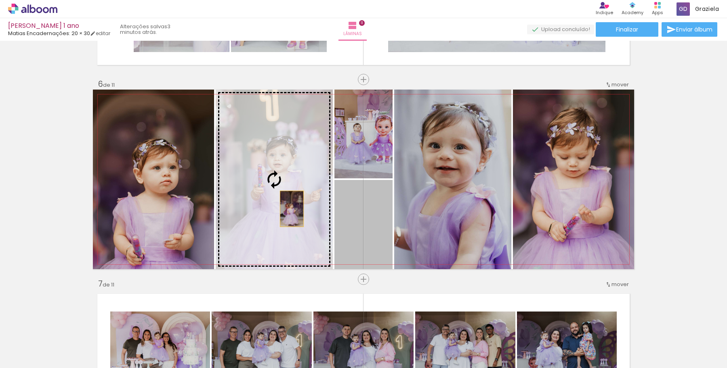
drag, startPoint x: 368, startPoint y: 240, endPoint x: 280, endPoint y: 204, distance: 94.9
click at [0, 0] on slot at bounding box center [0, 0] width 0 height 0
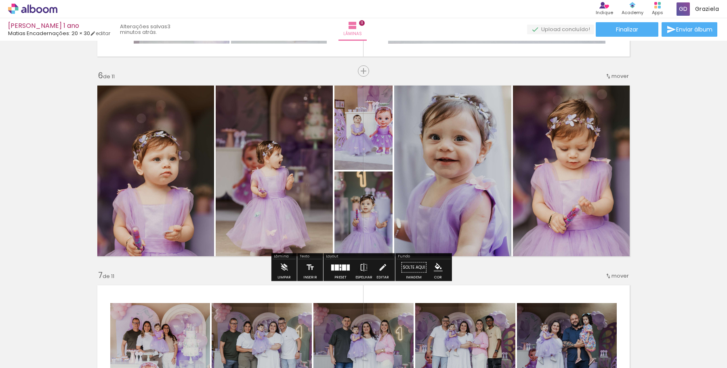
scroll to position [984, 0]
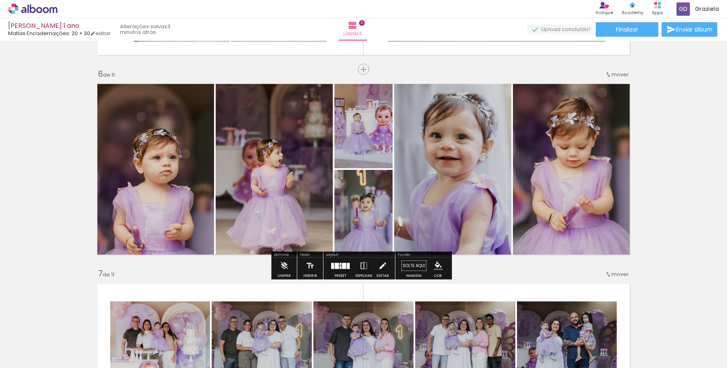
click at [672, 176] on div "Inserir lâmina 1 de 11 Inserir lâmina 2 de 11 Inserir lâmina 3 de 11 Inserir lâ…" at bounding box center [363, 259] width 727 height 2399
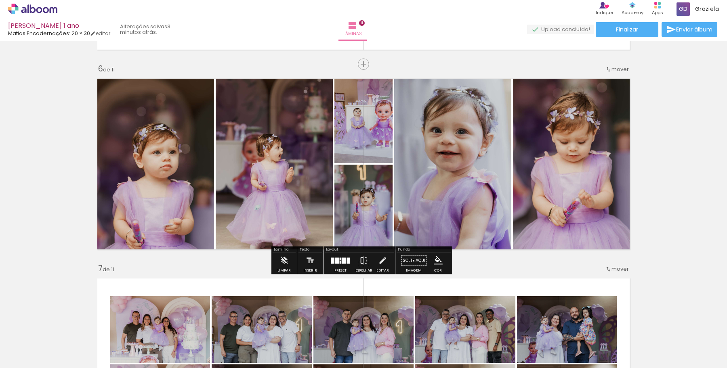
scroll to position [992, 0]
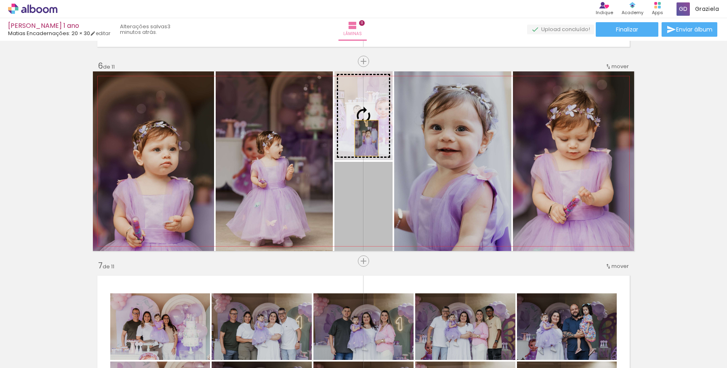
drag, startPoint x: 363, startPoint y: 217, endPoint x: 363, endPoint y: 133, distance: 84.0
click at [0, 0] on slot at bounding box center [0, 0] width 0 height 0
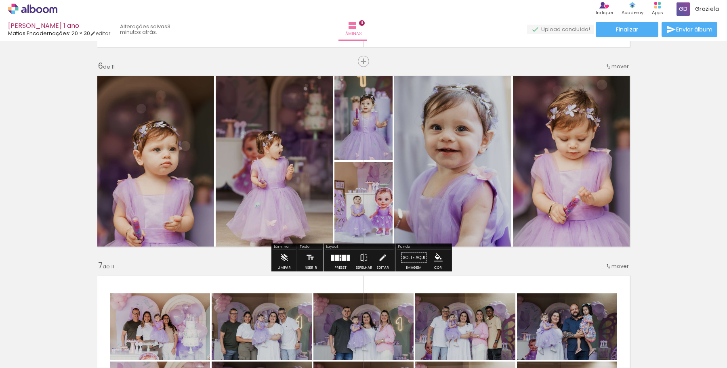
click at [687, 149] on div "Inserir lâmina 1 de 11 Inserir lâmina 2 de 11 Inserir lâmina 3 de 11 Inserir lâ…" at bounding box center [363, 251] width 727 height 2399
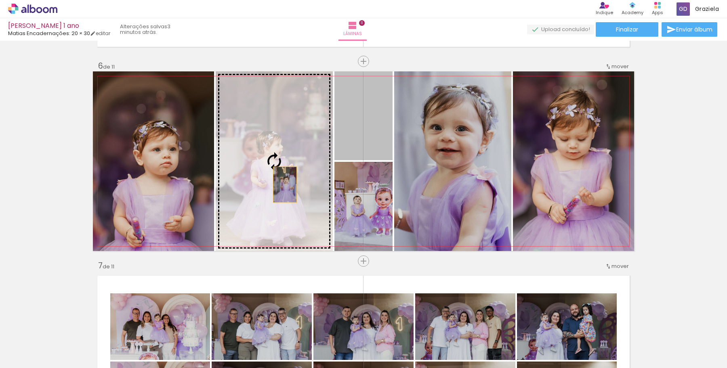
drag, startPoint x: 367, startPoint y: 142, endPoint x: 281, endPoint y: 185, distance: 96.4
click at [0, 0] on slot at bounding box center [0, 0] width 0 height 0
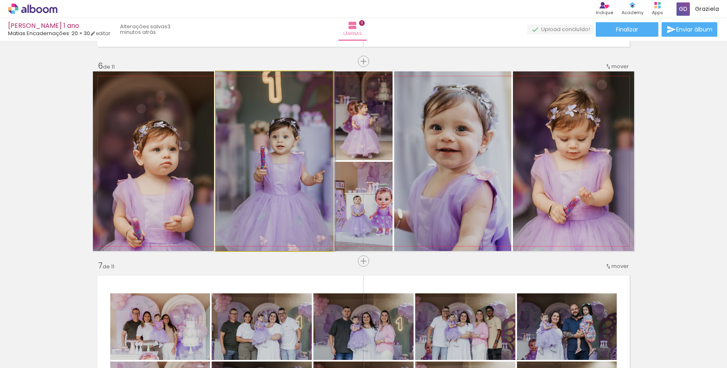
drag, startPoint x: 297, startPoint y: 191, endPoint x: 376, endPoint y: 127, distance: 101.6
click at [0, 0] on slot at bounding box center [0, 0] width 0 height 0
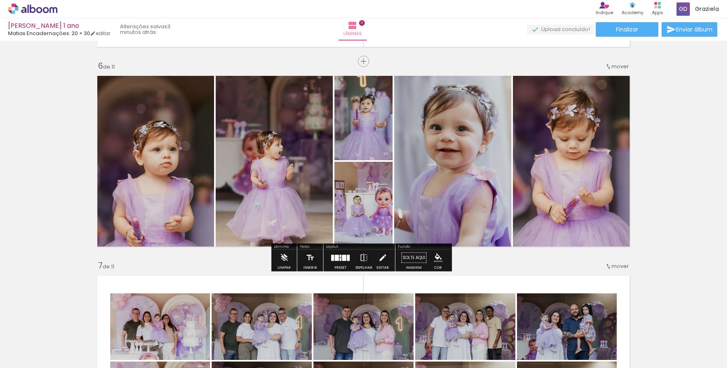
click at [694, 157] on div "Inserir lâmina 1 de 11 Inserir lâmina 2 de 11 Inserir lâmina 3 de 11 Inserir lâ…" at bounding box center [363, 251] width 727 height 2399
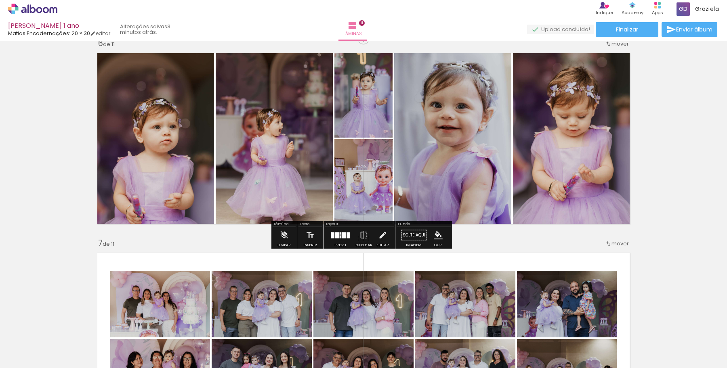
scroll to position [1015, 0]
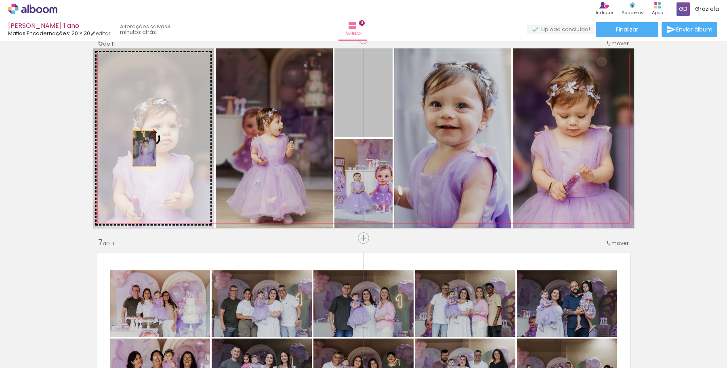
drag, startPoint x: 360, startPoint y: 103, endPoint x: 141, endPoint y: 149, distance: 223.1
click at [0, 0] on slot at bounding box center [0, 0] width 0 height 0
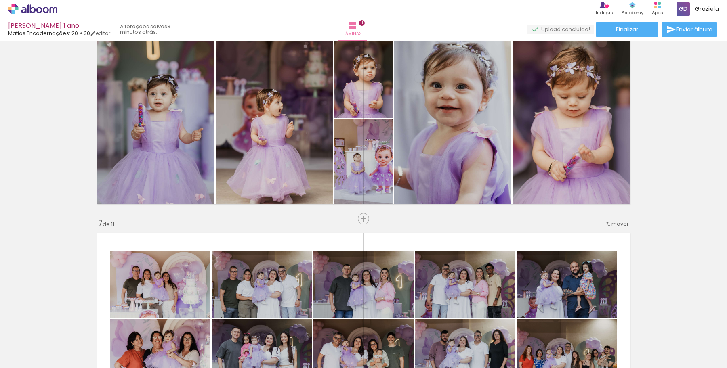
scroll to position [1034, 0]
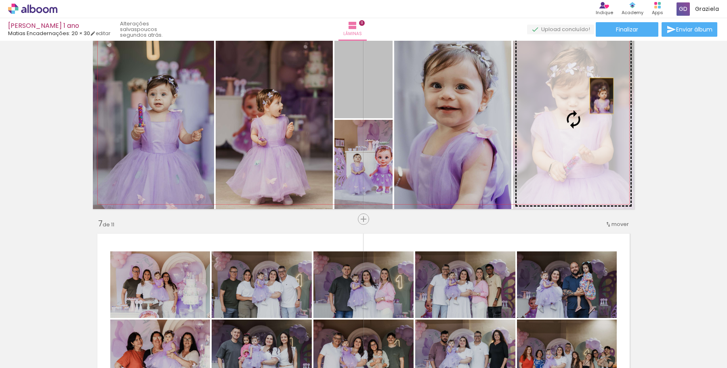
drag, startPoint x: 366, startPoint y: 89, endPoint x: 598, endPoint y: 96, distance: 232.3
click at [0, 0] on slot at bounding box center [0, 0] width 0 height 0
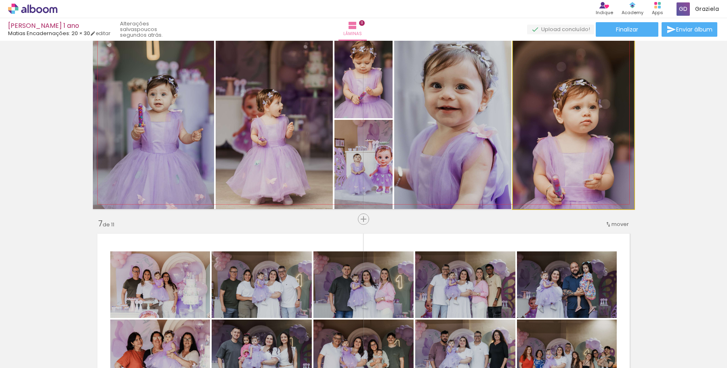
drag, startPoint x: 570, startPoint y: 159, endPoint x: 566, endPoint y: 155, distance: 5.4
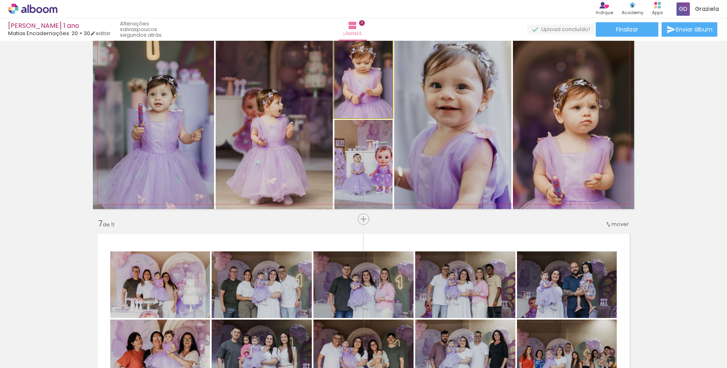
drag, startPoint x: 372, startPoint y: 87, endPoint x: 371, endPoint y: 95, distance: 7.7
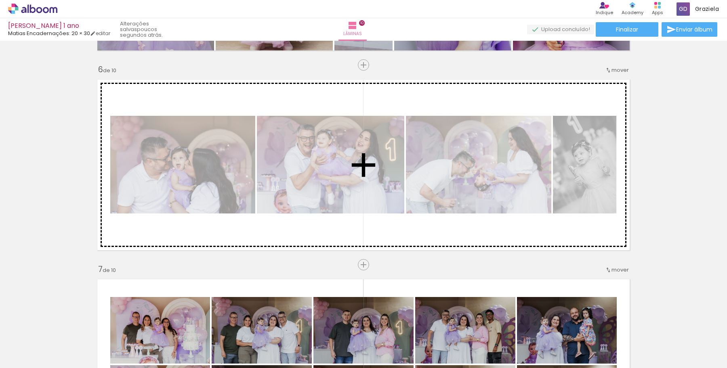
scroll to position [987, 0]
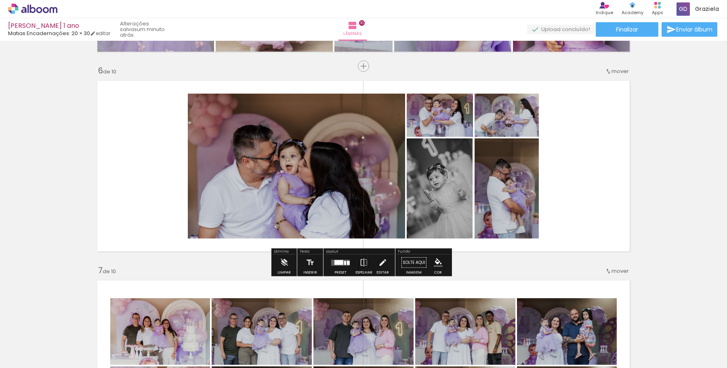
click at [346, 271] on paper-button "Preset" at bounding box center [340, 265] width 26 height 21
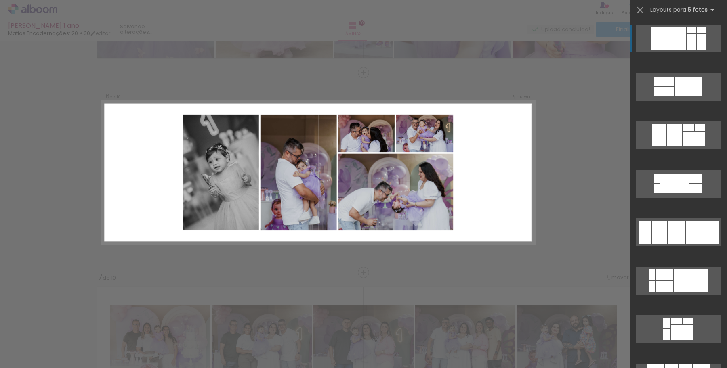
scroll to position [974, 0]
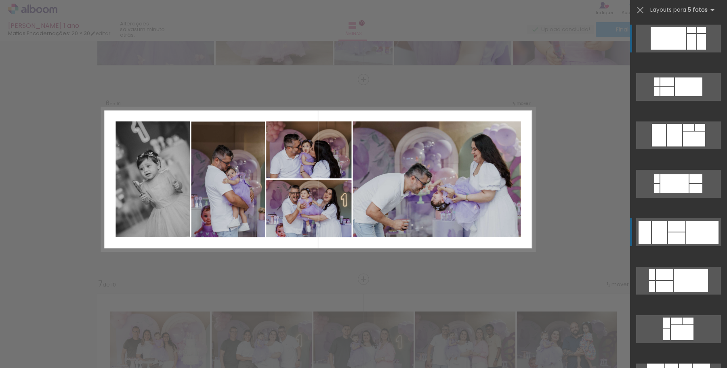
click at [676, 241] on div at bounding box center [676, 238] width 17 height 11
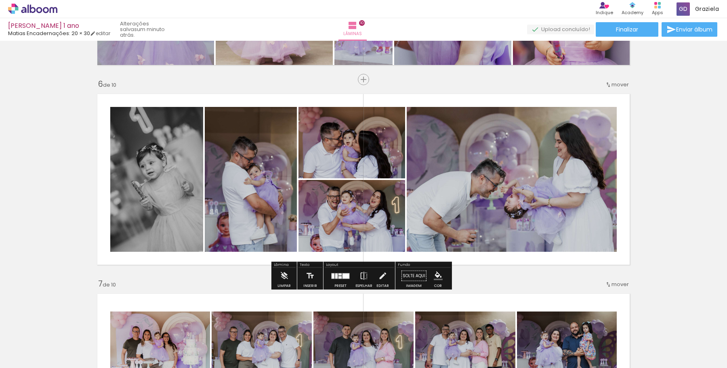
click at [677, 157] on div "Inserir lâmina 1 de 10 Inserir lâmina 2 de 10 Inserir lâmina 3 de 10 Inserir lâ…" at bounding box center [363, 169] width 727 height 2199
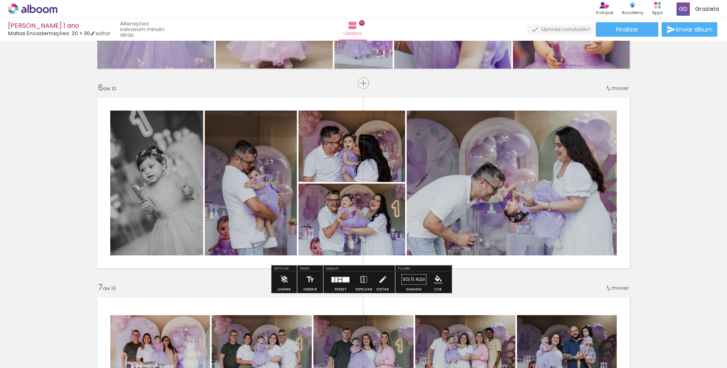
scroll to position [969, 0]
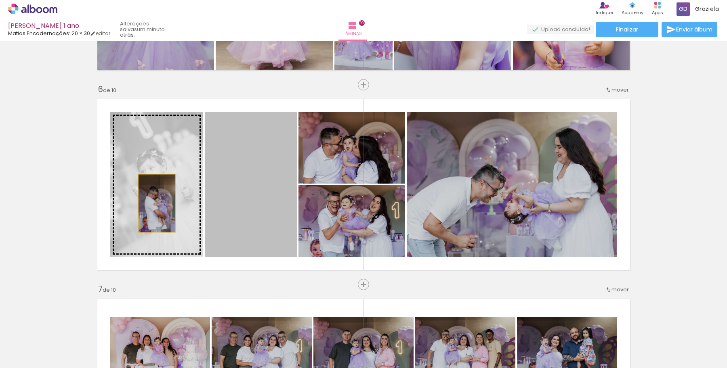
drag, startPoint x: 250, startPoint y: 207, endPoint x: 130, endPoint y: 203, distance: 120.0
click at [0, 0] on slot at bounding box center [0, 0] width 0 height 0
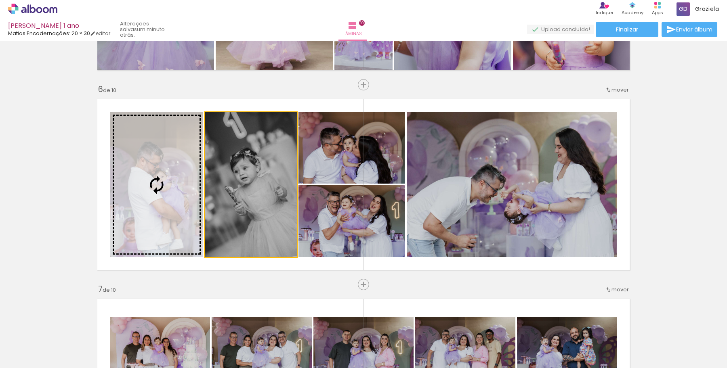
drag, startPoint x: 233, startPoint y: 212, endPoint x: 147, endPoint y: 202, distance: 86.9
click at [0, 0] on slot at bounding box center [0, 0] width 0 height 0
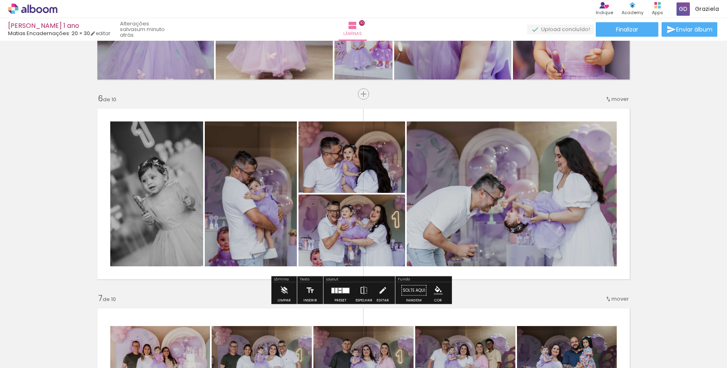
scroll to position [958, 0]
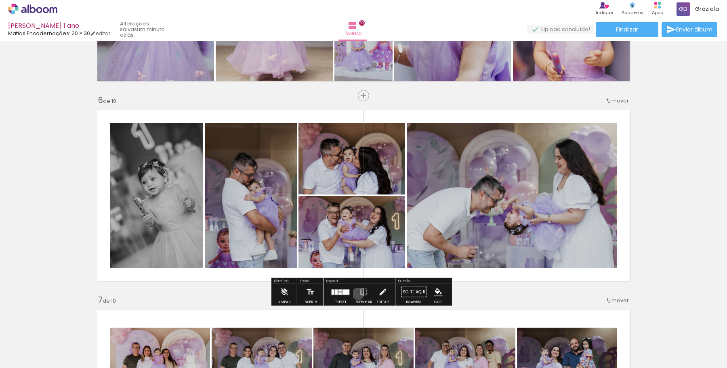
click at [356, 294] on paper-button "Espelhar" at bounding box center [363, 294] width 21 height 21
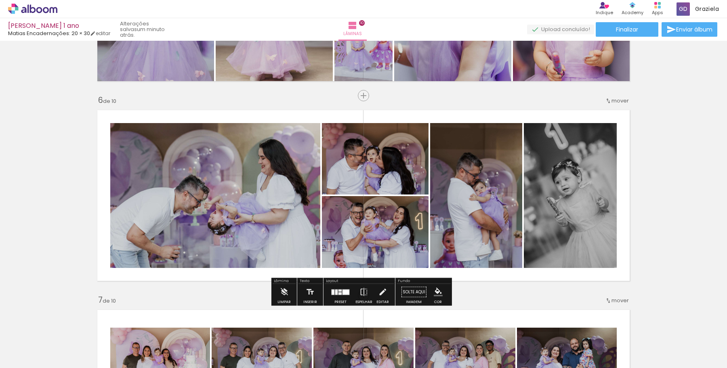
click at [679, 149] on div "Inserir lâmina 1 de 10 Inserir lâmina 2 de 10 Inserir lâmina 3 de 10 Inserir lâ…" at bounding box center [363, 185] width 727 height 2199
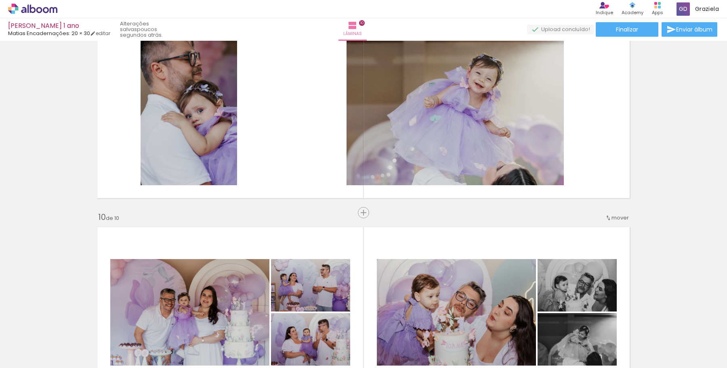
scroll to position [0, 1210]
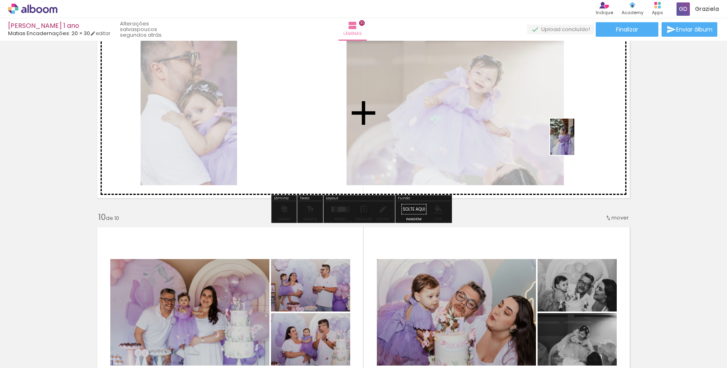
drag, startPoint x: 461, startPoint y: 349, endPoint x: 593, endPoint y: 117, distance: 266.9
click at [593, 117] on quentale-workspace at bounding box center [363, 184] width 727 height 368
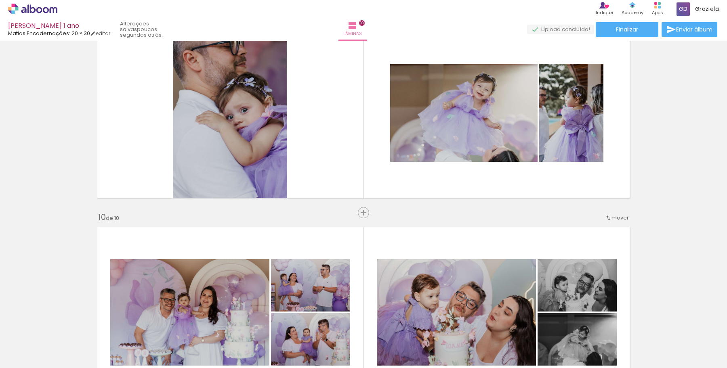
scroll to position [0, 1965]
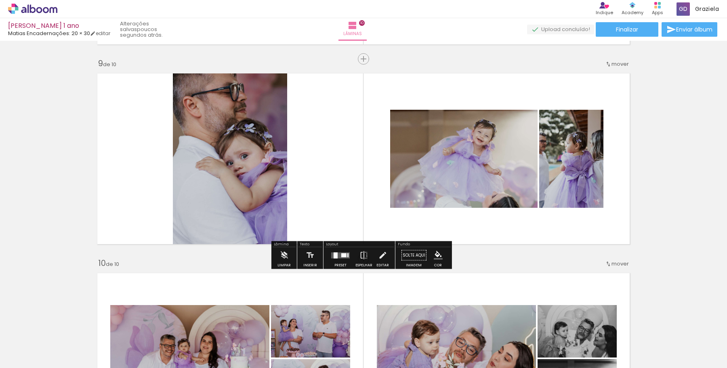
scroll to position [1594, 0]
click at [343, 256] on div at bounding box center [343, 256] width 5 height 4
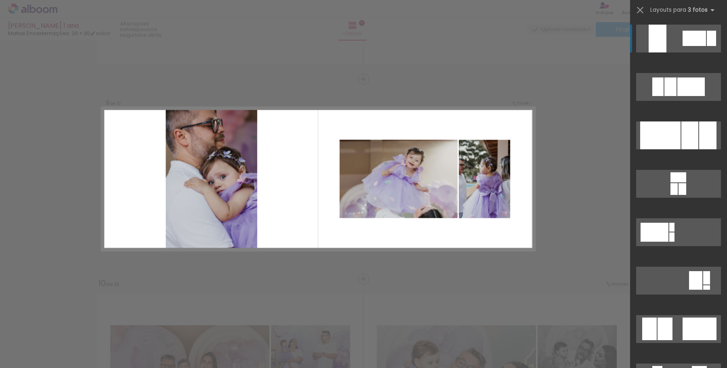
scroll to position [1573, 0]
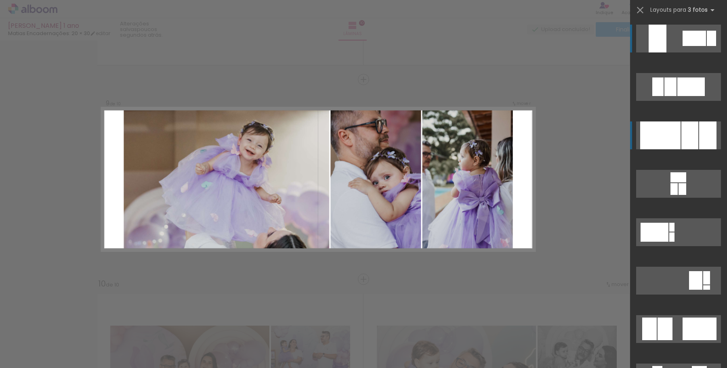
click at [674, 128] on div at bounding box center [660, 136] width 40 height 28
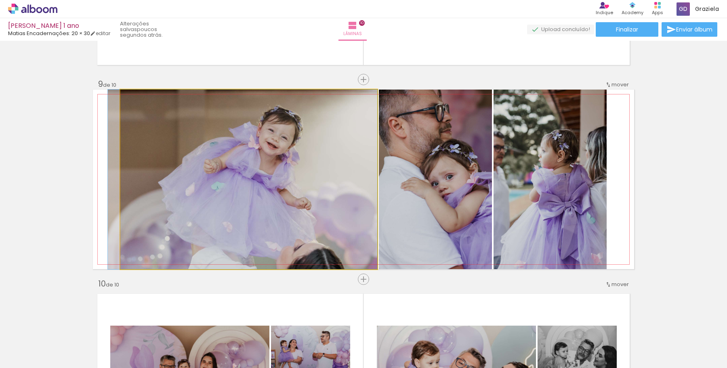
drag, startPoint x: 310, startPoint y: 208, endPoint x: 300, endPoint y: 206, distance: 10.3
drag, startPoint x: 290, startPoint y: 210, endPoint x: 271, endPoint y: 207, distance: 19.2
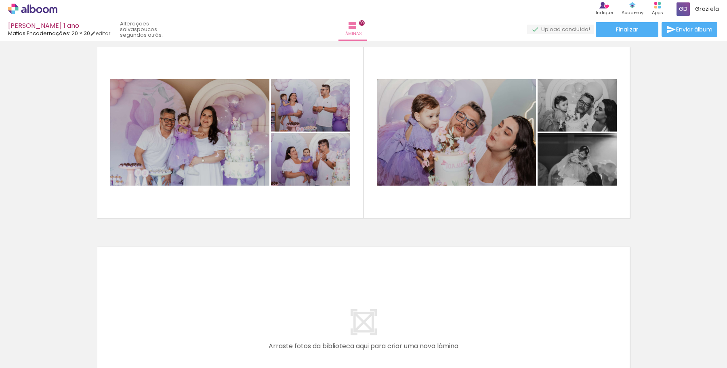
scroll to position [1818, 0]
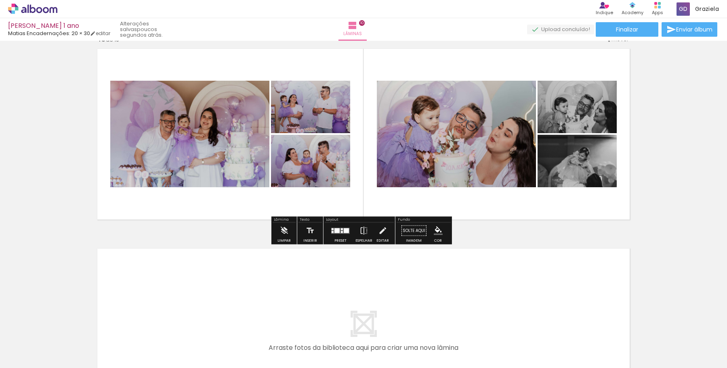
click at [339, 233] on quentale-layouter at bounding box center [340, 231] width 19 height 6
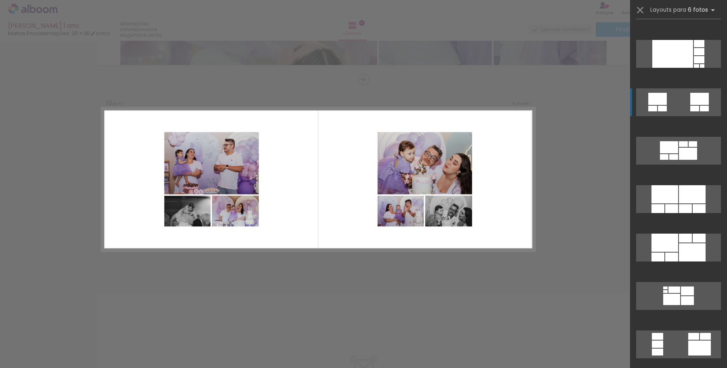
scroll to position [0, 0]
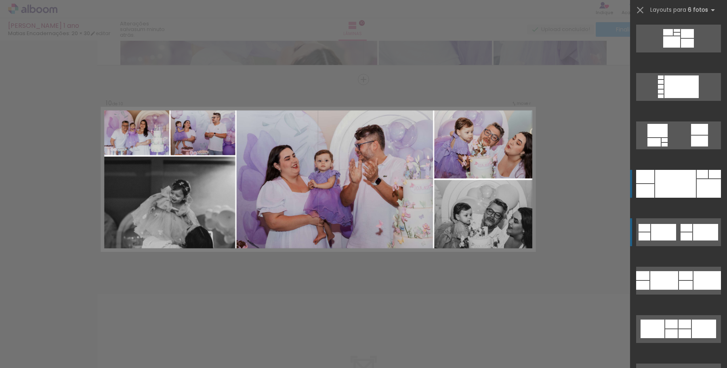
click at [673, 185] on div at bounding box center [675, 184] width 41 height 28
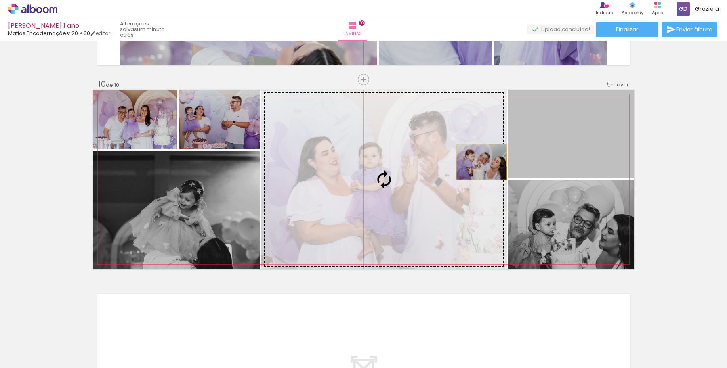
drag, startPoint x: 570, startPoint y: 151, endPoint x: 420, endPoint y: 169, distance: 150.8
click at [0, 0] on slot at bounding box center [0, 0] width 0 height 0
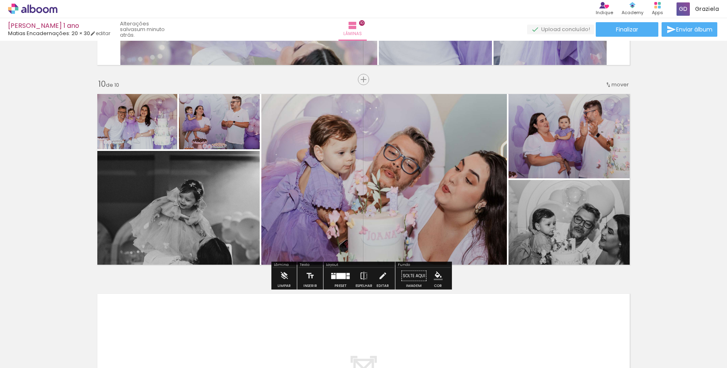
click at [330, 280] on div at bounding box center [340, 276] width 22 height 16
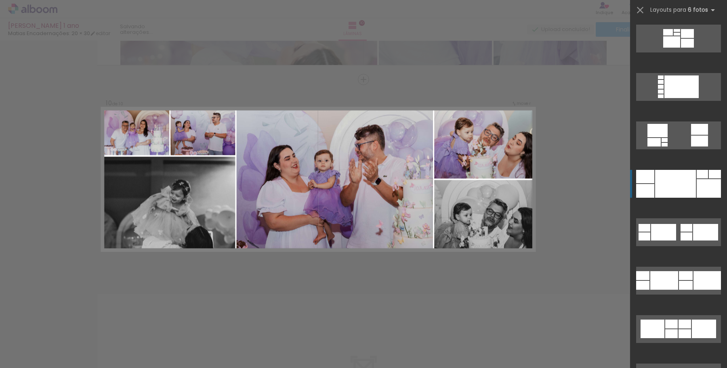
scroll to position [145, 0]
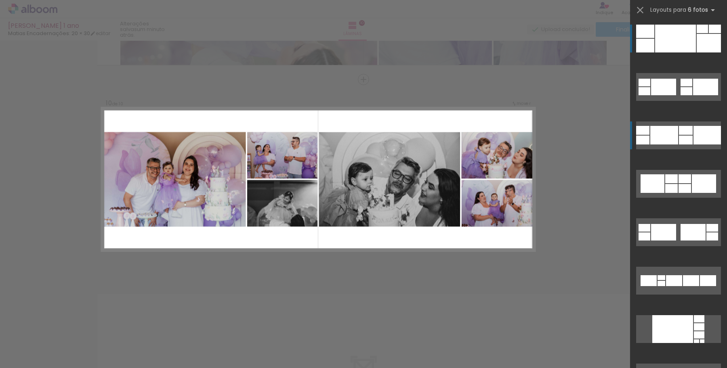
click at [664, 144] on div at bounding box center [664, 135] width 28 height 19
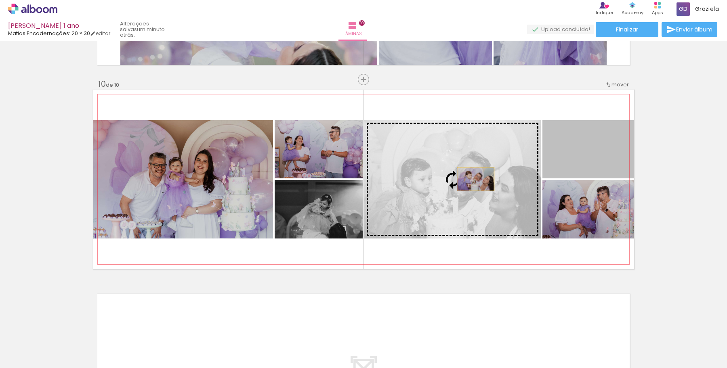
drag, startPoint x: 597, startPoint y: 154, endPoint x: 445, endPoint y: 182, distance: 154.0
click at [0, 0] on slot at bounding box center [0, 0] width 0 height 0
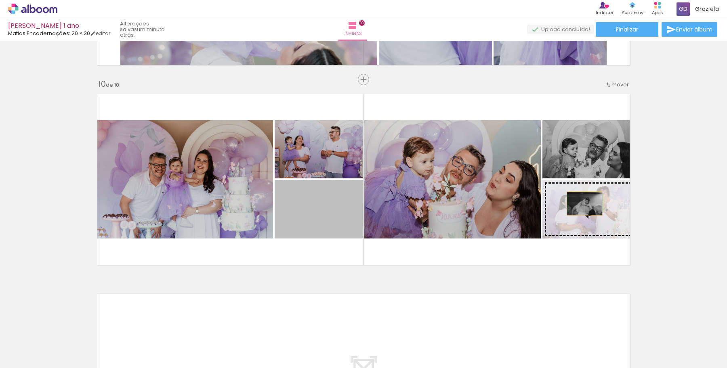
drag, startPoint x: 379, startPoint y: 213, endPoint x: 582, endPoint y: 203, distance: 203.3
click at [0, 0] on slot at bounding box center [0, 0] width 0 height 0
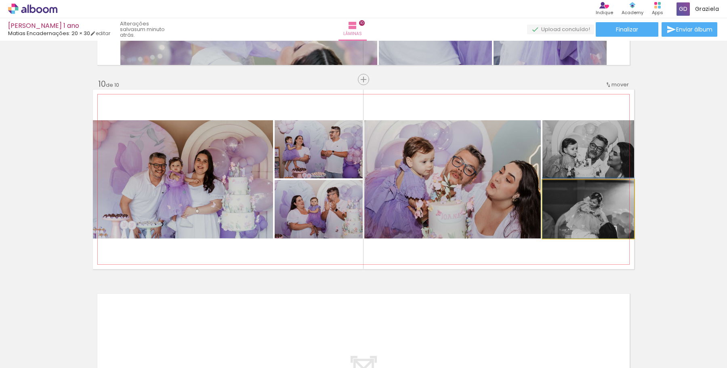
drag, startPoint x: 597, startPoint y: 225, endPoint x: 589, endPoint y: 163, distance: 62.7
click at [0, 0] on slot at bounding box center [0, 0] width 0 height 0
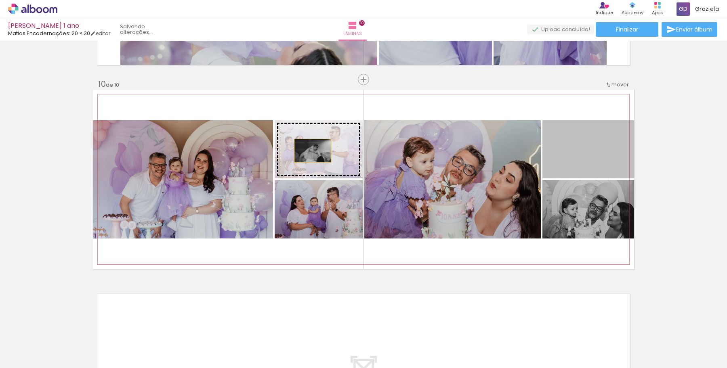
drag, startPoint x: 584, startPoint y: 159, endPoint x: 310, endPoint y: 151, distance: 274.7
click at [0, 0] on slot at bounding box center [0, 0] width 0 height 0
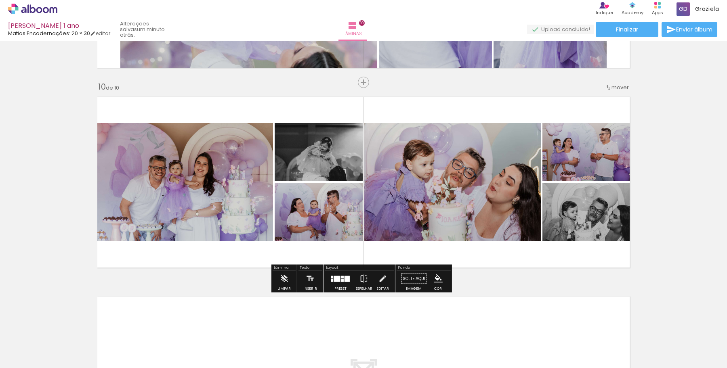
scroll to position [1773, 0]
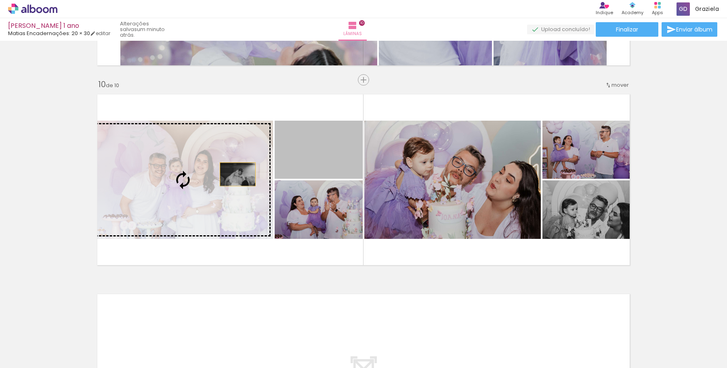
drag, startPoint x: 318, startPoint y: 159, endPoint x: 206, endPoint y: 179, distance: 113.5
click at [0, 0] on slot at bounding box center [0, 0] width 0 height 0
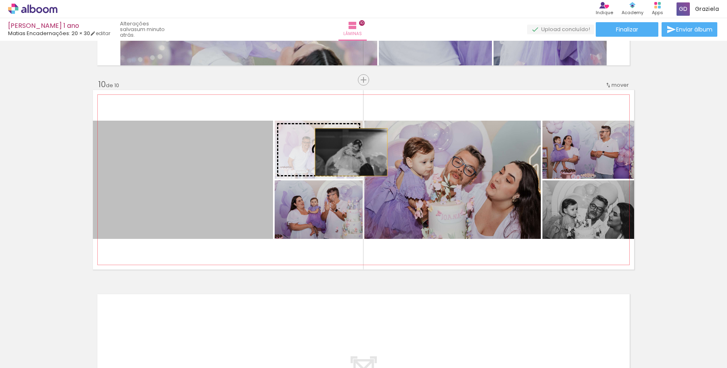
drag, startPoint x: 219, startPoint y: 194, endPoint x: 324, endPoint y: 152, distance: 113.2
click at [0, 0] on slot at bounding box center [0, 0] width 0 height 0
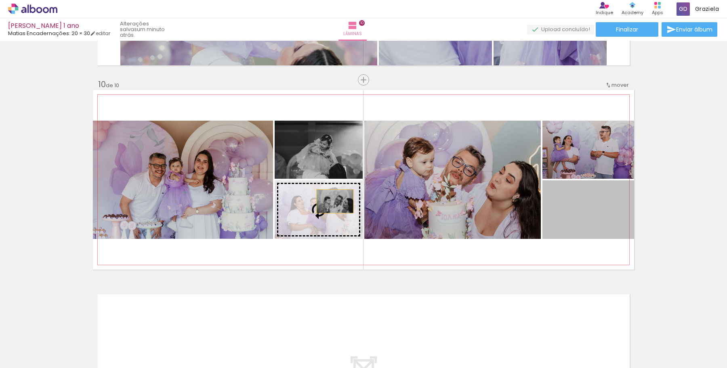
drag, startPoint x: 599, startPoint y: 203, endPoint x: 330, endPoint y: 201, distance: 268.5
click at [0, 0] on slot at bounding box center [0, 0] width 0 height 0
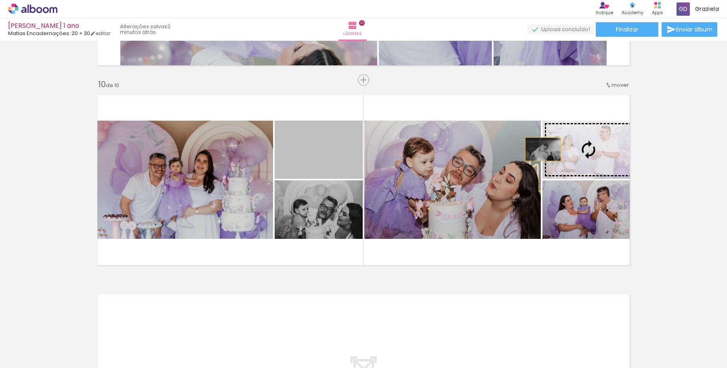
drag, startPoint x: 323, startPoint y: 163, endPoint x: 585, endPoint y: 146, distance: 262.2
click at [0, 0] on slot at bounding box center [0, 0] width 0 height 0
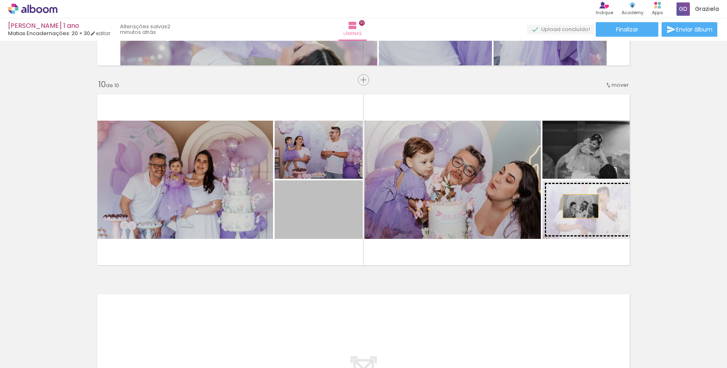
drag, startPoint x: 320, startPoint y: 227, endPoint x: 583, endPoint y: 206, distance: 263.7
click at [0, 0] on slot at bounding box center [0, 0] width 0 height 0
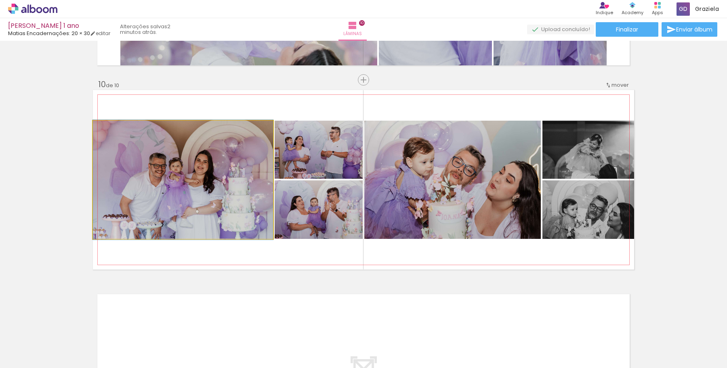
drag, startPoint x: 182, startPoint y: 209, endPoint x: 188, endPoint y: 209, distance: 5.7
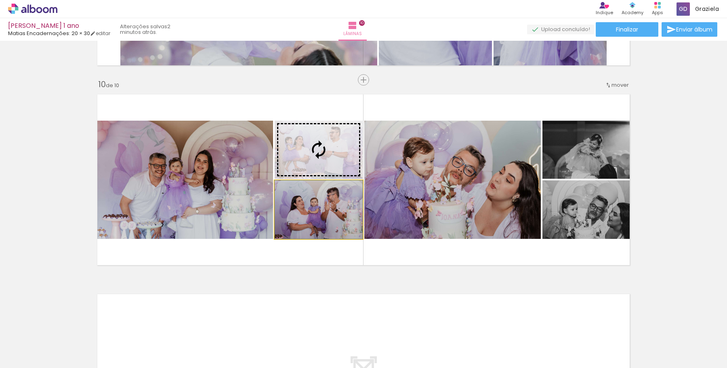
drag, startPoint x: 328, startPoint y: 206, endPoint x: 325, endPoint y: 154, distance: 51.8
click at [0, 0] on slot at bounding box center [0, 0] width 0 height 0
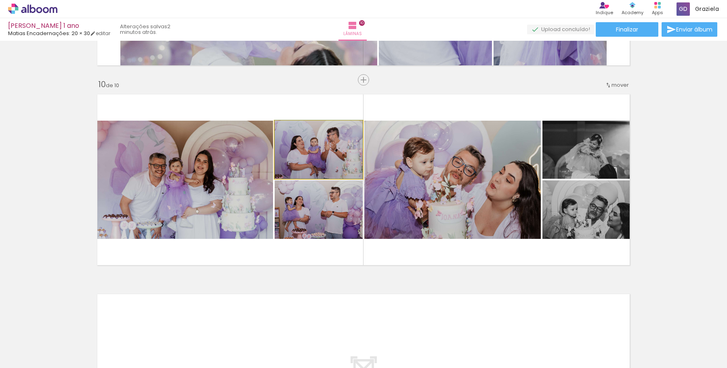
click at [327, 163] on quentale-photo at bounding box center [319, 150] width 88 height 58
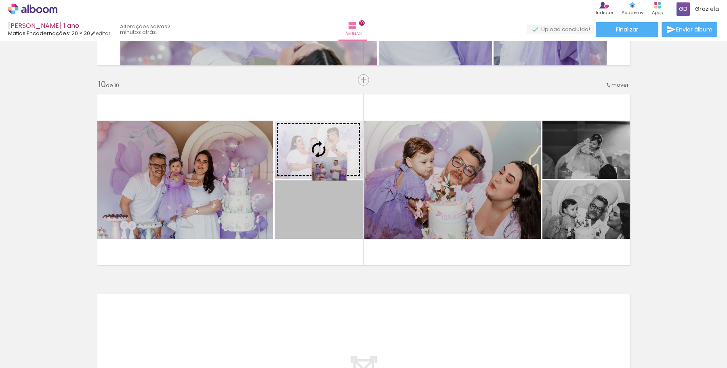
drag, startPoint x: 322, startPoint y: 226, endPoint x: 326, endPoint y: 168, distance: 57.9
click at [0, 0] on slot at bounding box center [0, 0] width 0 height 0
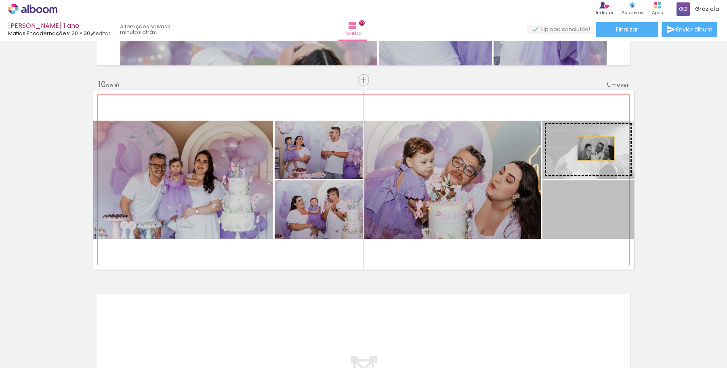
drag, startPoint x: 592, startPoint y: 171, endPoint x: 592, endPoint y: 147, distance: 23.4
click at [0, 0] on slot at bounding box center [0, 0] width 0 height 0
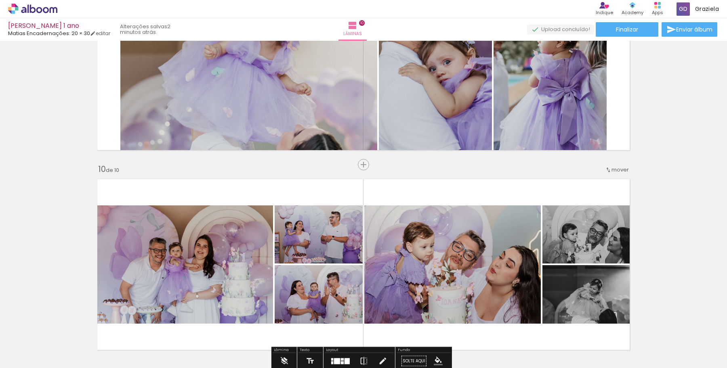
scroll to position [1417, 0]
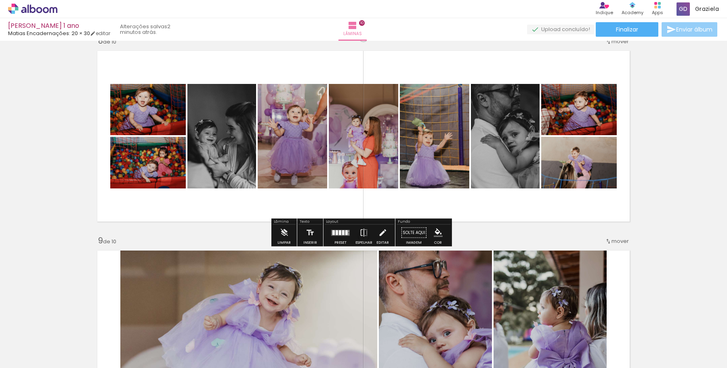
click at [677, 27] on span "Enviar álbum" at bounding box center [694, 30] width 36 height 6
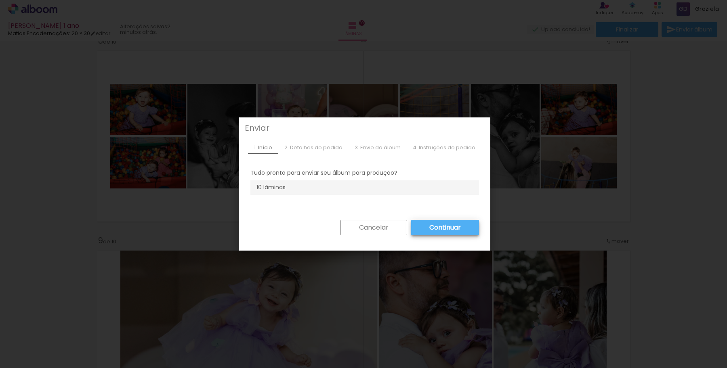
click at [0, 0] on slot "Continuar" at bounding box center [0, 0] width 0 height 0
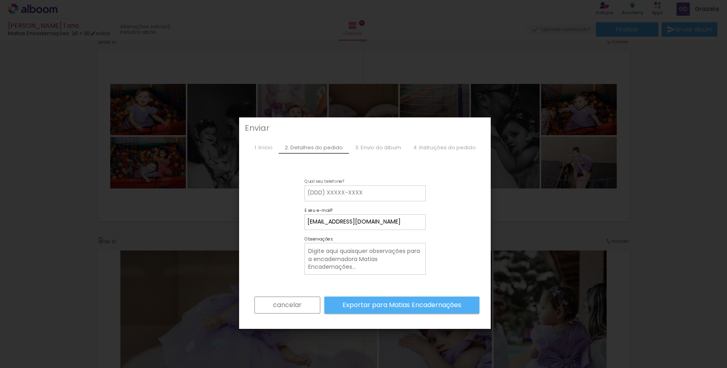
click at [332, 192] on input at bounding box center [364, 193] width 115 height 8
click at [321, 192] on input at bounding box center [364, 193] width 115 height 8
click at [0, 0] on slot "cancelar" at bounding box center [0, 0] width 0 height 0
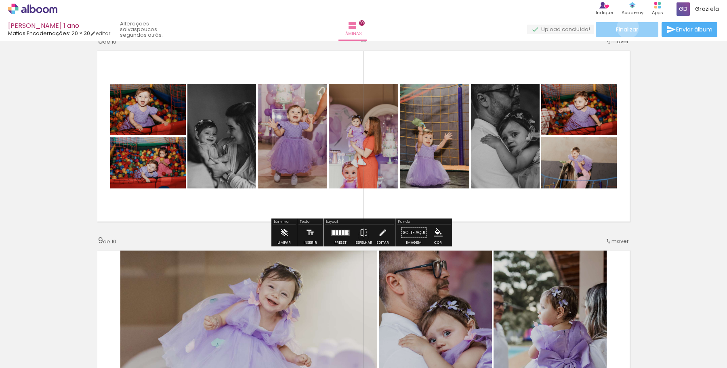
click at [625, 27] on span "Finalizar" at bounding box center [627, 30] width 22 height 6
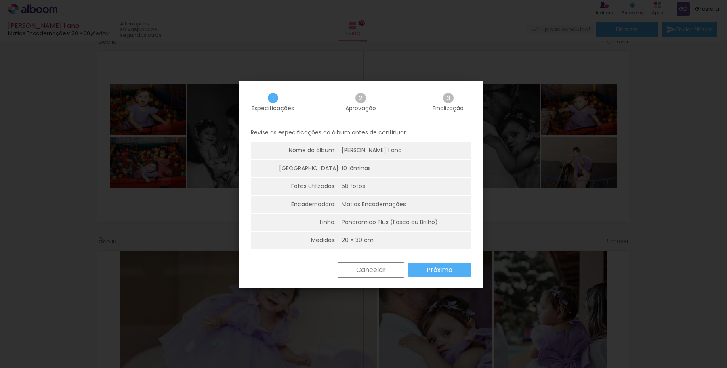
scroll to position [0, 0]
click at [0, 0] on slot "Próximo" at bounding box center [0, 0] width 0 height 0
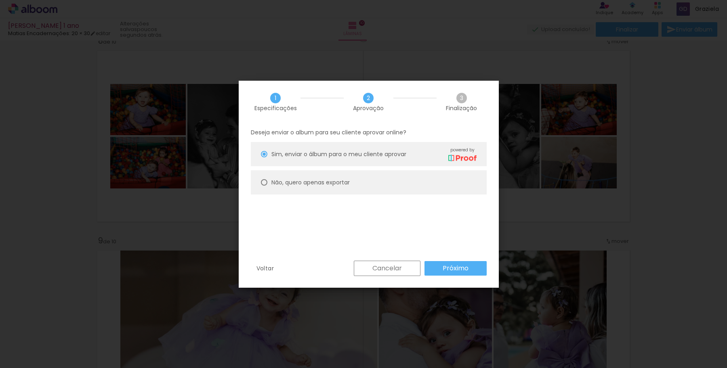
click at [0, 0] on slot "Não, quero apenas exportar" at bounding box center [0, 0] width 0 height 0
type paper-radio-button "on"
click at [469, 269] on paper-button "Próximo" at bounding box center [455, 268] width 62 height 15
type input "Alta, 300 DPI"
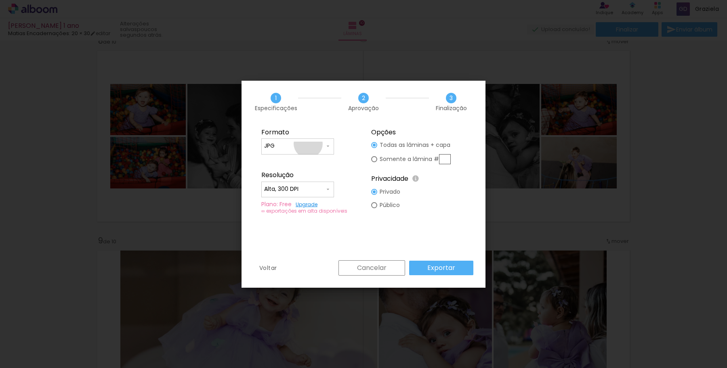
click at [308, 144] on input "JPG" at bounding box center [294, 146] width 61 height 8
click at [342, 147] on fieldset "Formato JPG PDF Resolução Alta, 300 DPI Baixa Plano: Free Upgrade ∞ exportações…" at bounding box center [308, 171] width 108 height 96
click at [315, 195] on paper-input-container "Alta, 300 DPI" at bounding box center [297, 190] width 73 height 16
click at [340, 169] on fieldset "Formato JPG PDF Resolução Alta, 300 DPI Baixa Plano: Free Upgrade ∞ exportações…" at bounding box center [308, 171] width 108 height 96
click at [0, 0] on slot "Exportar" at bounding box center [0, 0] width 0 height 0
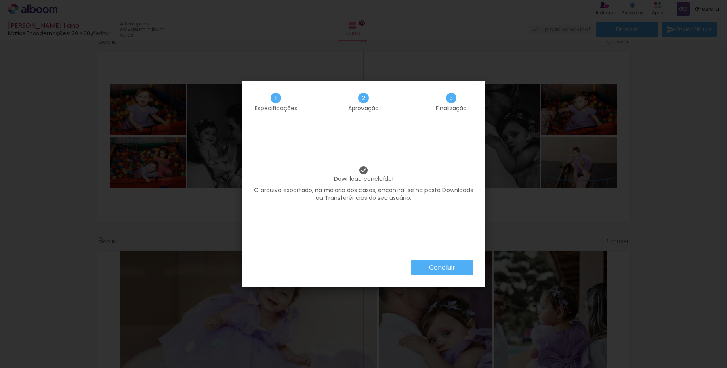
scroll to position [0, 1965]
click at [0, 0] on slot "Concluir" at bounding box center [0, 0] width 0 height 0
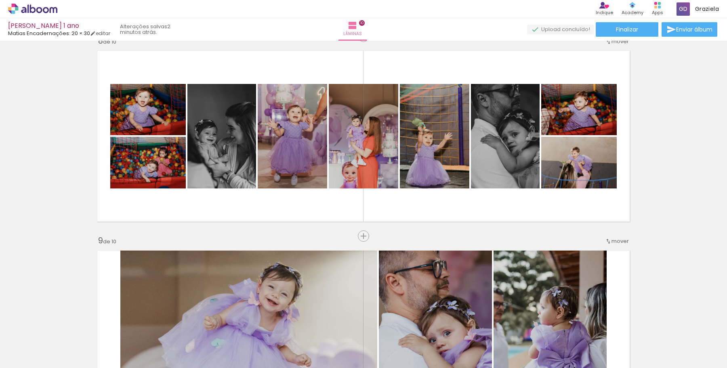
scroll to position [0, 1965]
